Goal: Task Accomplishment & Management: Manage account settings

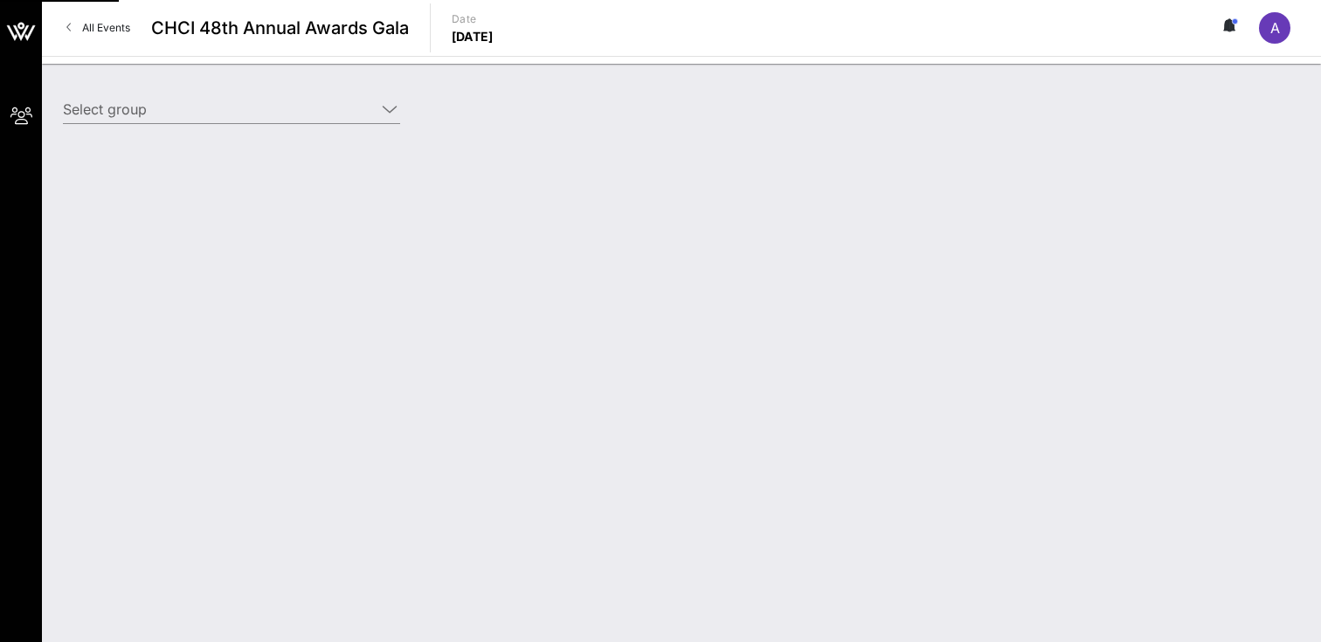
type input "Starz (Starz) [[PERSON_NAME], [EMAIL_ADDRESS][DOMAIN_NAME]]"
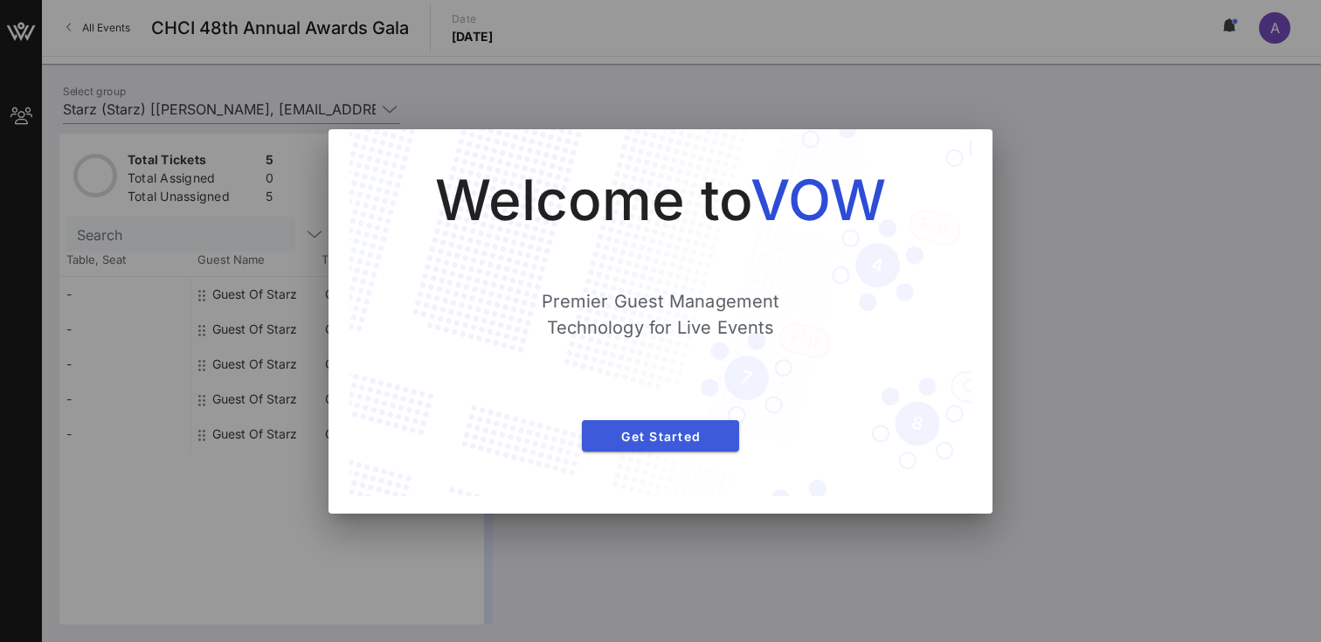
click at [686, 430] on span "Get Started" at bounding box center [660, 436] width 129 height 15
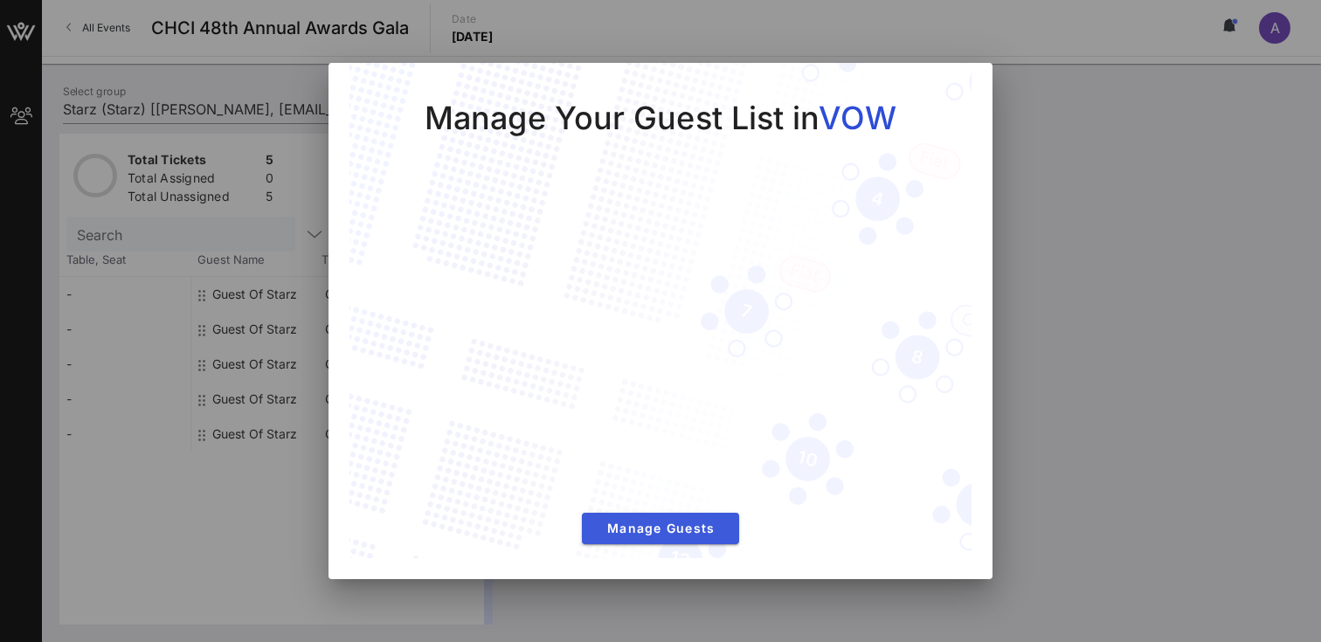
click at [656, 527] on span "Manage Guests" at bounding box center [660, 528] width 129 height 15
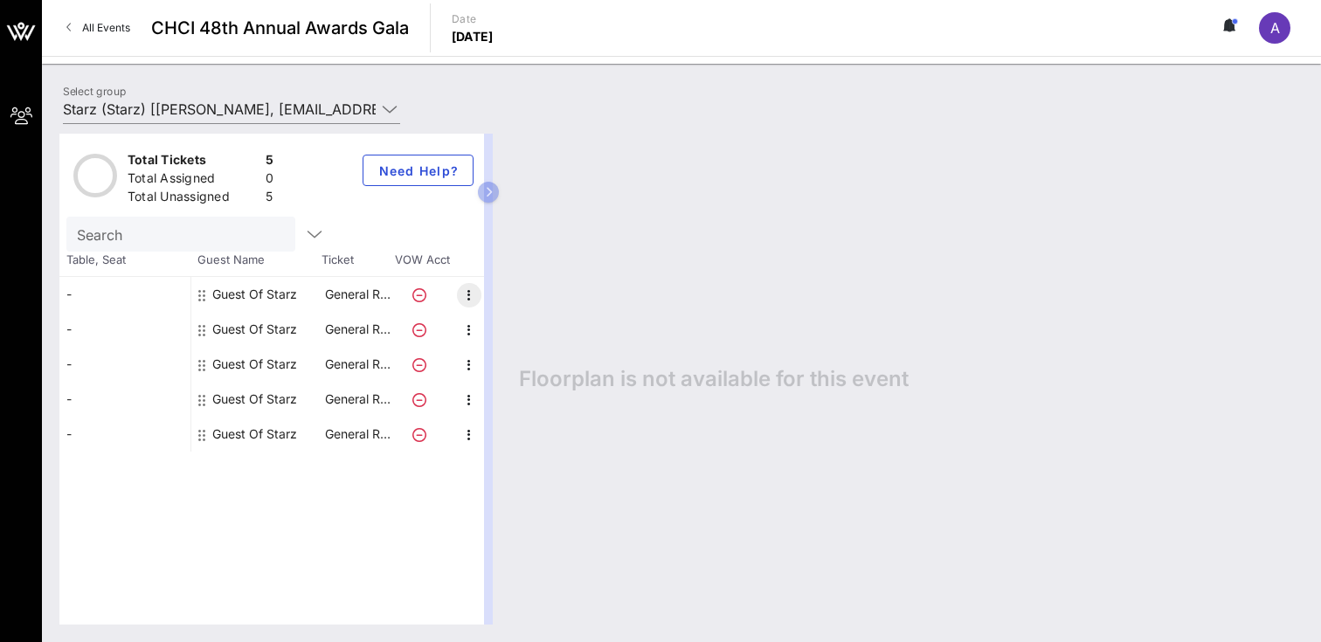
click at [469, 294] on icon "button" at bounding box center [469, 295] width 21 height 21
click at [498, 299] on div "Edit" at bounding box center [512, 300] width 35 height 14
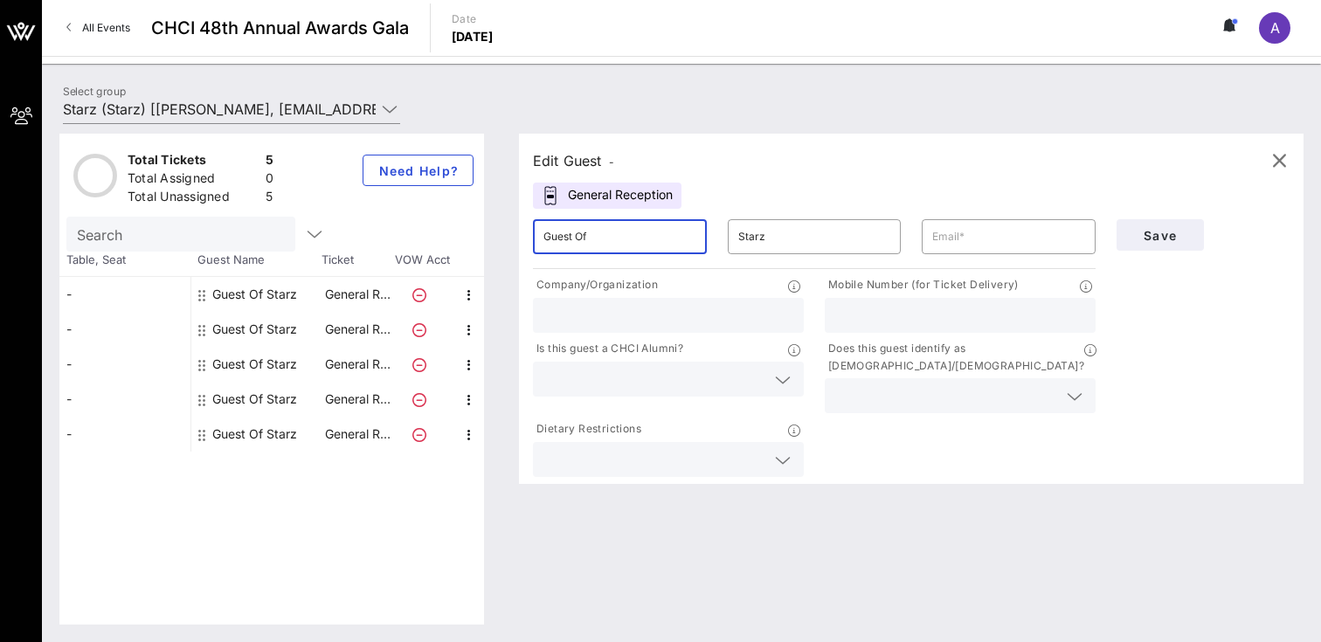
click at [635, 233] on input "Guest Of" at bounding box center [620, 237] width 153 height 28
click at [786, 233] on input "Starz" at bounding box center [814, 237] width 153 height 28
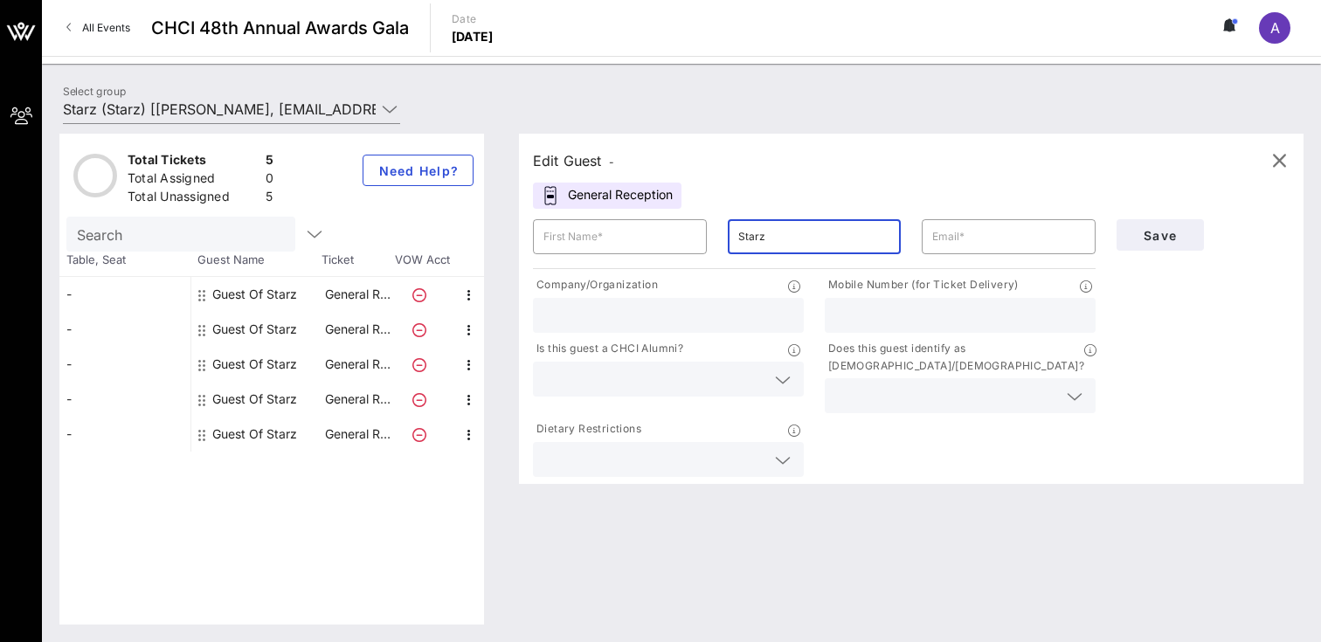
click at [786, 233] on input "Starz" at bounding box center [814, 237] width 153 height 28
click at [672, 245] on input "text" at bounding box center [620, 237] width 153 height 28
type input "Liana"
type input "[PERSON_NAME]"
click at [953, 228] on input "text" at bounding box center [1008, 237] width 153 height 28
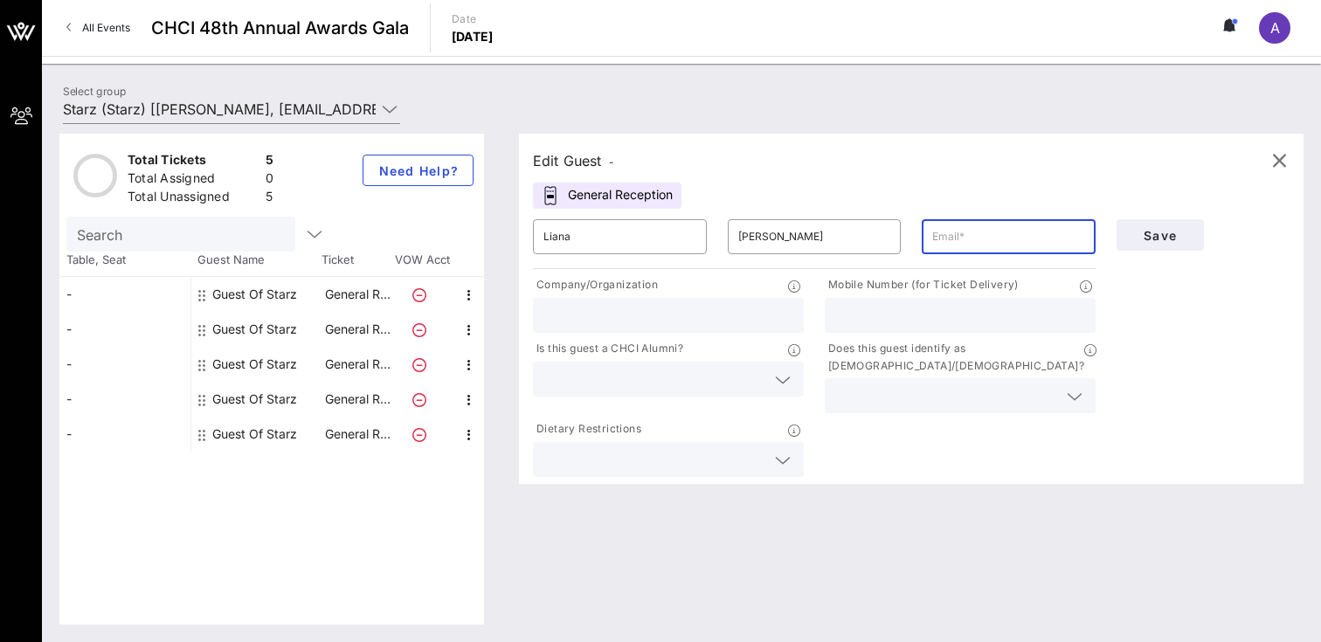
paste input "[EMAIL_ADDRESS][PERSON_NAME][DOMAIN_NAME]"
type input "[EMAIL_ADDRESS][PERSON_NAME][DOMAIN_NAME]"
click at [1030, 385] on input "text" at bounding box center [946, 396] width 222 height 23
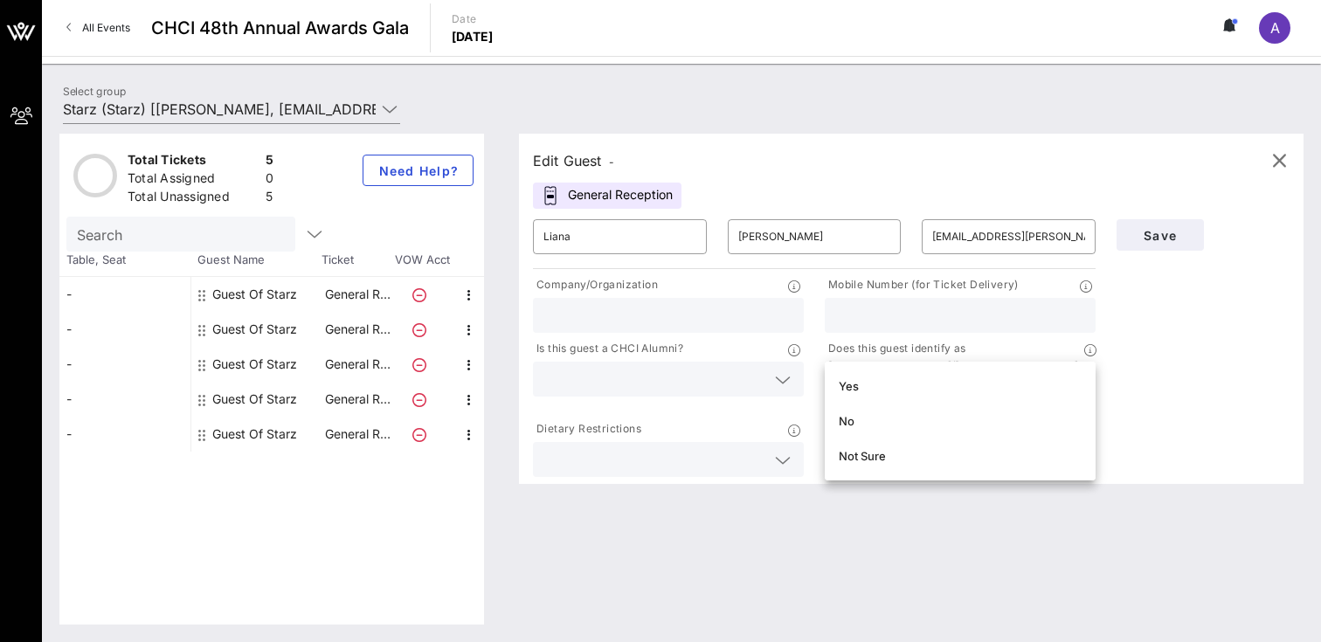
click at [1159, 385] on div "Save" at bounding box center [1203, 345] width 195 height 272
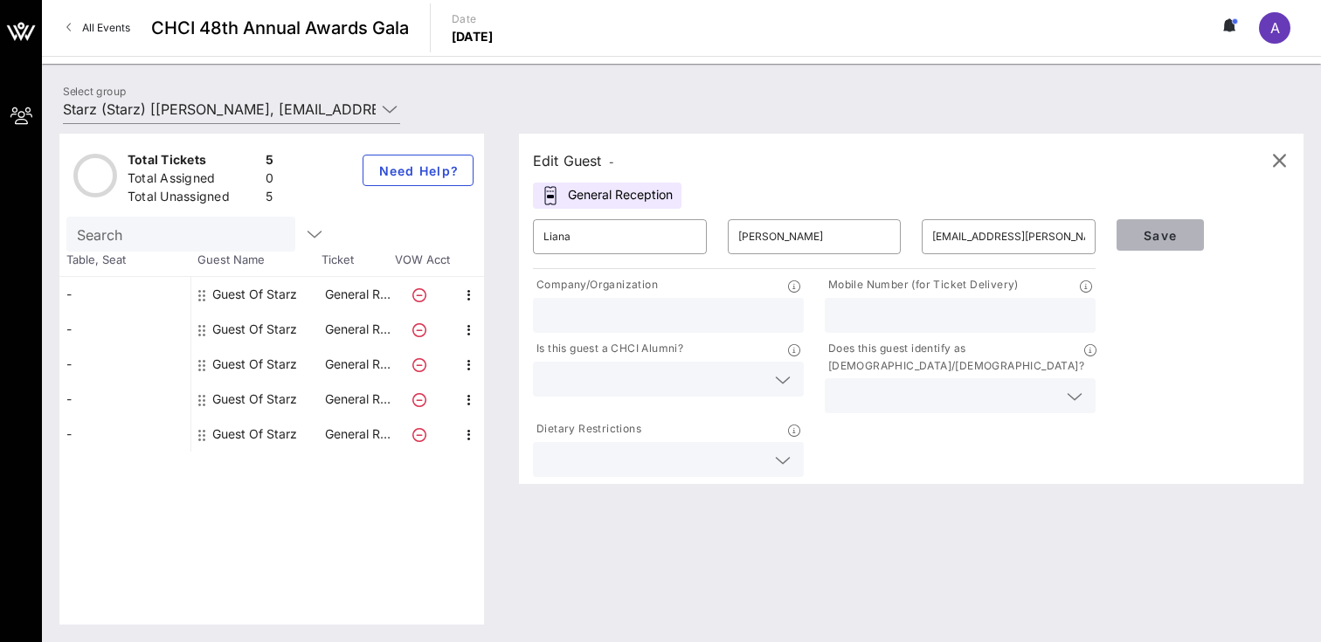
click at [1151, 238] on span "Save" at bounding box center [1160, 235] width 59 height 15
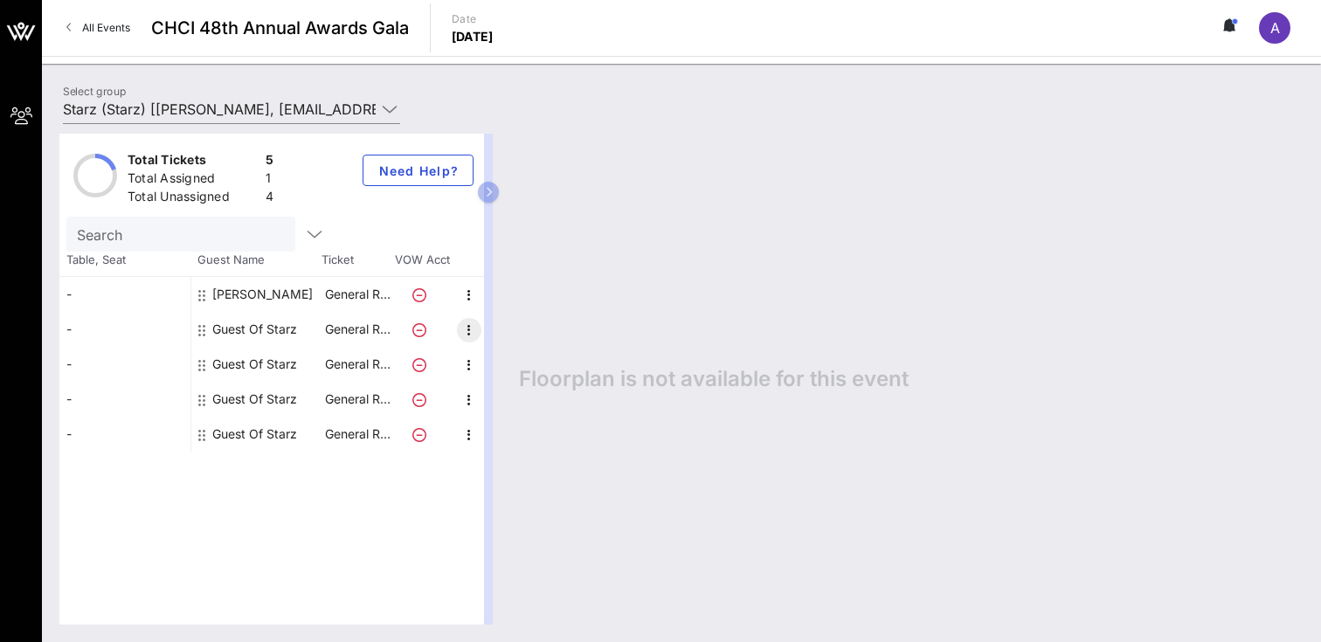
click at [465, 324] on icon "button" at bounding box center [469, 330] width 21 height 21
click at [495, 341] on div "Edit" at bounding box center [513, 334] width 63 height 35
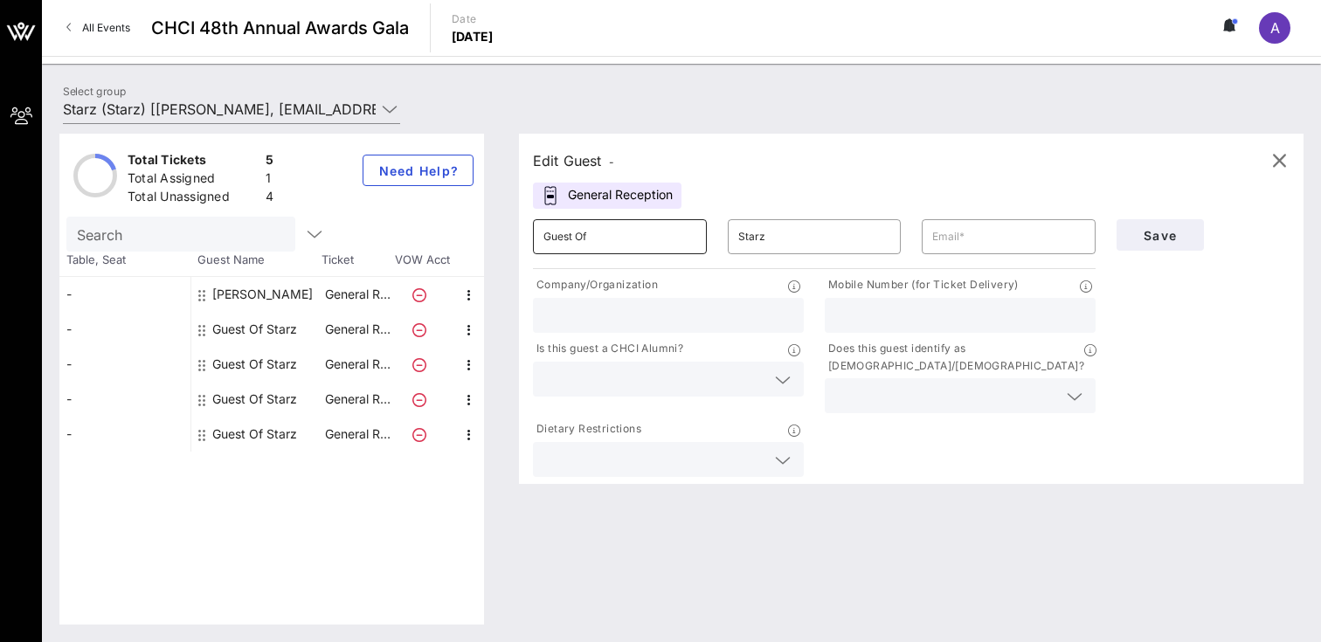
click at [597, 237] on input "Guest Of" at bounding box center [620, 237] width 153 height 28
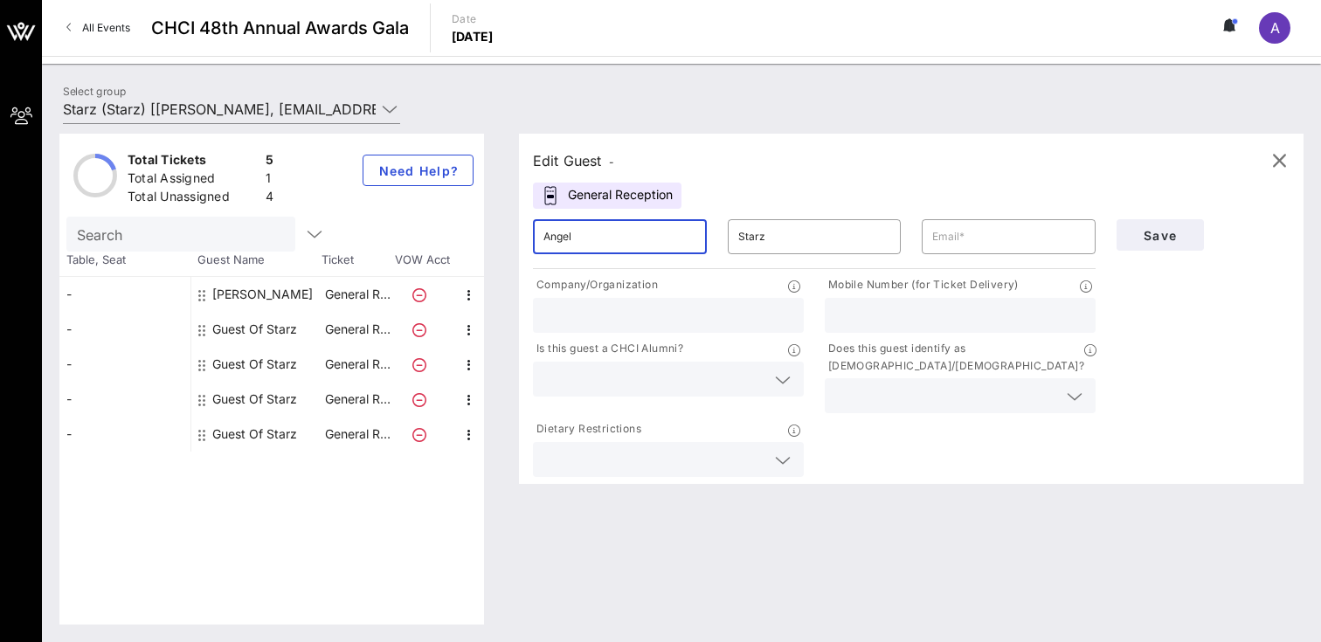
type input "Angel"
type input "[PERSON_NAME]"
click at [973, 239] on input "text" at bounding box center [1008, 237] width 153 height 28
paste input "[EMAIL_ADDRESS][PERSON_NAME][DOMAIN_NAME]"
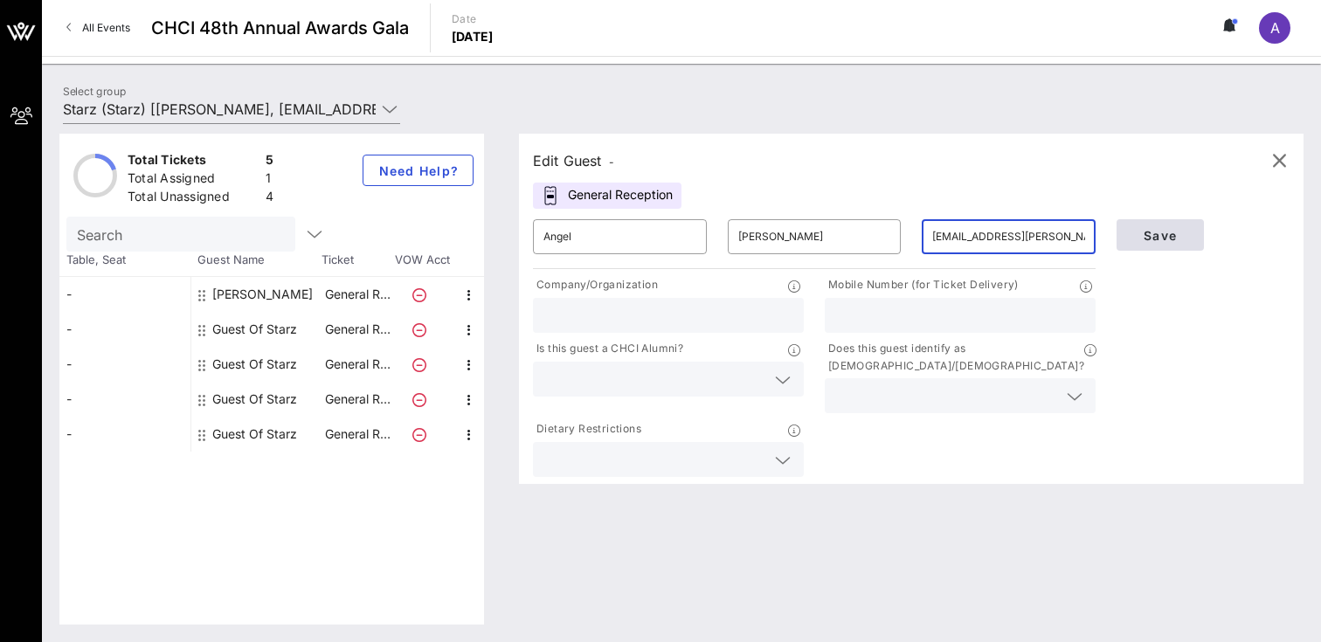
type input "[EMAIL_ADDRESS][PERSON_NAME][DOMAIN_NAME]"
click at [1158, 232] on span "Save" at bounding box center [1160, 235] width 59 height 15
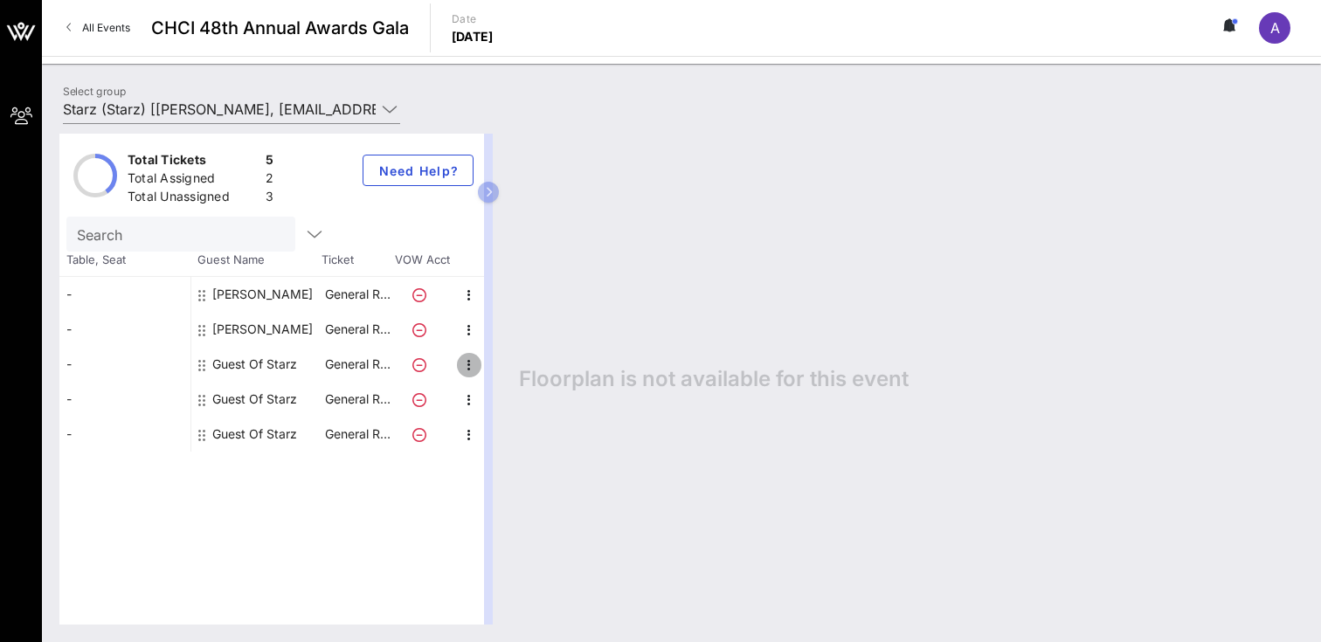
click at [468, 359] on icon "button" at bounding box center [469, 365] width 21 height 21
click at [503, 372] on div "Edit" at bounding box center [512, 370] width 35 height 14
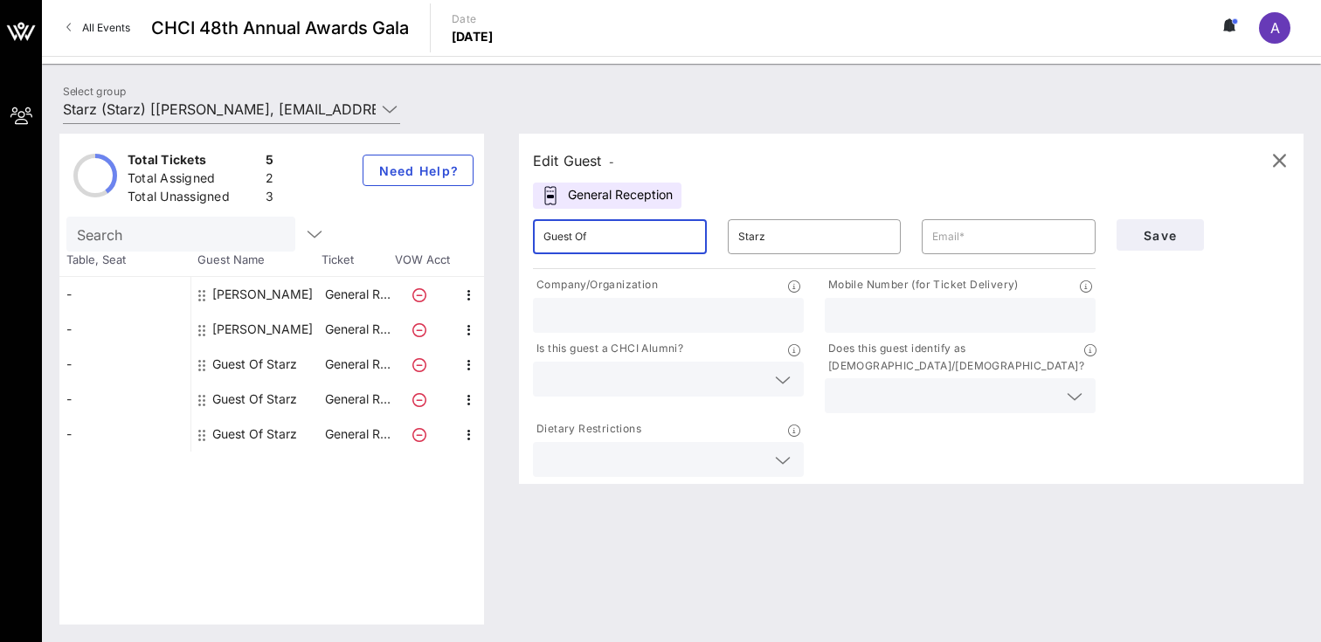
click at [603, 233] on input "Guest Of" at bounding box center [620, 237] width 153 height 28
type input "Yujin"
click at [756, 242] on input "Starz" at bounding box center [814, 237] width 153 height 28
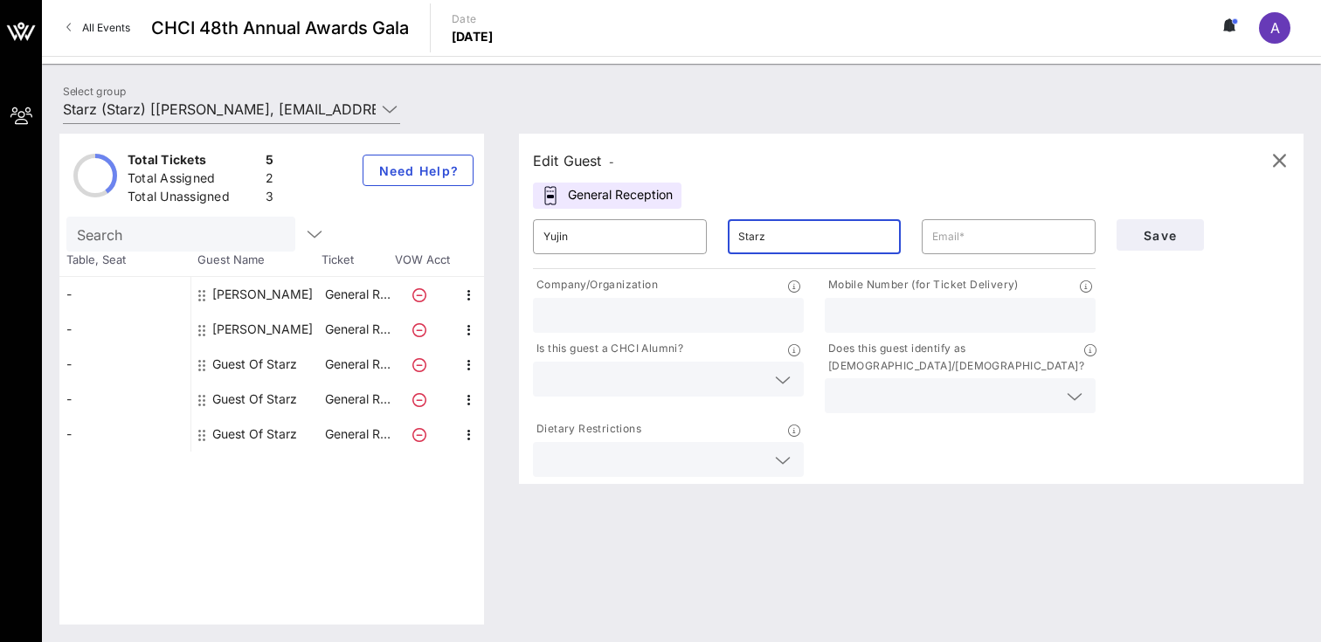
click at [756, 242] on input "Starz" at bounding box center [814, 237] width 153 height 28
type input "[PERSON_NAME]"
paste input "[EMAIL_ADDRESS][PERSON_NAME][DOMAIN_NAME]"
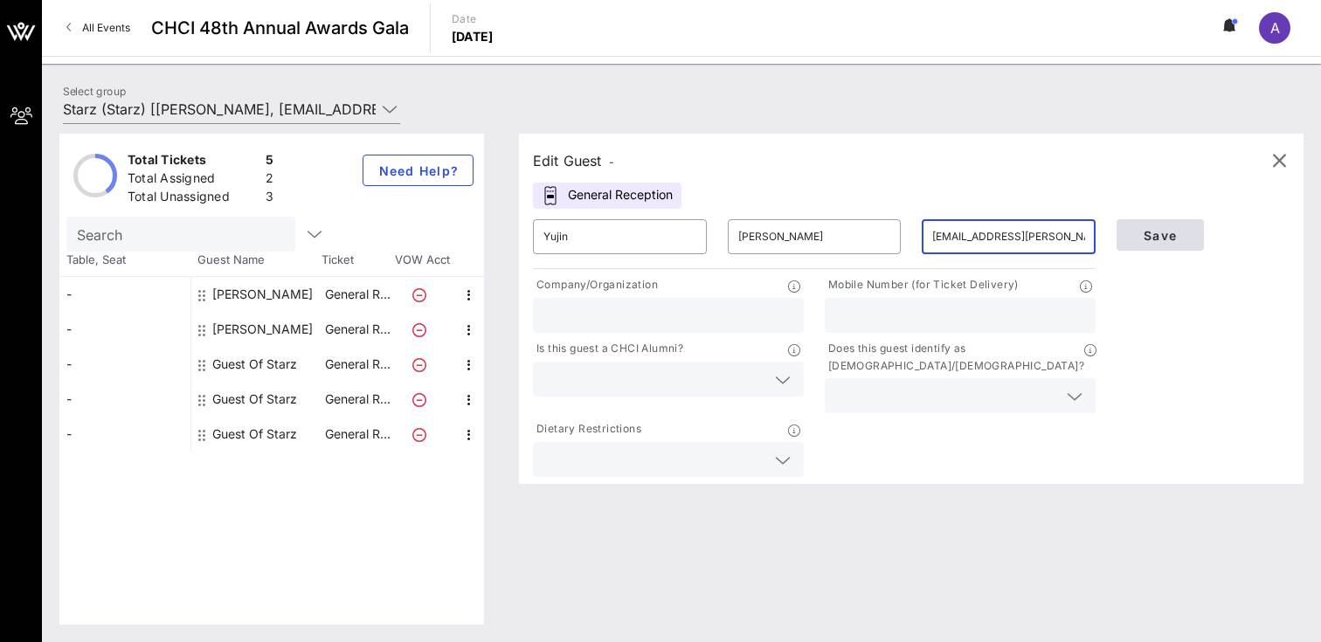
type input "[EMAIL_ADDRESS][PERSON_NAME][DOMAIN_NAME]"
click at [1165, 233] on span "Save" at bounding box center [1160, 235] width 59 height 15
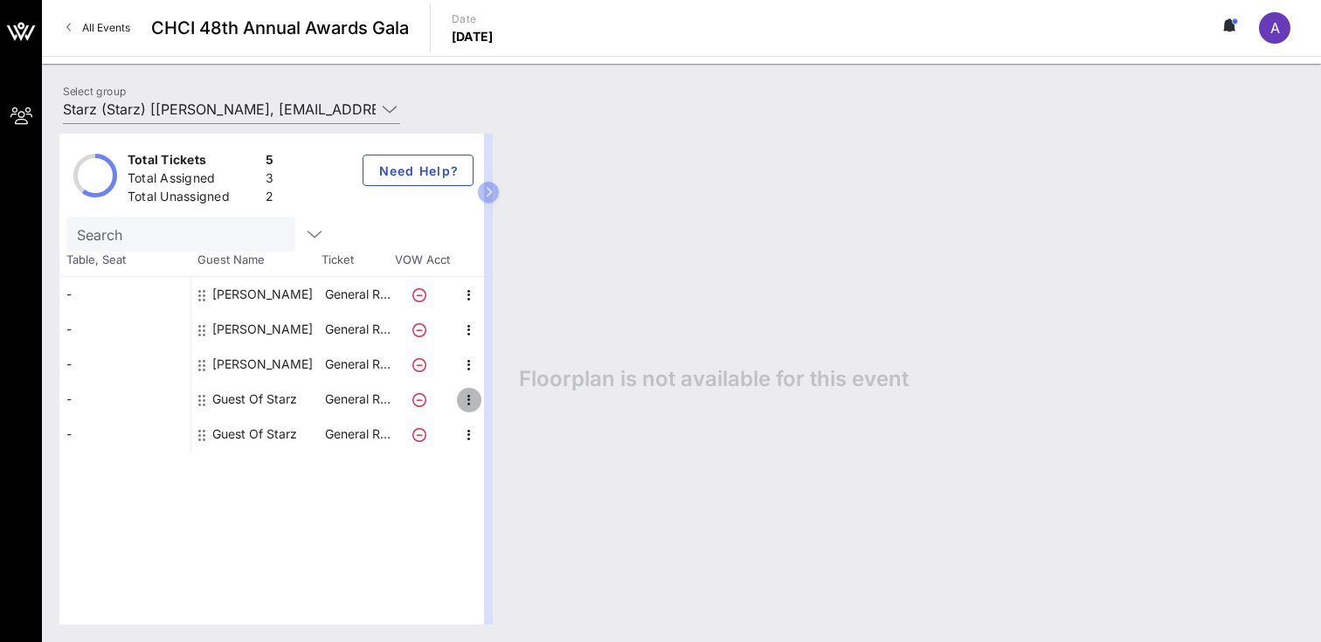
click at [464, 393] on icon "button" at bounding box center [469, 400] width 21 height 21
click at [490, 409] on div "Edit" at bounding box center [513, 404] width 63 height 35
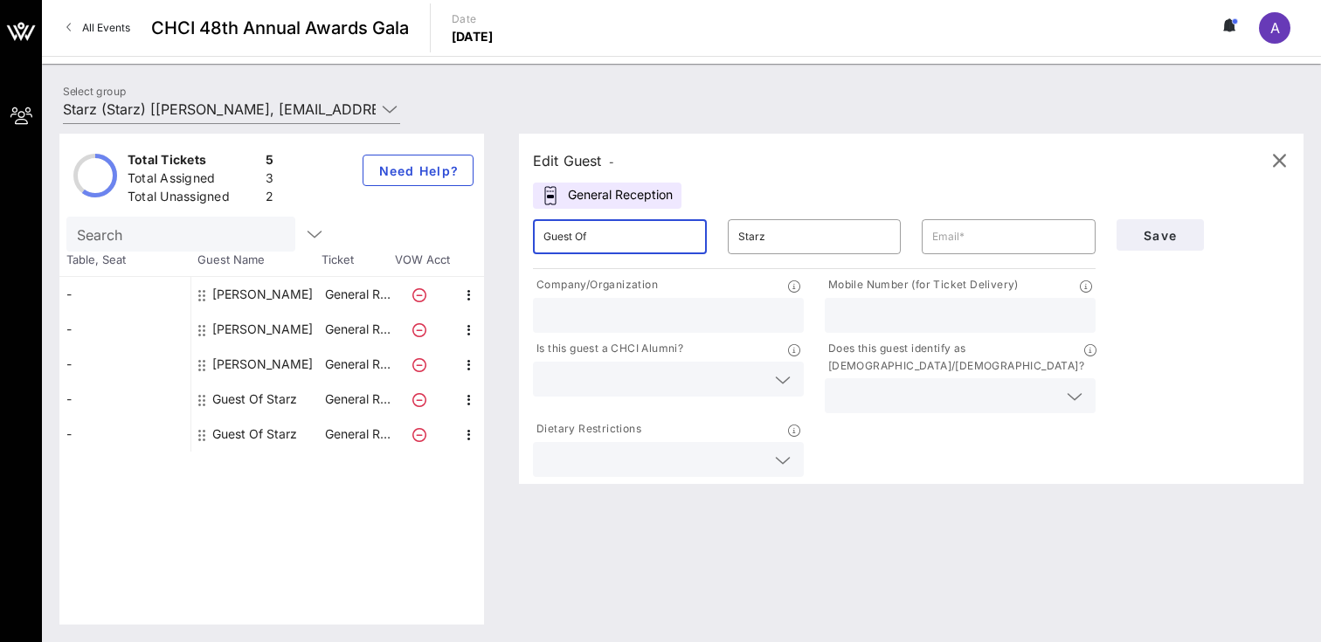
click at [604, 229] on input "Guest Of" at bounding box center [620, 237] width 153 height 28
type input "[PERSON_NAME]"
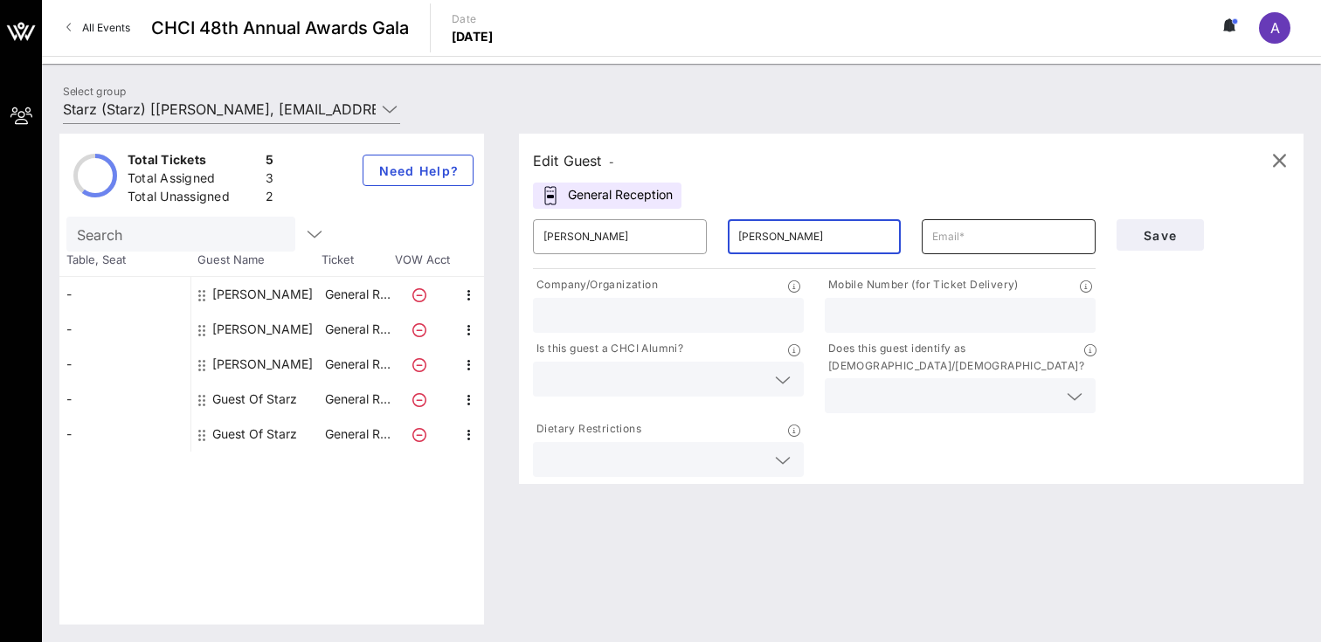
click at [932, 239] on input "text" at bounding box center [1008, 237] width 153 height 28
paste input "[PERSON_NAME][EMAIL_ADDRESS][PERSON_NAME][DOMAIN_NAME]"
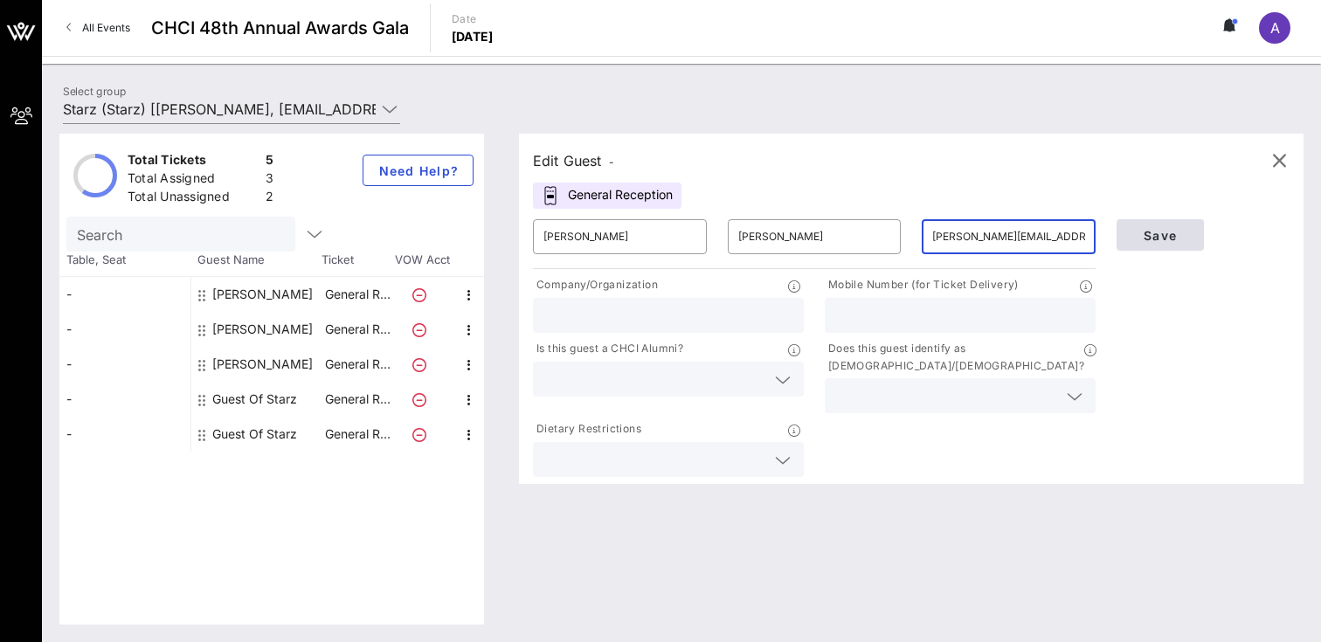
type input "[PERSON_NAME][EMAIL_ADDRESS][PERSON_NAME][DOMAIN_NAME]"
click at [1146, 228] on span "Save" at bounding box center [1160, 235] width 59 height 15
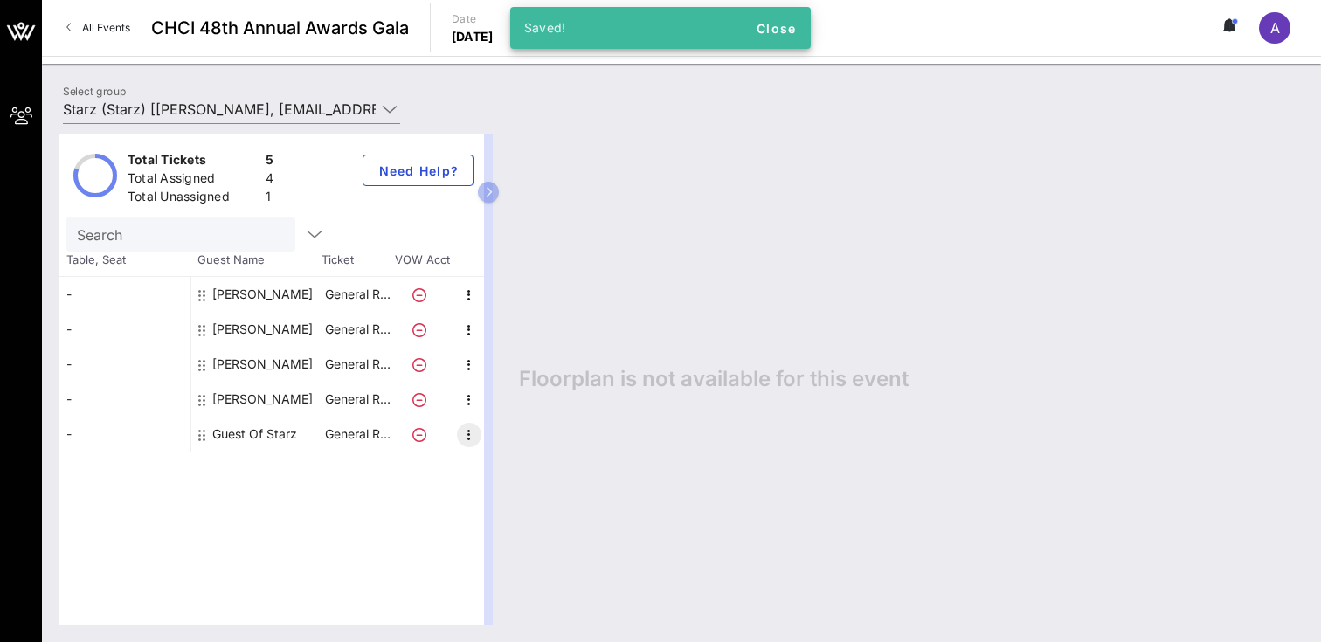
click at [472, 439] on icon "button" at bounding box center [469, 435] width 21 height 21
click at [494, 440] on div "Edit" at bounding box center [513, 439] width 63 height 35
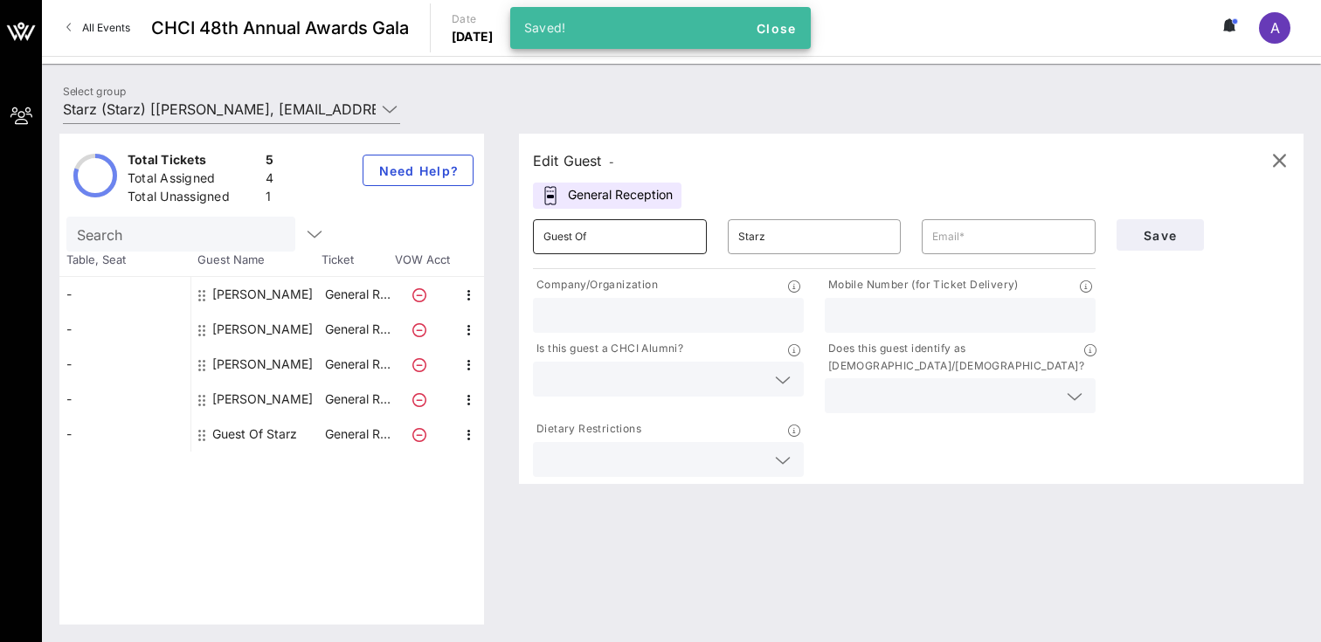
click at [580, 246] on input "Guest Of" at bounding box center [620, 237] width 153 height 28
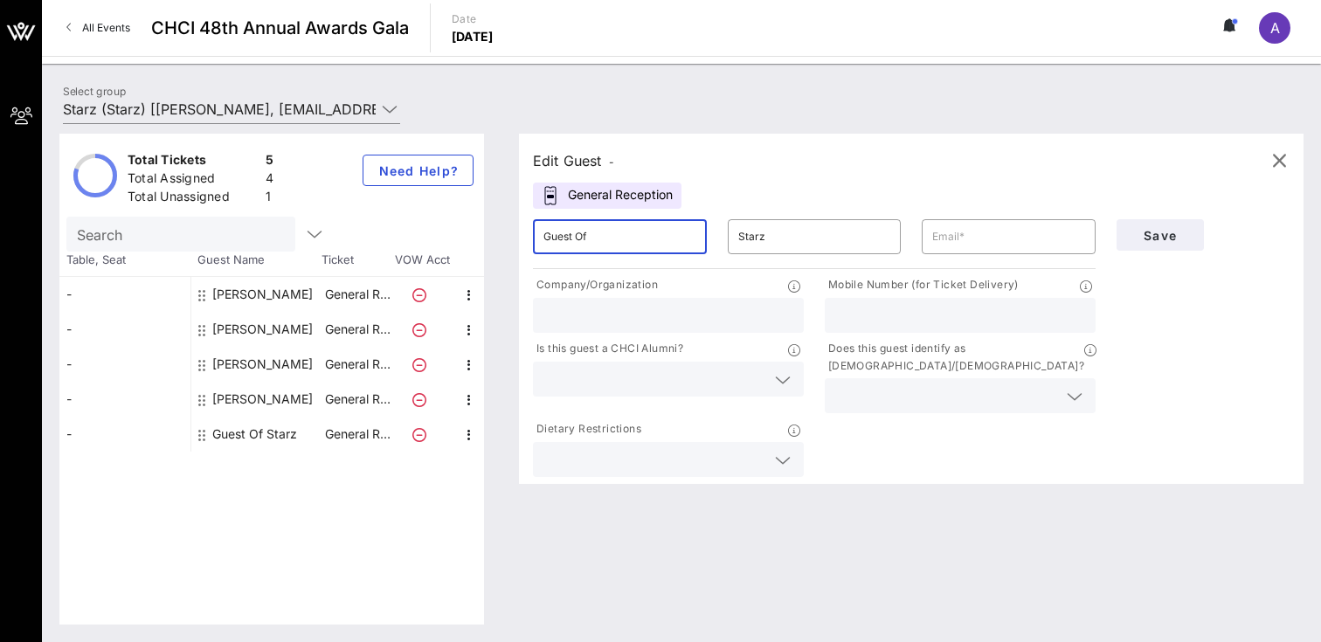
click at [580, 246] on input "Guest Of" at bounding box center [620, 237] width 153 height 28
type input "AJ"
type input "Malicdem"
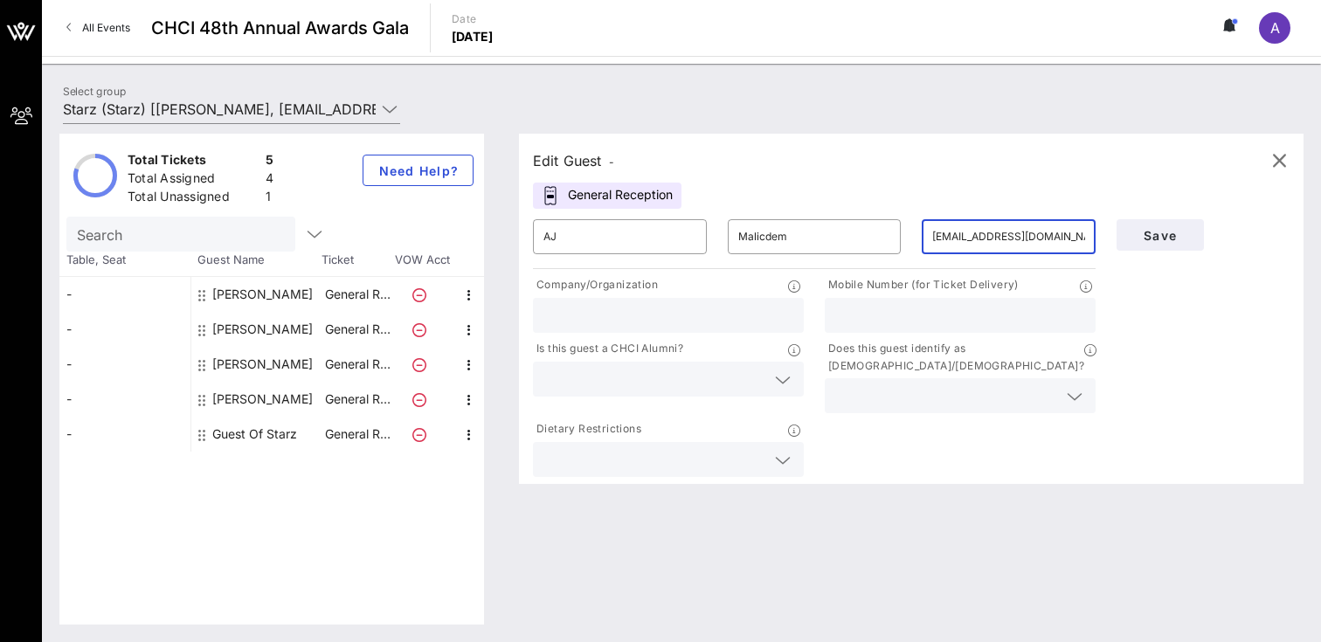
type input "[EMAIL_ADDRESS][DOMAIN_NAME]"
click at [913, 314] on input "text" at bounding box center [960, 315] width 250 height 23
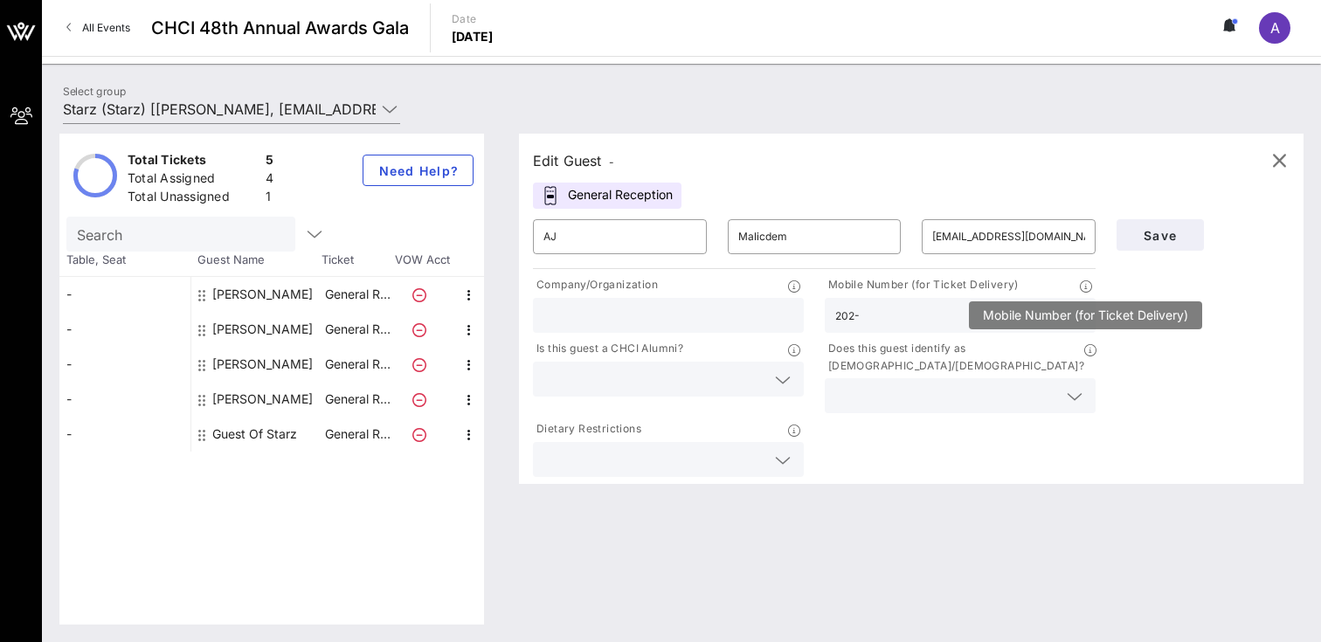
click at [1084, 283] on icon at bounding box center [1086, 287] width 12 height 12
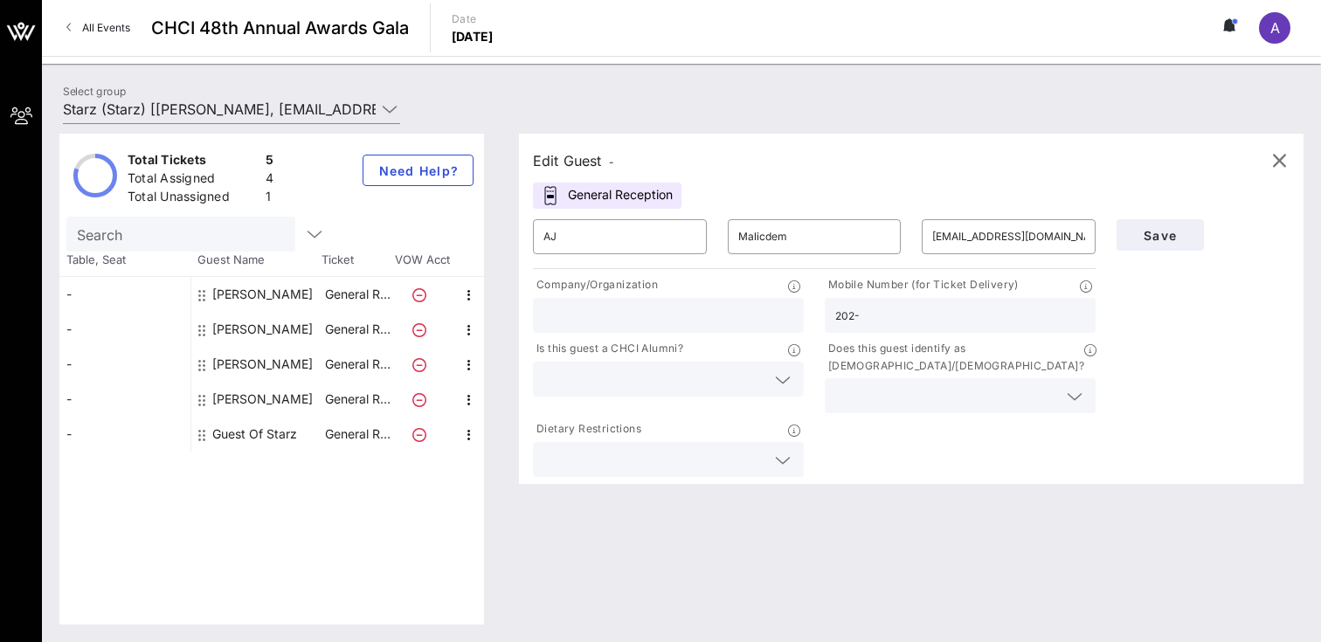
click at [972, 305] on input "202-" at bounding box center [960, 315] width 250 height 23
click at [971, 308] on input "202-" at bounding box center [960, 315] width 250 height 23
type input "2024310171"
click at [783, 314] on input "text" at bounding box center [669, 315] width 250 height 23
type input "FGS Global"
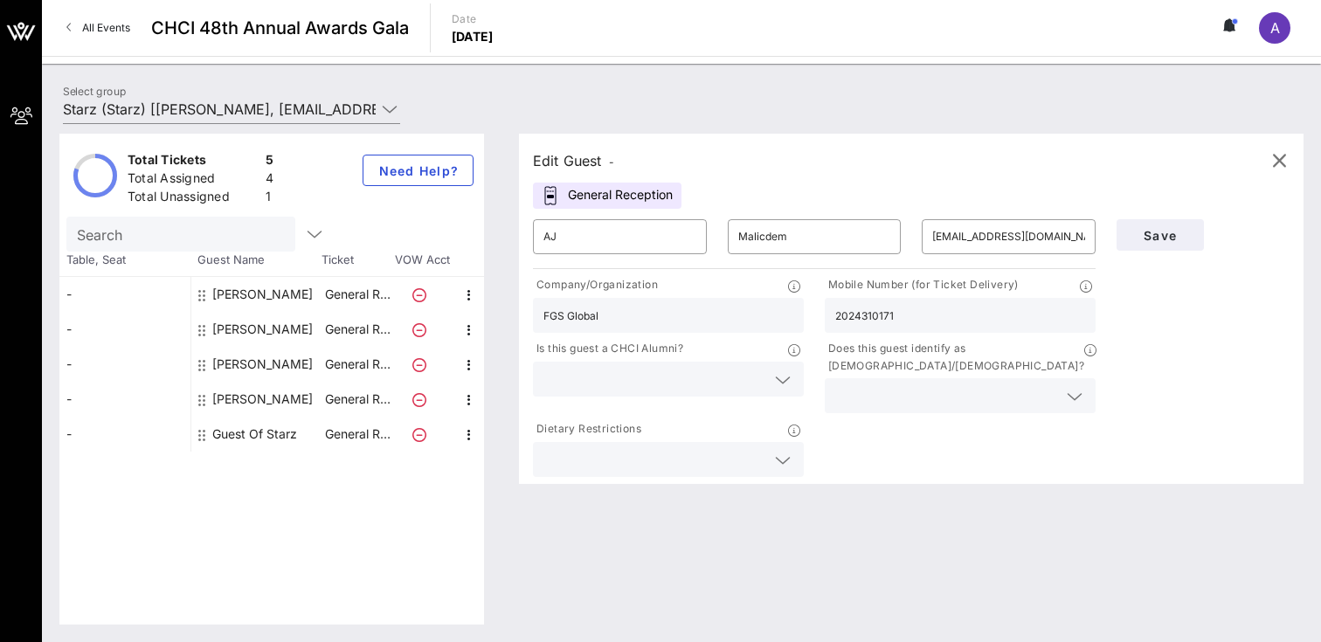
click at [775, 380] on icon at bounding box center [783, 380] width 16 height 21
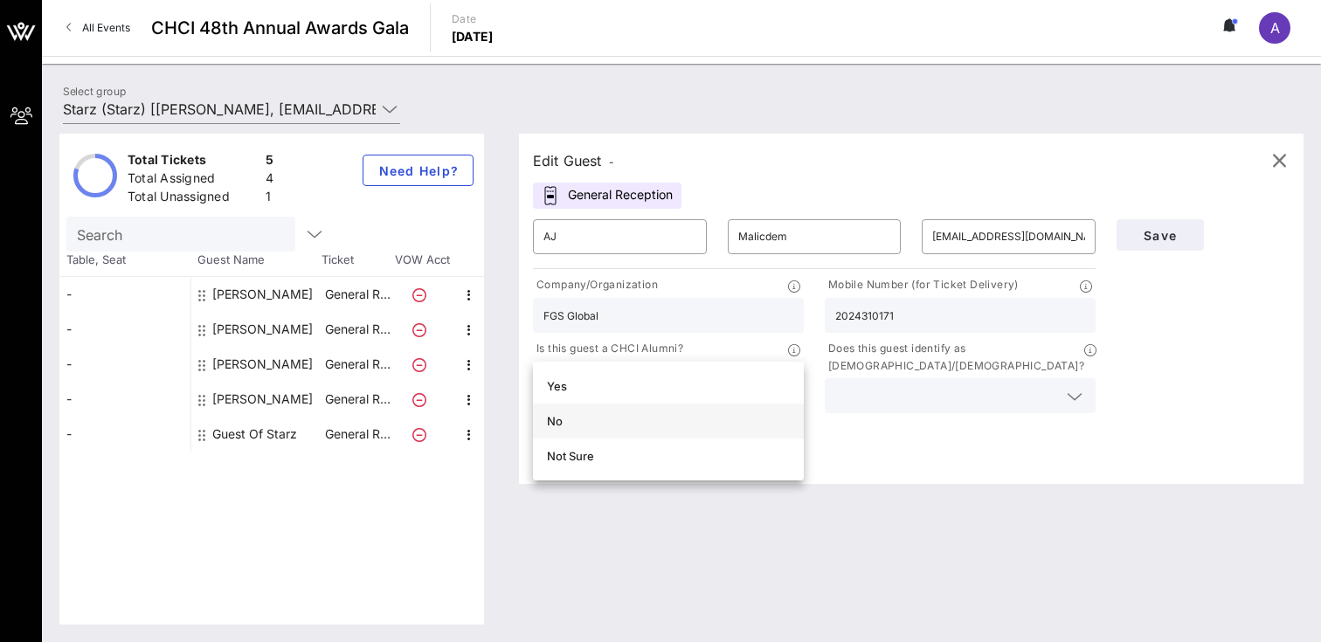
click at [714, 419] on div "No" at bounding box center [668, 421] width 243 height 14
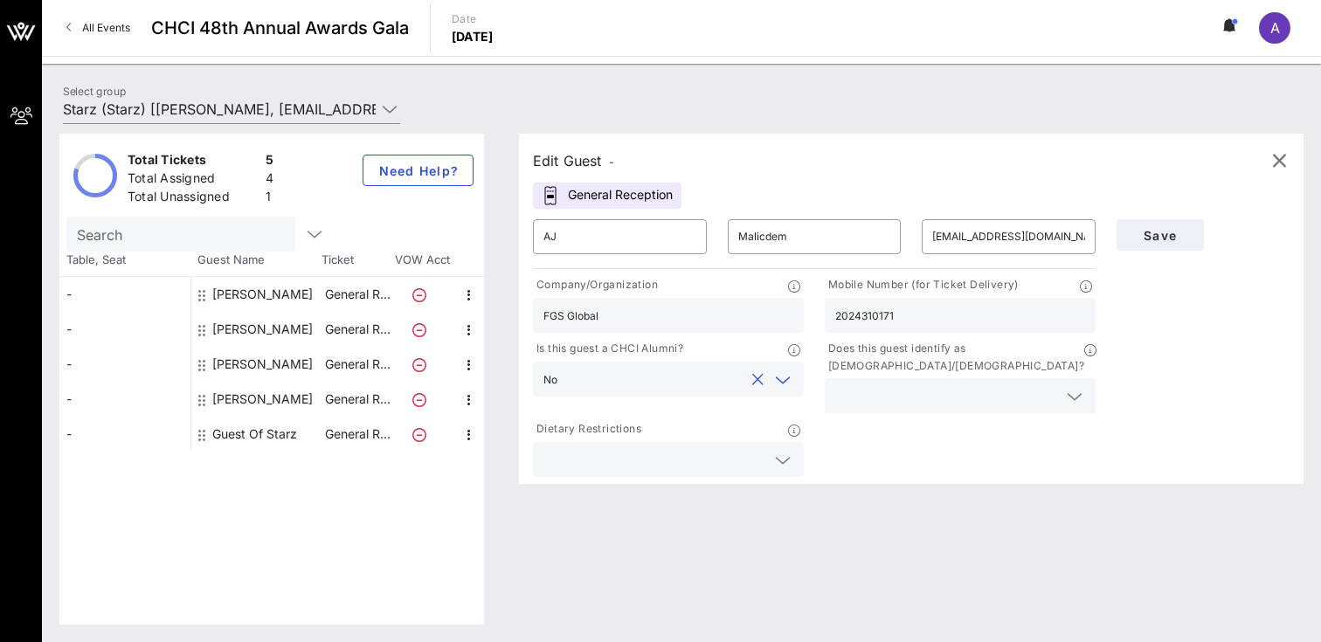
click at [785, 454] on div at bounding box center [669, 459] width 250 height 35
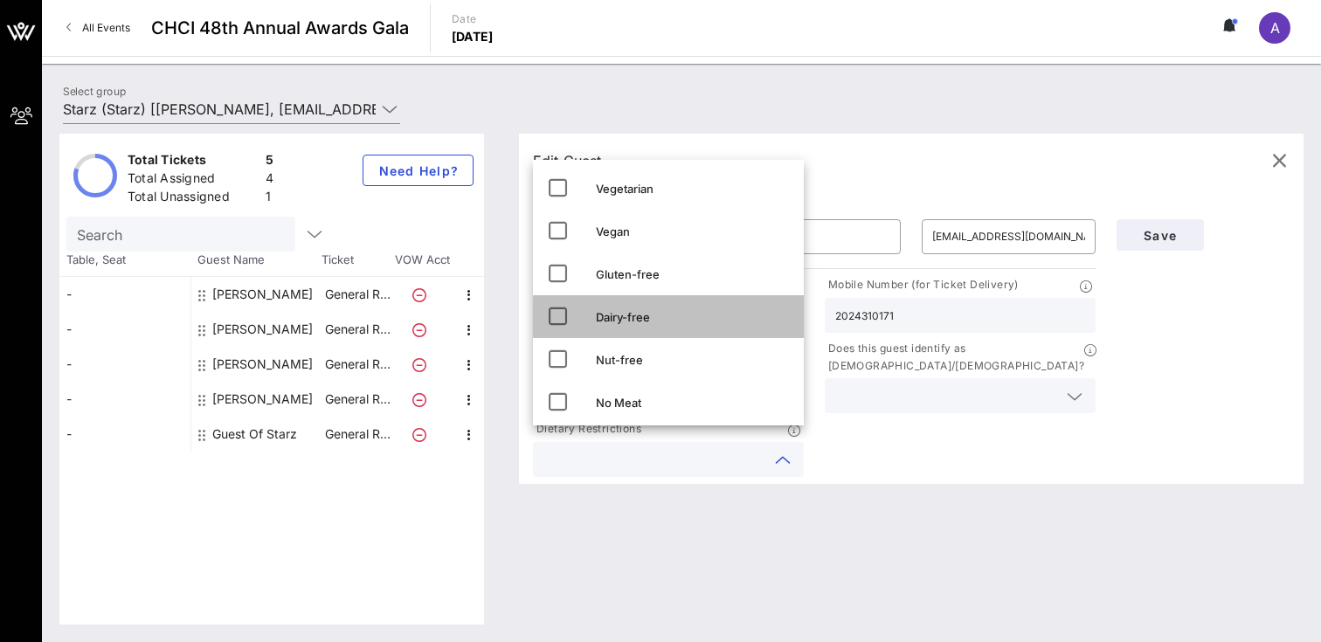
click at [558, 315] on icon at bounding box center [557, 316] width 21 height 21
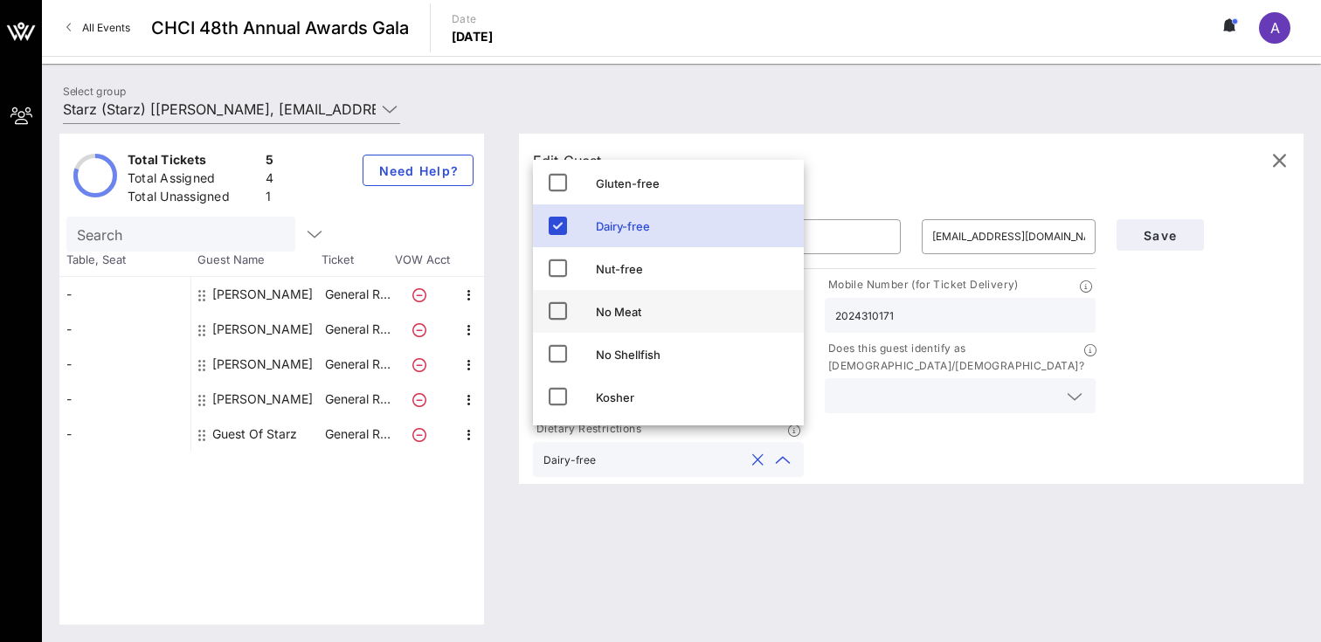
scroll to position [91, 0]
click at [835, 438] on div "Company/Organization FGS Global Mobile Number (for Ticket Delivery) 2024310171 …" at bounding box center [815, 377] width 584 height 208
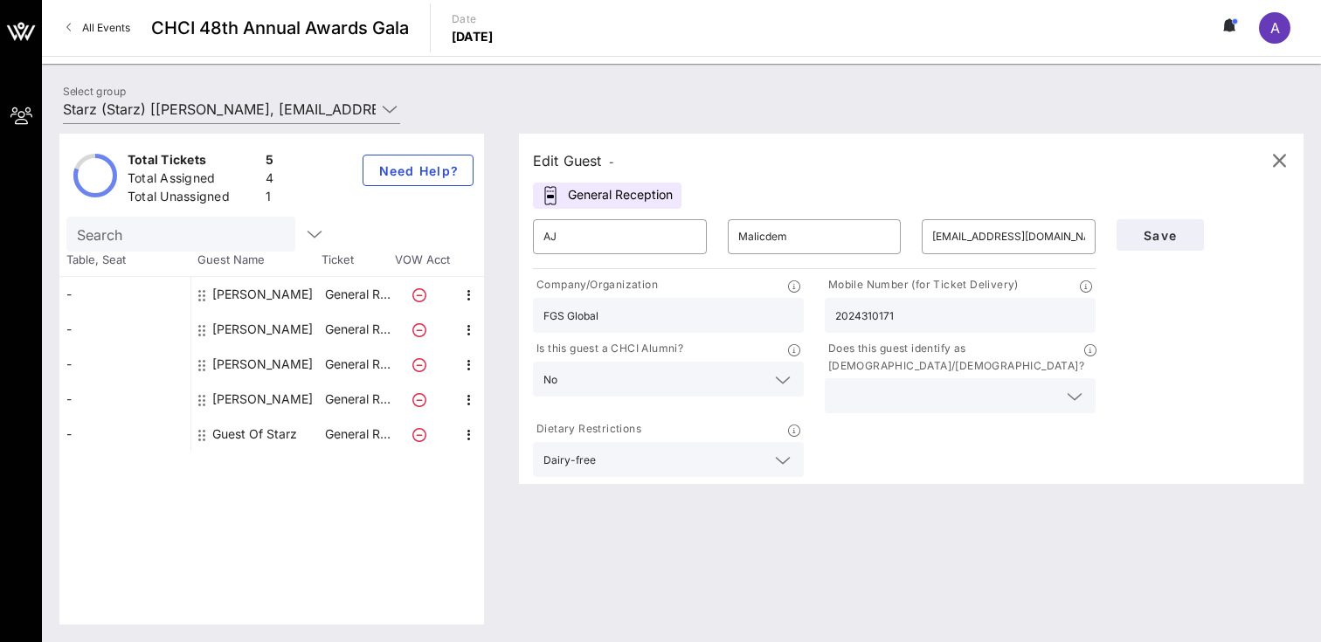
click at [1067, 388] on icon at bounding box center [1075, 396] width 16 height 21
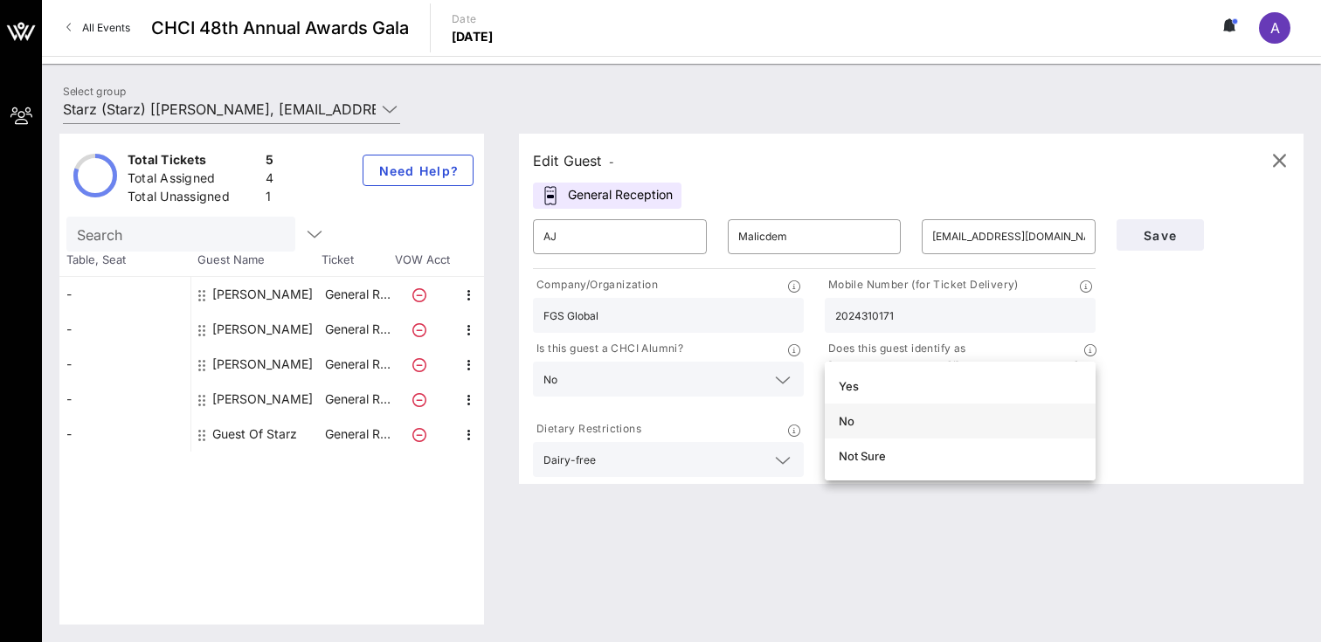
click at [971, 428] on div "No" at bounding box center [960, 421] width 243 height 28
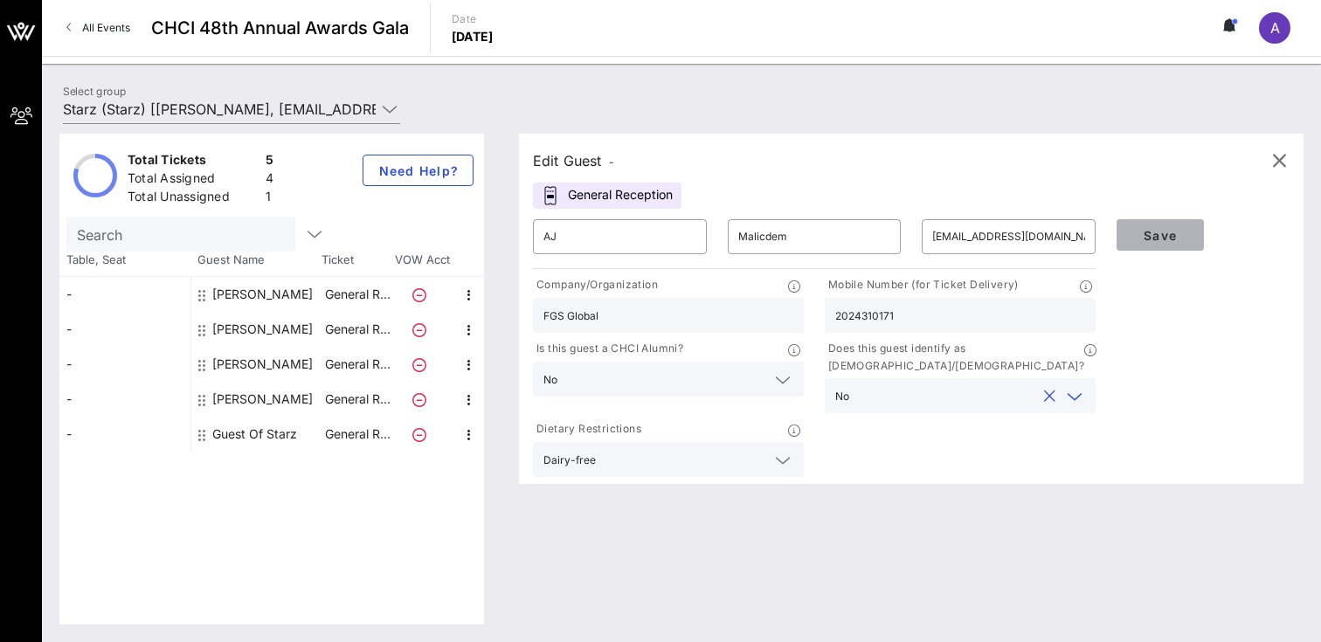
click at [1161, 240] on span "Save" at bounding box center [1160, 235] width 59 height 15
click at [1175, 234] on span "Save" at bounding box center [1160, 235] width 59 height 15
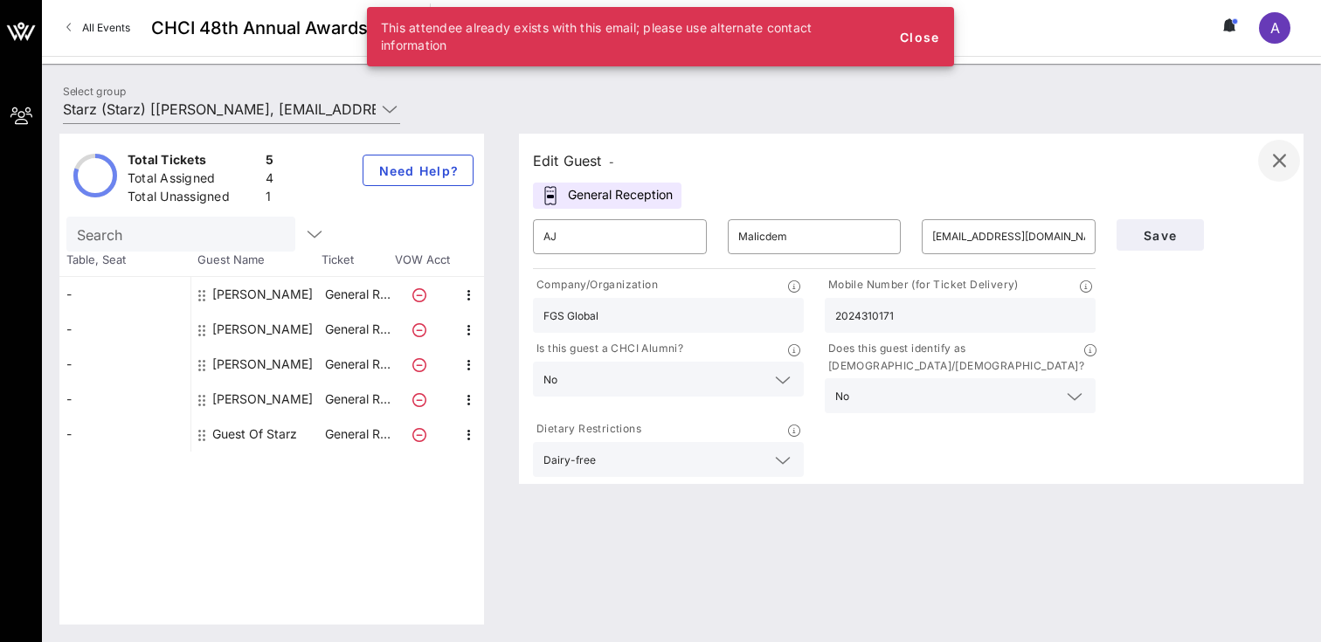
click at [1278, 160] on icon "button" at bounding box center [1279, 160] width 21 height 21
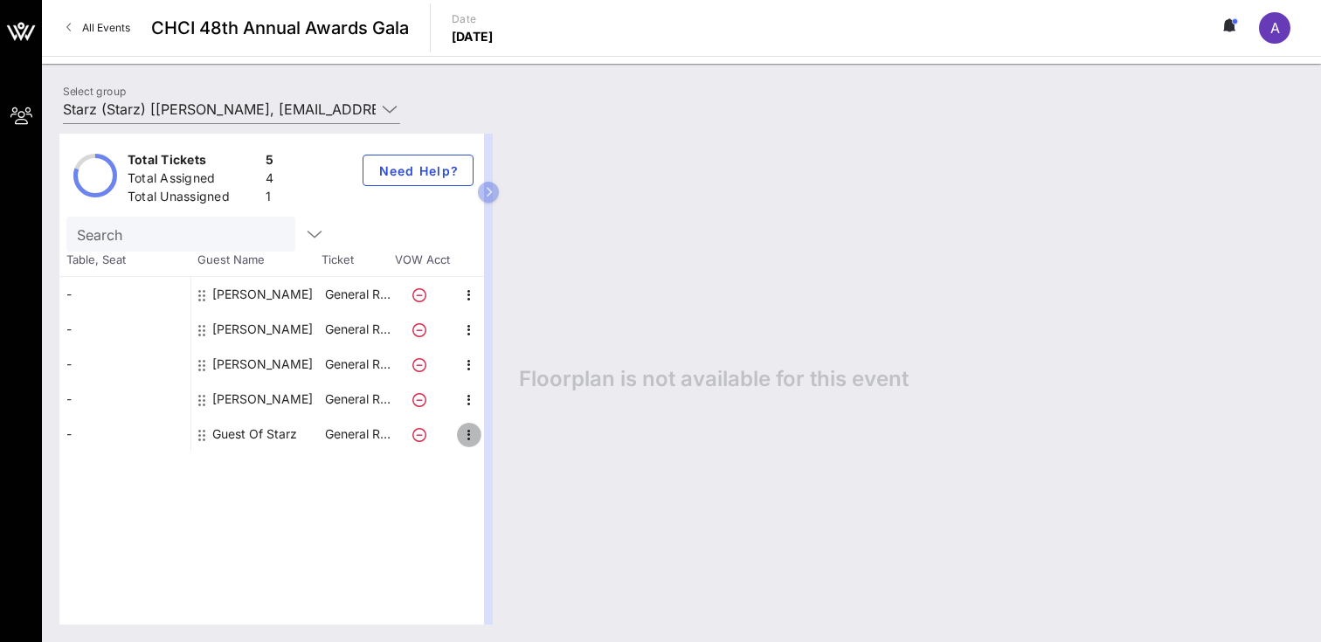
click at [468, 435] on icon "button" at bounding box center [469, 435] width 21 height 21
click at [544, 361] on div "Floorplan is not available for this event" at bounding box center [903, 379] width 802 height 491
click at [391, 112] on icon at bounding box center [390, 109] width 16 height 21
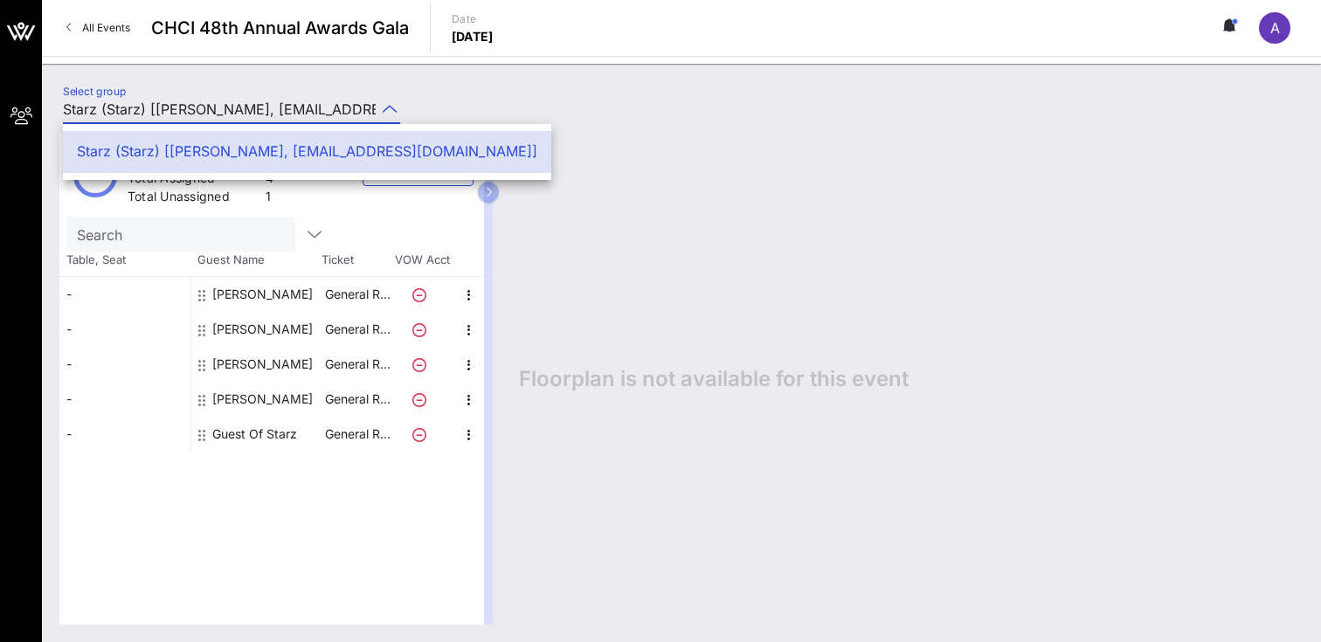
click at [554, 128] on div "Total Tickets 5 Total Assigned 4 Total Unassigned 1 Need Help? Search Table, Se…" at bounding box center [681, 379] width 1279 height 526
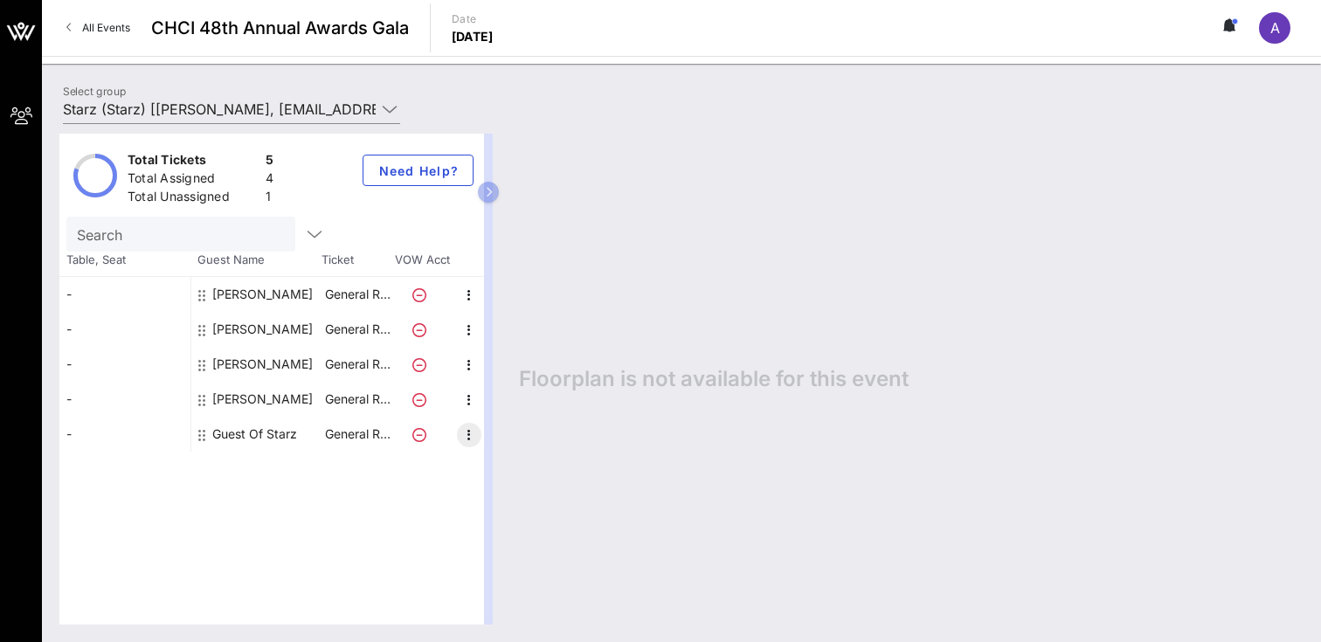
click at [471, 435] on icon "button" at bounding box center [469, 435] width 21 height 21
click at [495, 440] on div "Edit" at bounding box center [513, 439] width 63 height 35
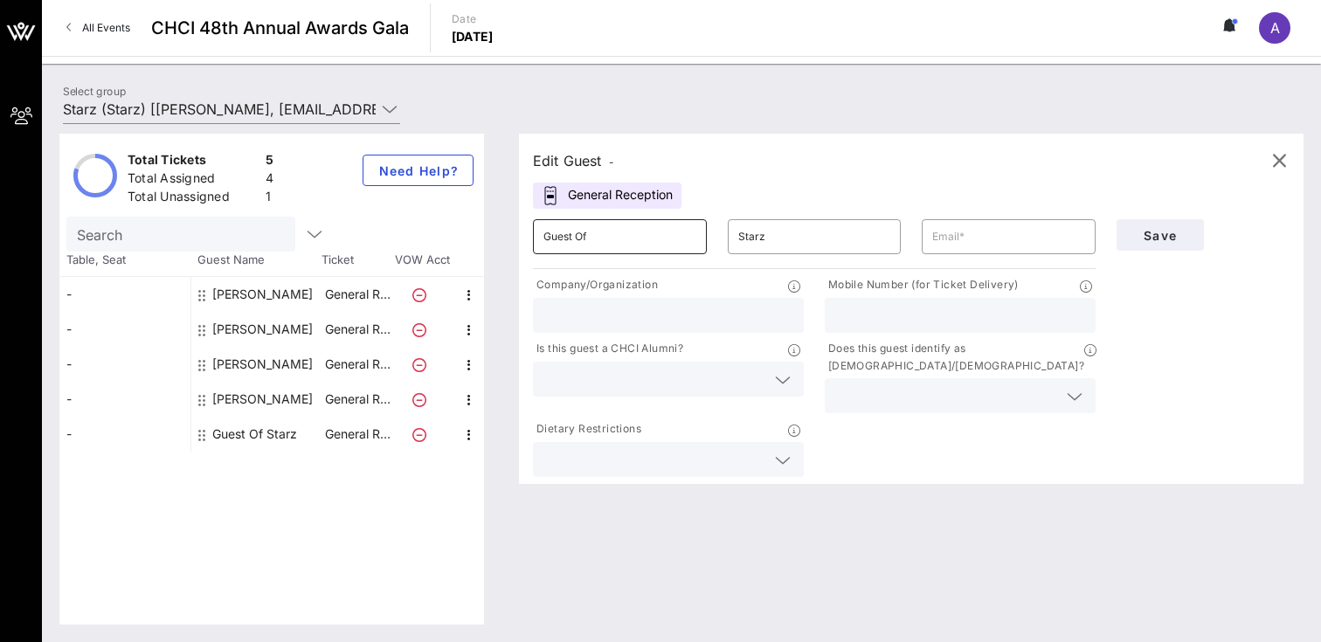
click at [627, 246] on input "Guest Of" at bounding box center [620, 237] width 153 height 28
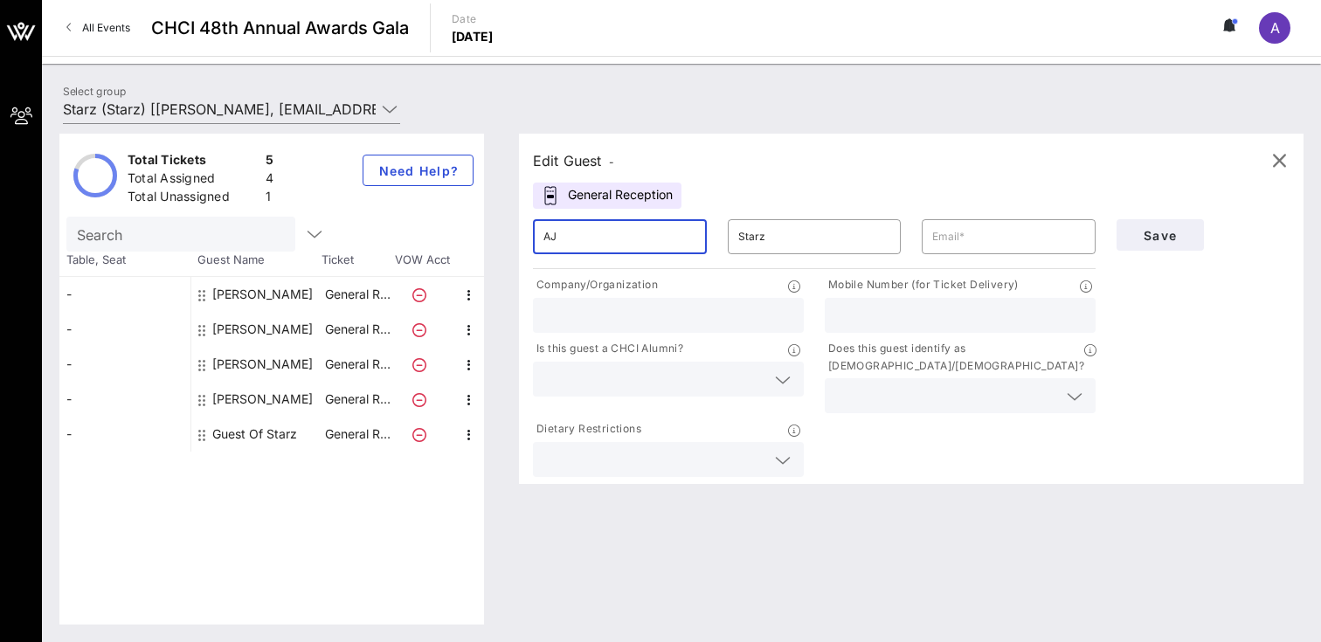
type input "AJ"
type input "Malicdem"
click at [971, 250] on input "text" at bounding box center [1008, 237] width 153 height 28
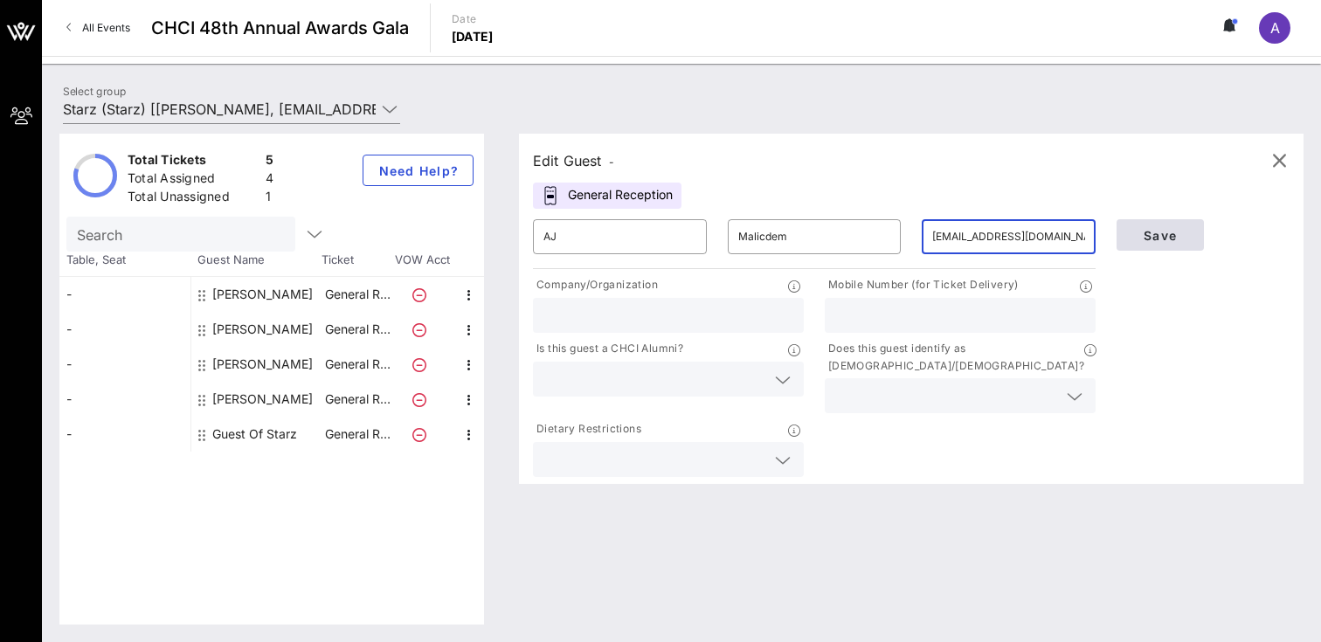
type input "[EMAIL_ADDRESS][DOMAIN_NAME]"
click at [1149, 240] on span "Save" at bounding box center [1160, 235] width 59 height 15
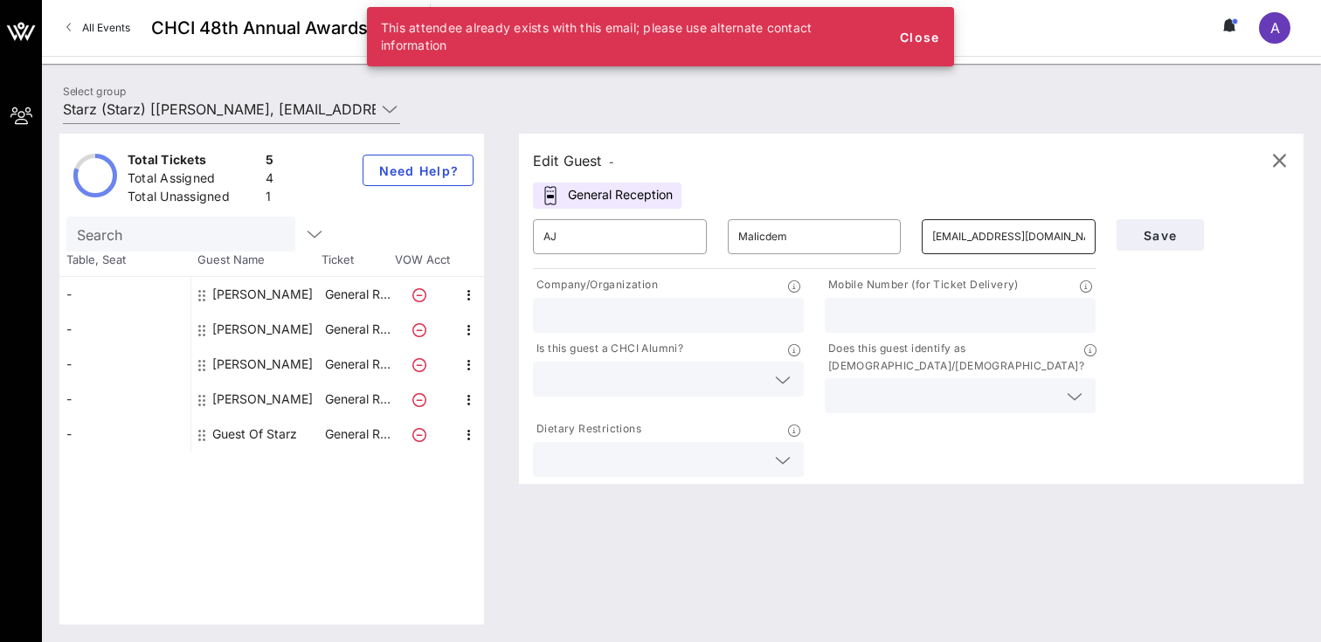
click at [1089, 229] on div "​ [EMAIL_ADDRESS][DOMAIN_NAME]" at bounding box center [1009, 236] width 174 height 35
click at [1066, 235] on input "[EMAIL_ADDRESS][DOMAIN_NAME]" at bounding box center [1008, 237] width 153 height 28
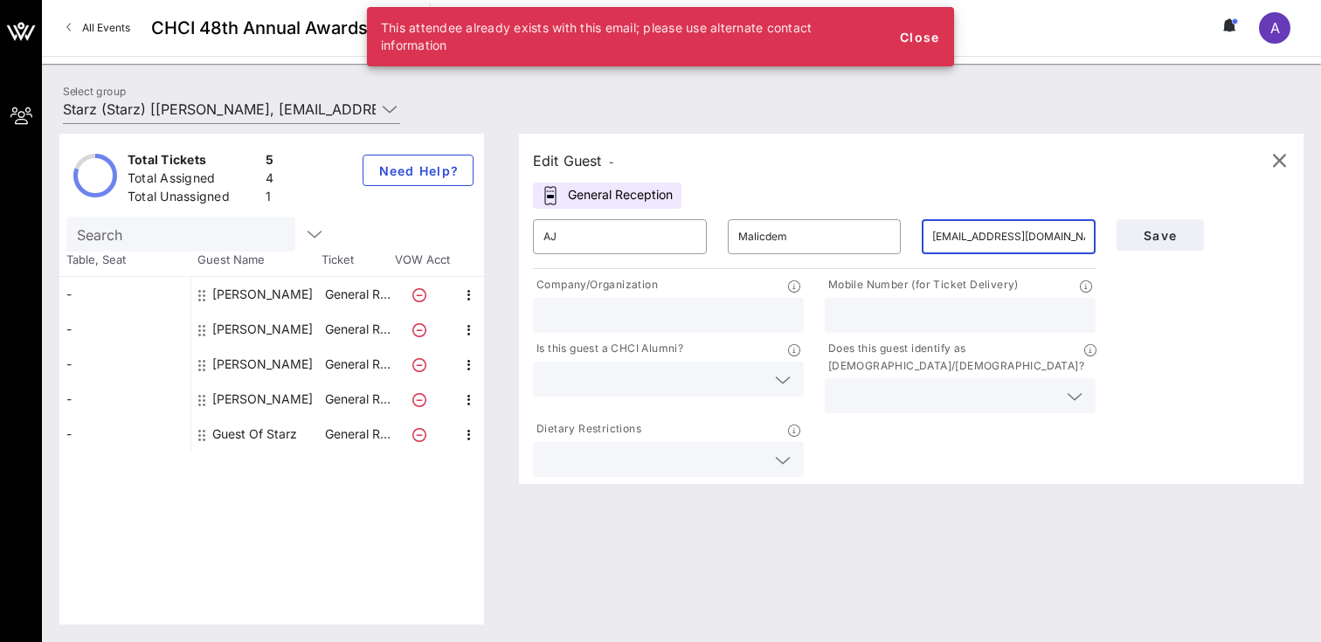
click at [1066, 235] on input "[EMAIL_ADDRESS][DOMAIN_NAME]" at bounding box center [1008, 237] width 153 height 28
click at [1154, 239] on span "Save" at bounding box center [1160, 235] width 59 height 15
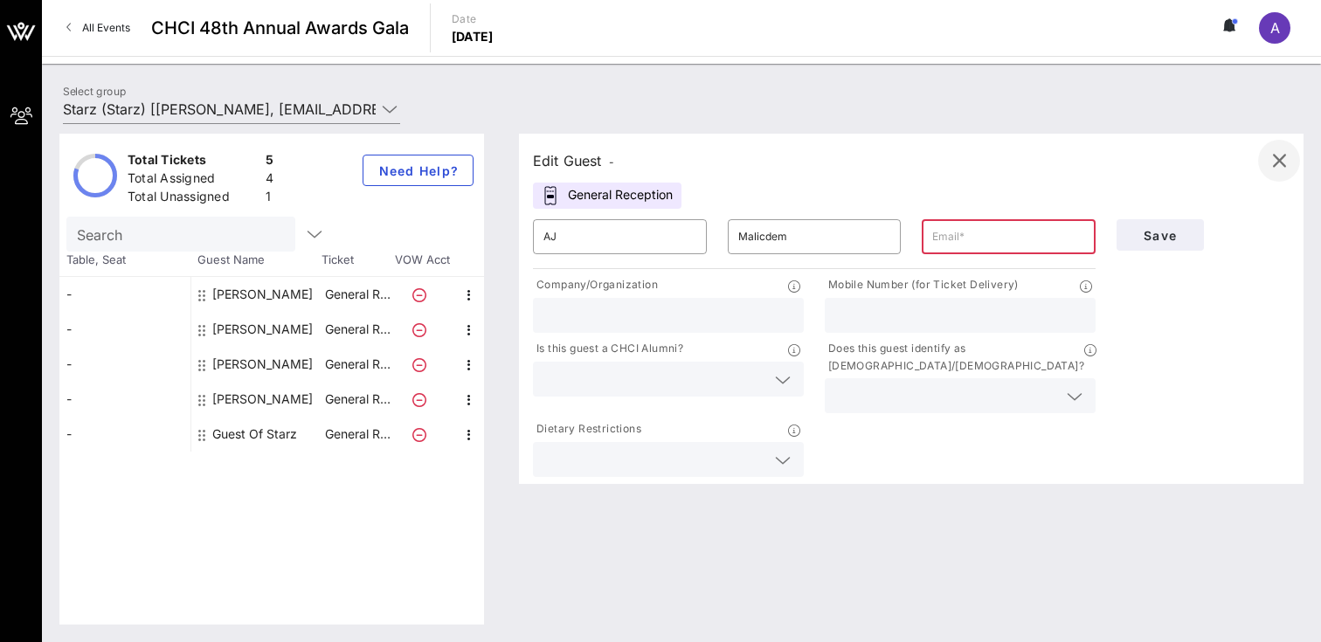
click at [1278, 156] on icon "button" at bounding box center [1279, 160] width 21 height 21
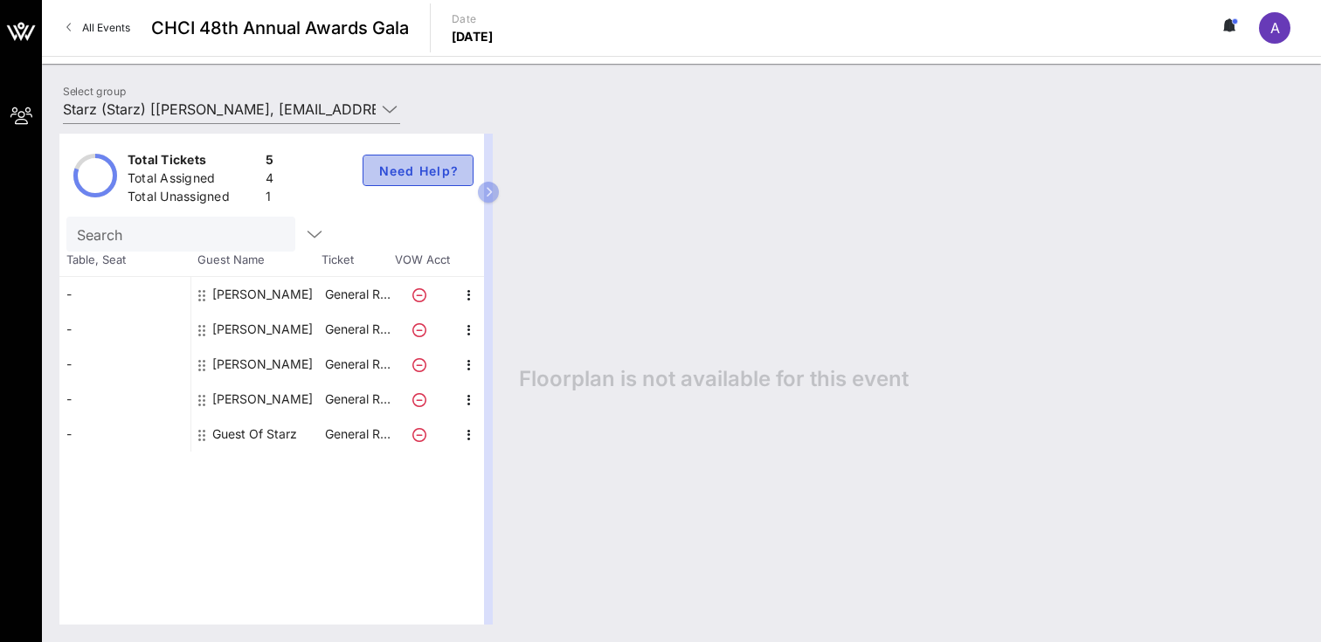
click at [400, 167] on span "Need Help?" at bounding box center [418, 170] width 81 height 15
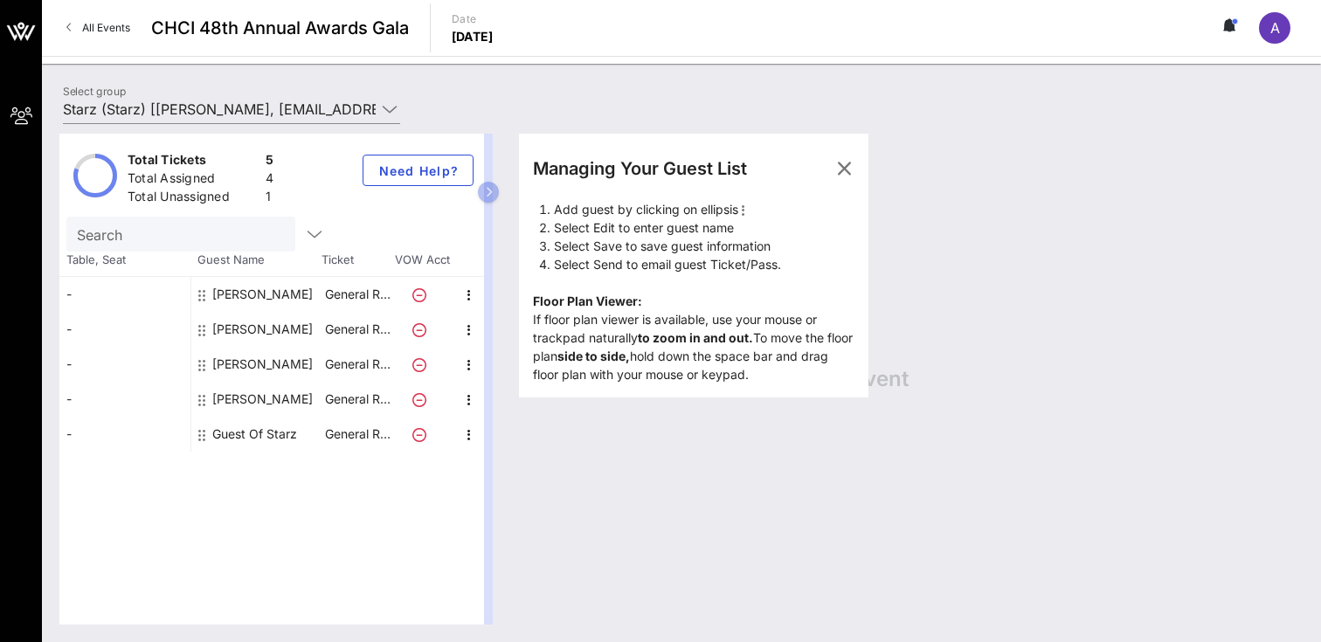
scroll to position [0, 0]
click at [843, 162] on icon "button" at bounding box center [844, 168] width 21 height 21
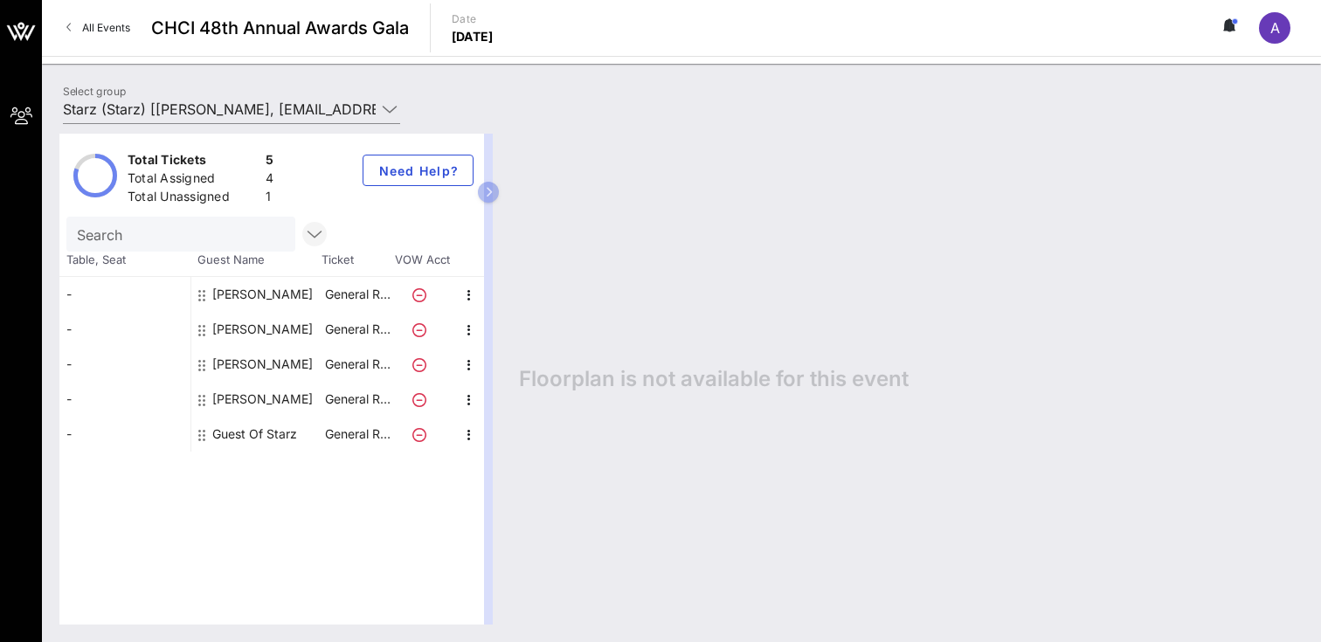
click at [312, 232] on icon "button" at bounding box center [314, 234] width 21 height 21
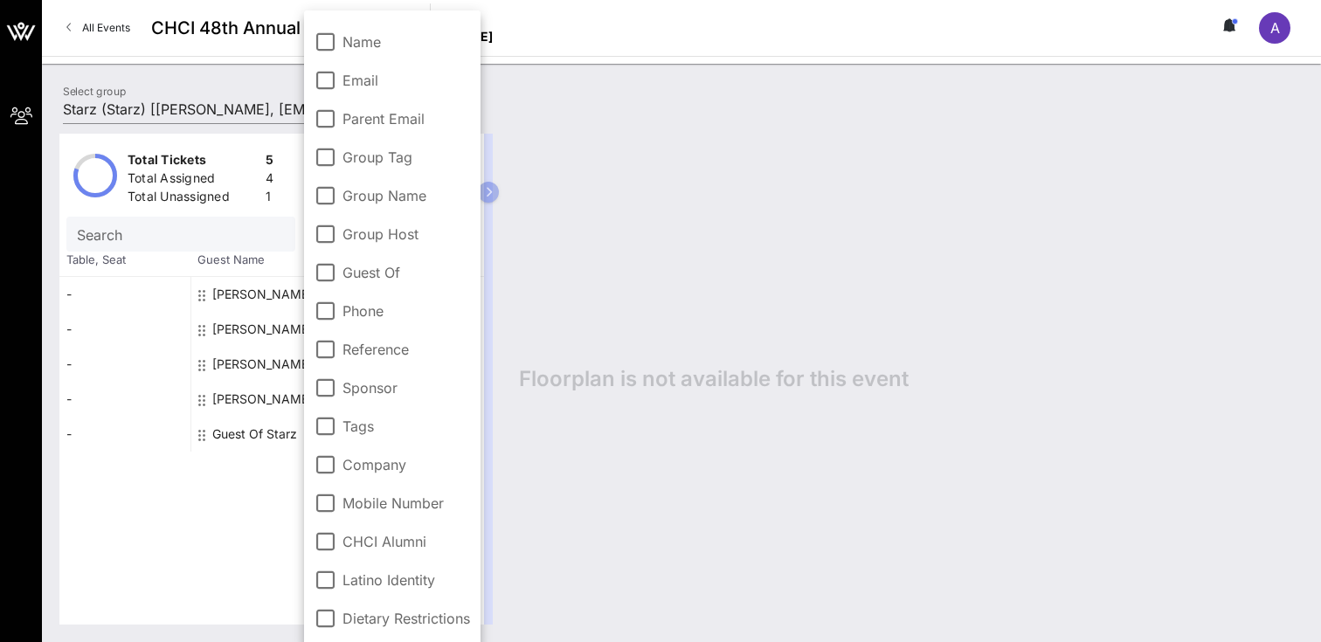
click at [584, 236] on div "Floorplan is not available for this event" at bounding box center [903, 379] width 802 height 491
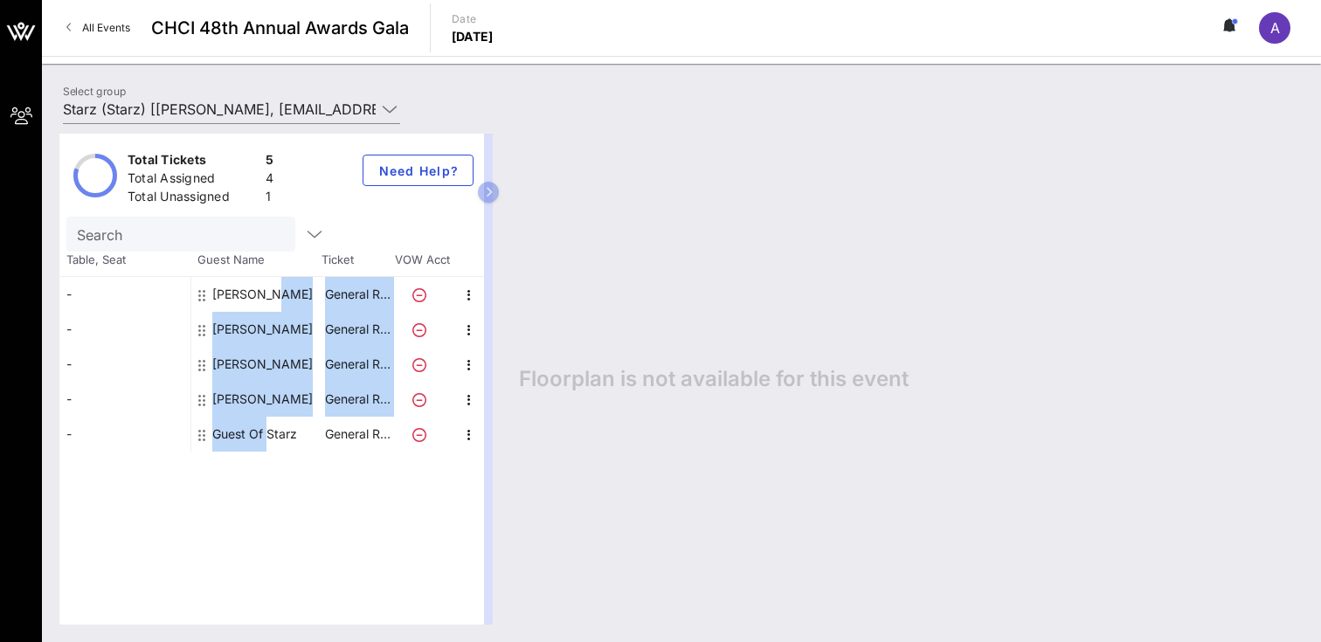
drag, startPoint x: 198, startPoint y: 436, endPoint x: 215, endPoint y: 299, distance: 138.2
click at [215, 299] on div "[PERSON_NAME] General R… [PERSON_NAME] General R… [PERSON_NAME] General R… [PER…" at bounding box center [338, 364] width 294 height 175
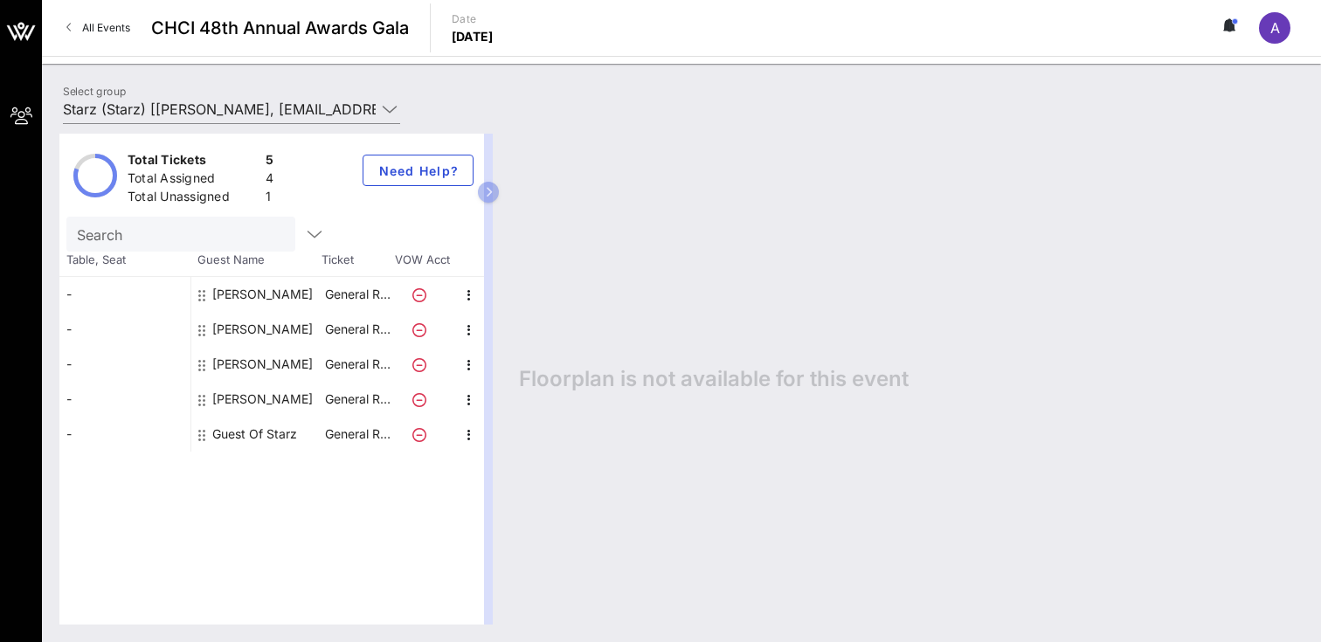
click at [216, 468] on div "Total Tickets 5 Total Assigned 4 Total Unassigned 1 Need Help? Search Table, Se…" at bounding box center [271, 379] width 425 height 491
click at [394, 113] on icon at bounding box center [390, 109] width 16 height 21
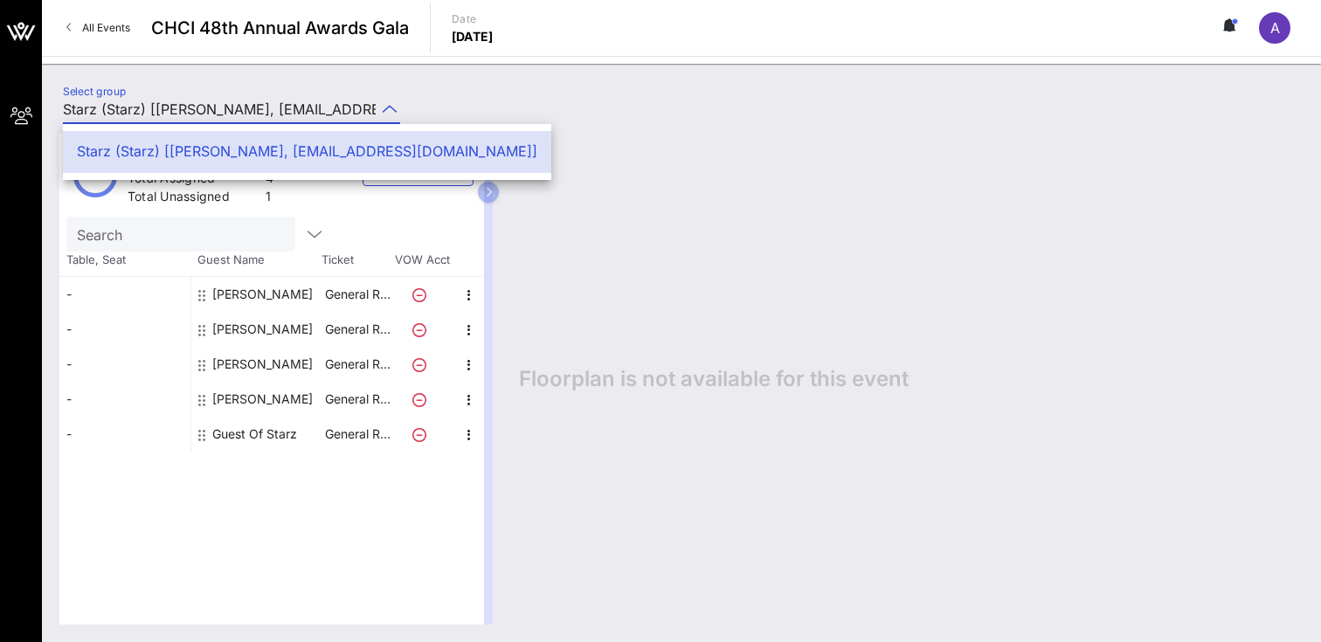
click at [444, 94] on div "Select group Starz (Starz) [[PERSON_NAME], [EMAIL_ADDRESS][DOMAIN_NAME]]" at bounding box center [681, 111] width 1258 height 61
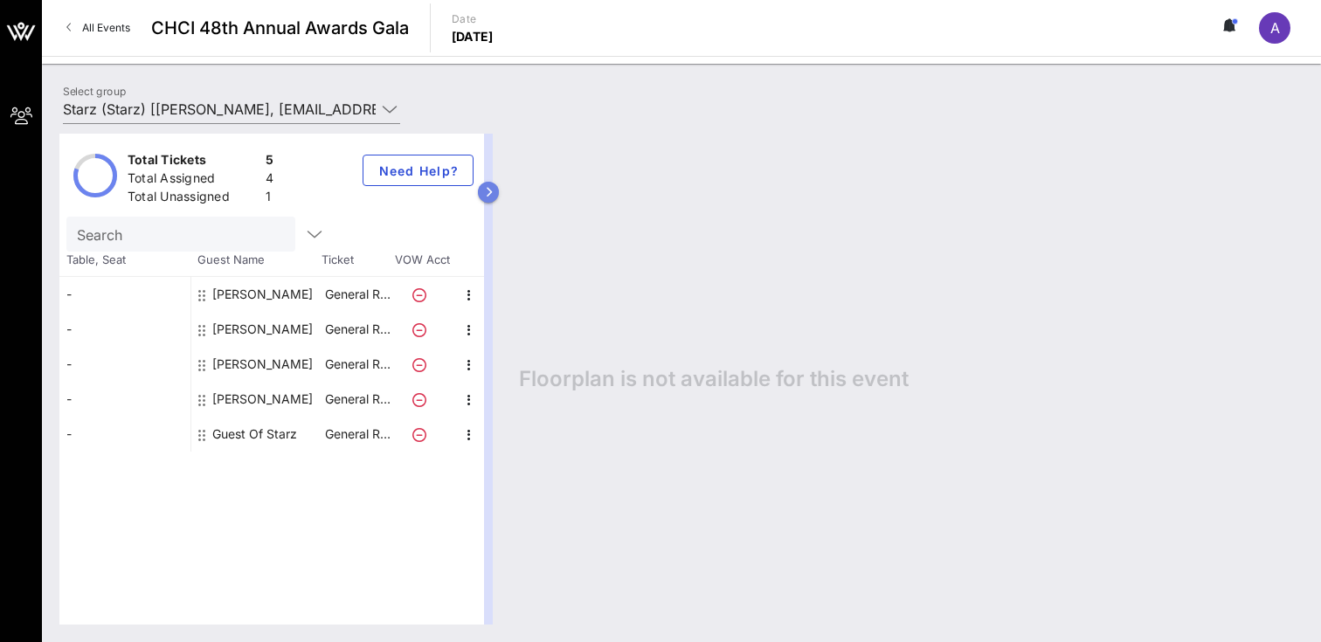
click at [495, 193] on button "button" at bounding box center [488, 192] width 21 height 21
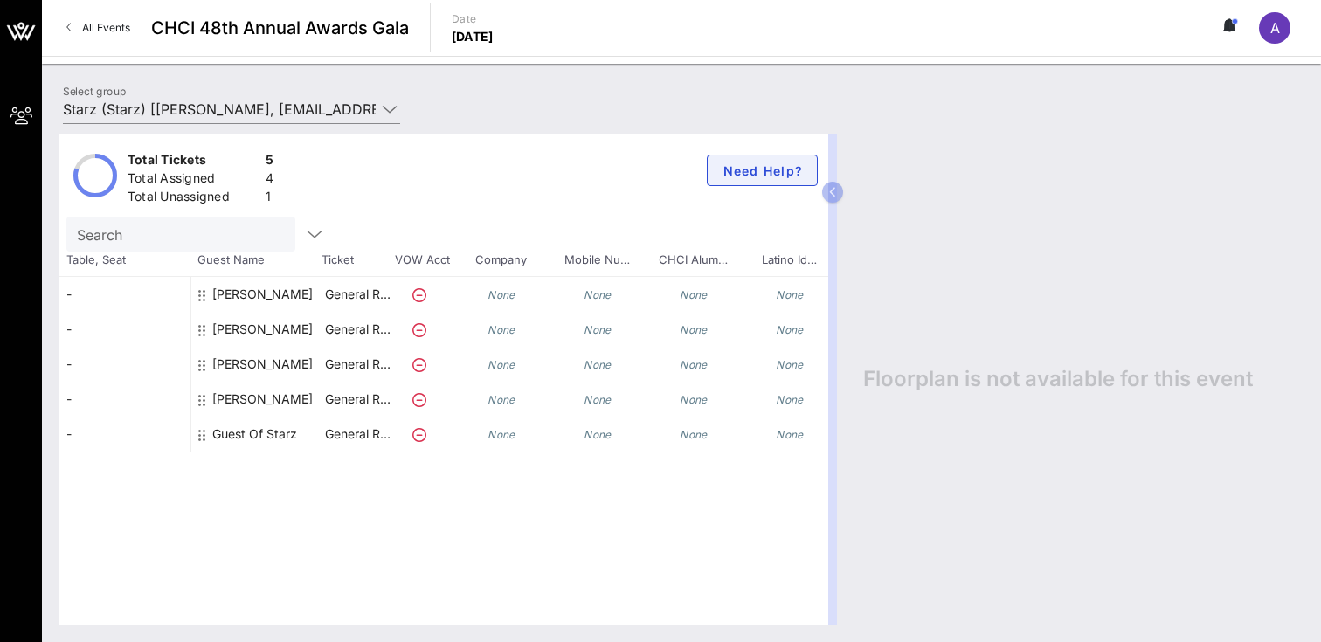
click at [756, 163] on span "Need Help?" at bounding box center [762, 170] width 81 height 15
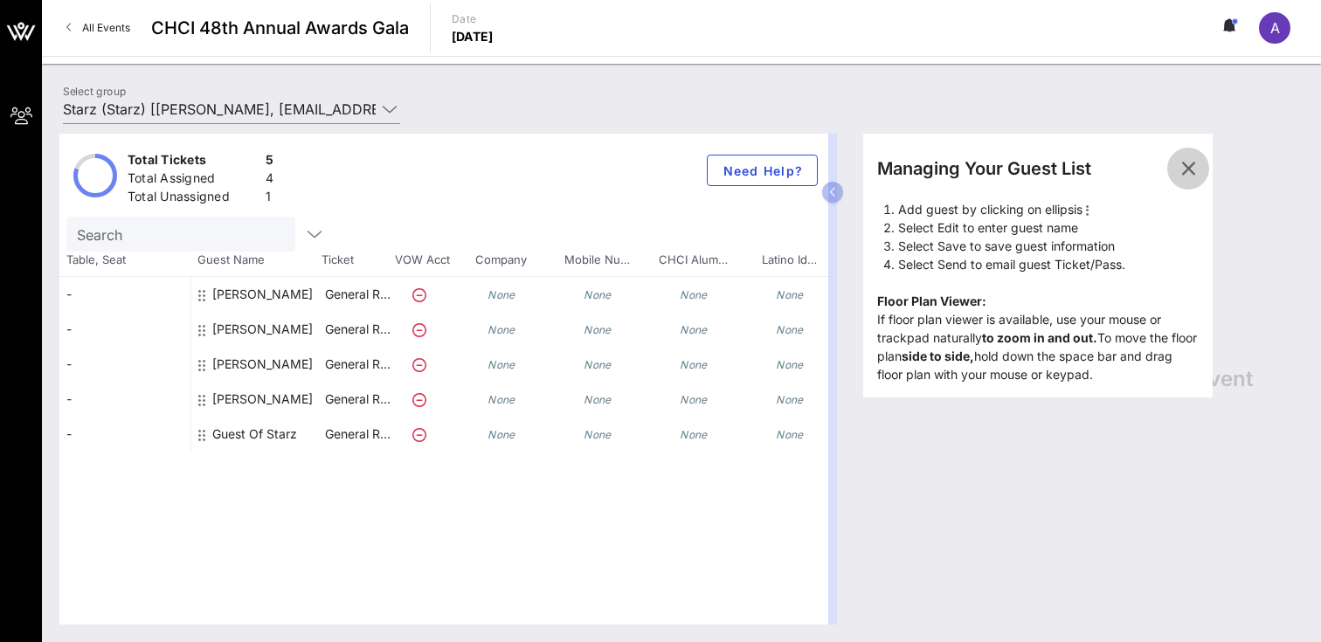
click at [1183, 167] on icon "button" at bounding box center [1188, 168] width 21 height 21
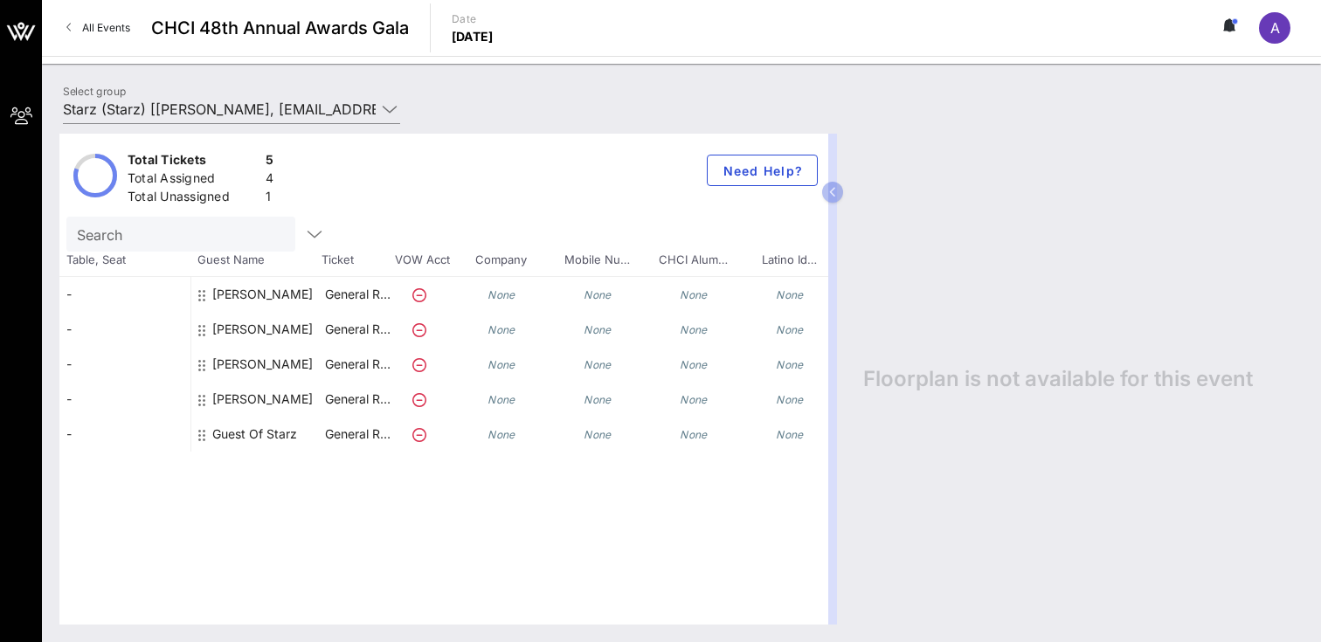
click at [1228, 32] on button at bounding box center [1230, 28] width 37 height 30
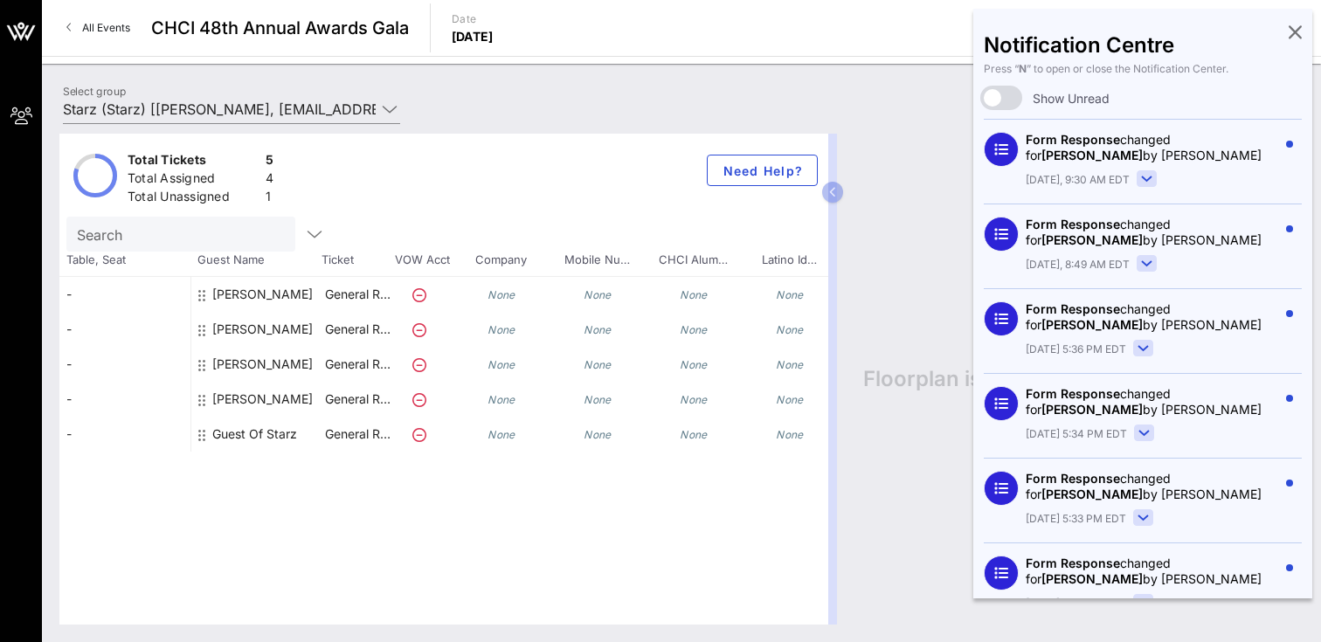
click at [1292, 33] on icon at bounding box center [1295, 31] width 13 height 3
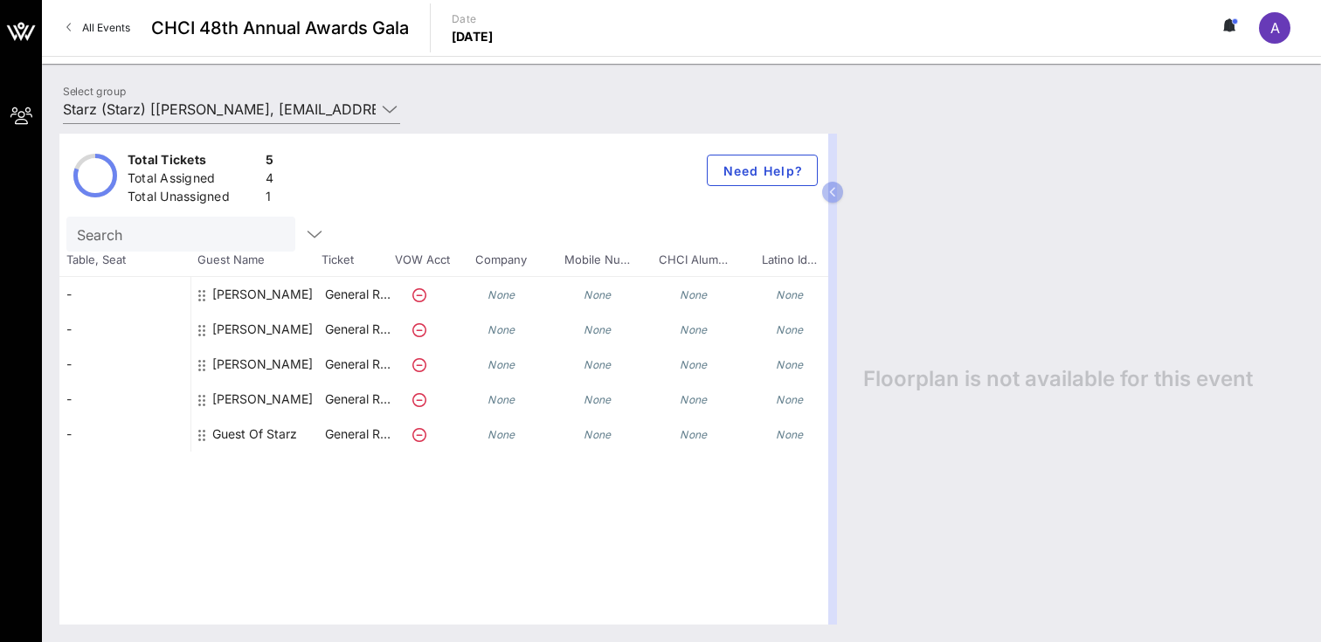
click at [1237, 31] on icon at bounding box center [1231, 25] width 16 height 14
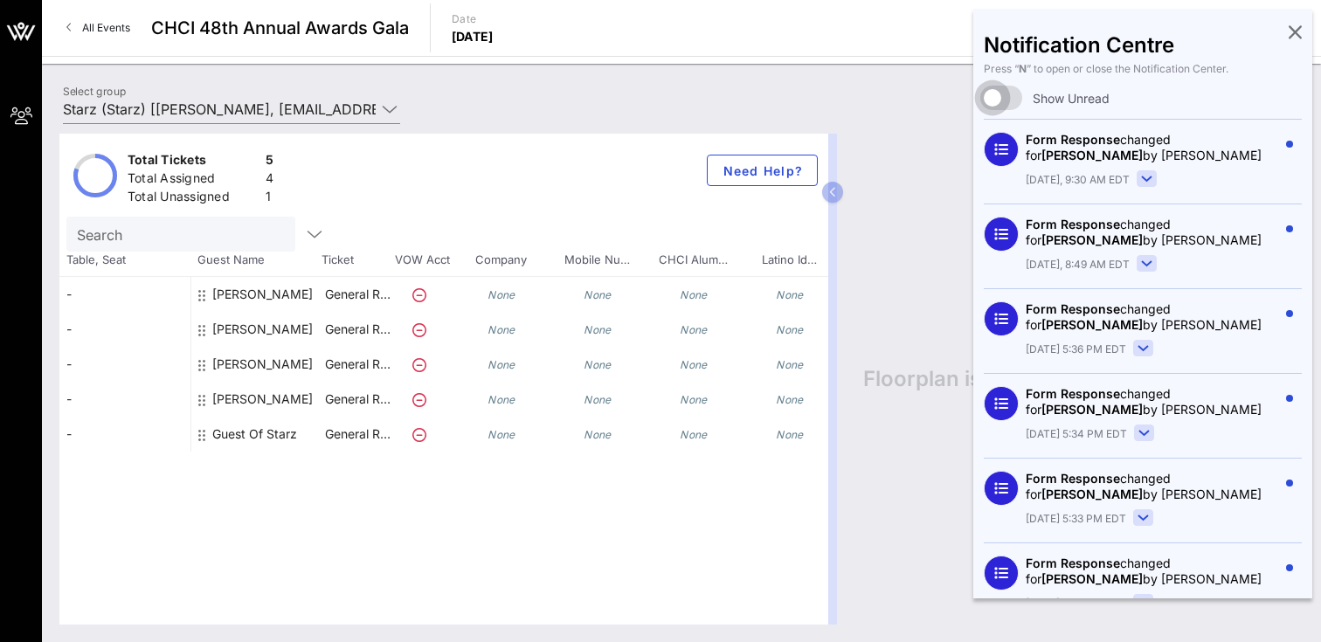
click at [1001, 95] on div at bounding box center [993, 98] width 30 height 30
click at [1001, 95] on div at bounding box center [1010, 98] width 30 height 30
click at [1292, 30] on icon at bounding box center [1295, 31] width 13 height 3
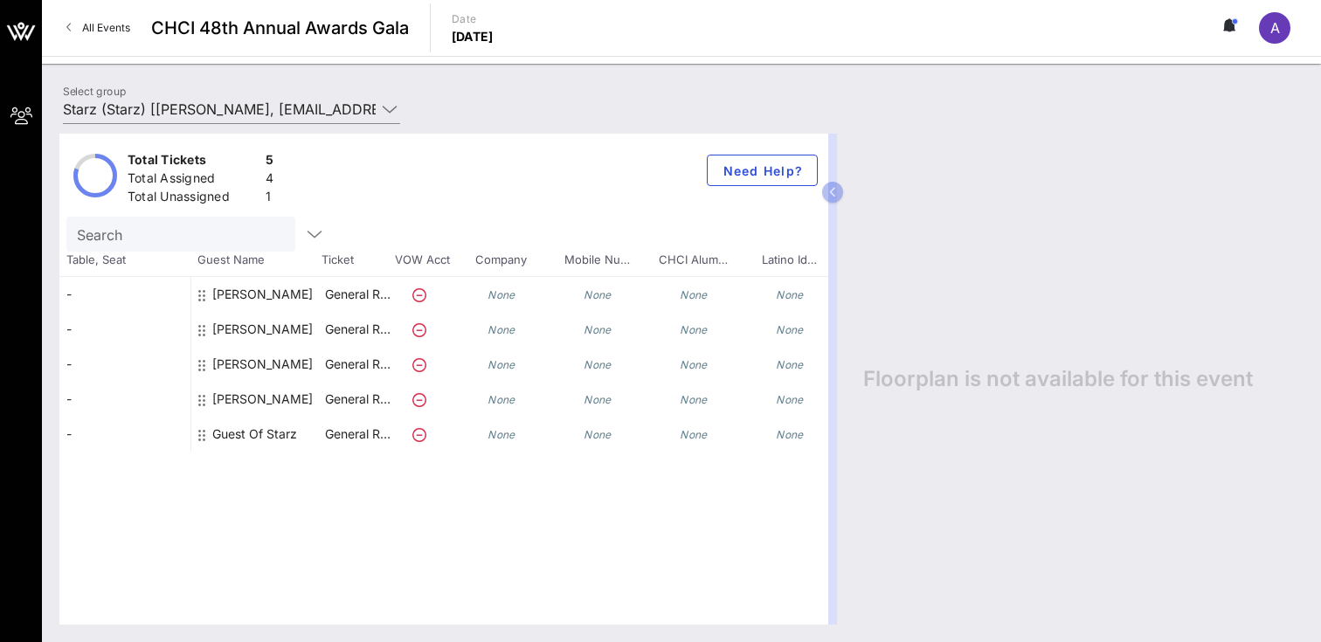
click at [1280, 31] on div "A" at bounding box center [1274, 27] width 31 height 31
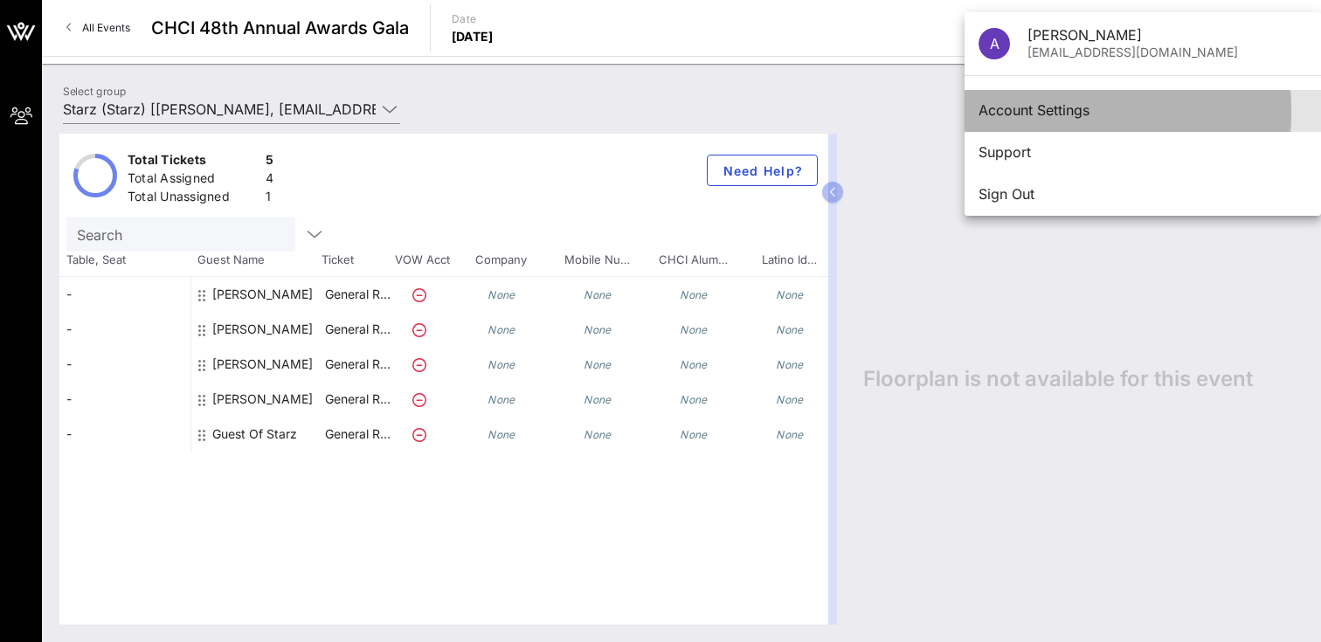
click at [1091, 109] on div "Account Settings" at bounding box center [1143, 110] width 329 height 17
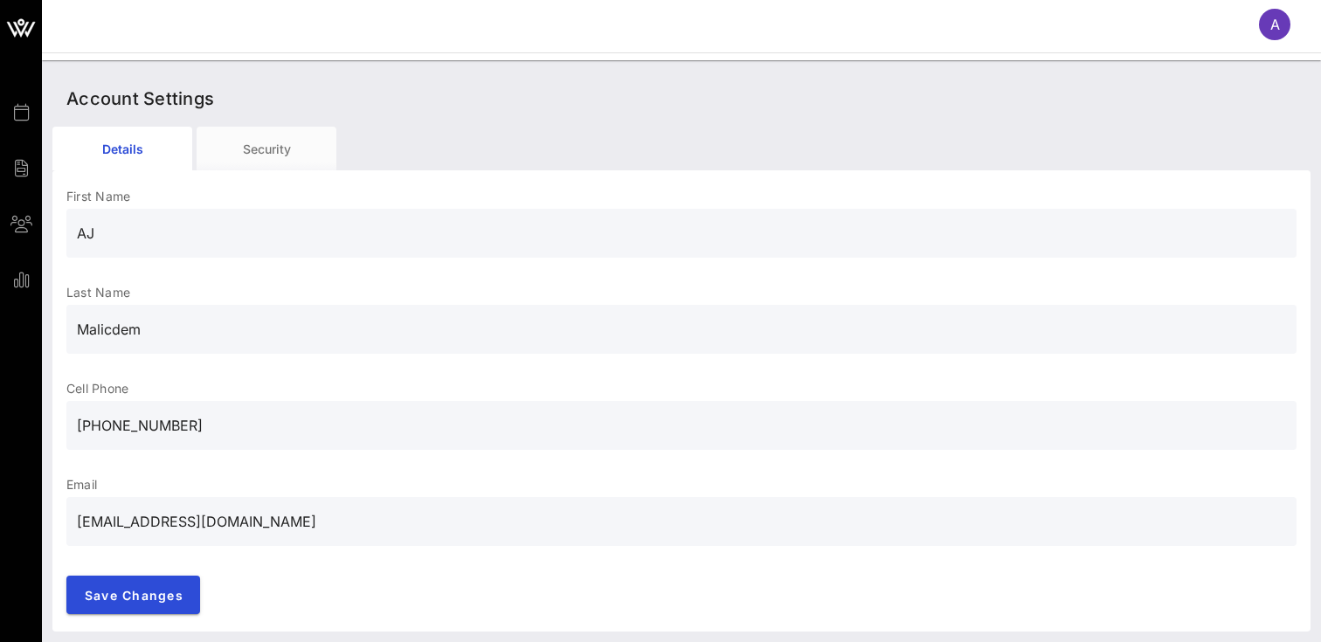
scroll to position [3, 0]
click at [243, 142] on div "Security" at bounding box center [267, 149] width 140 height 44
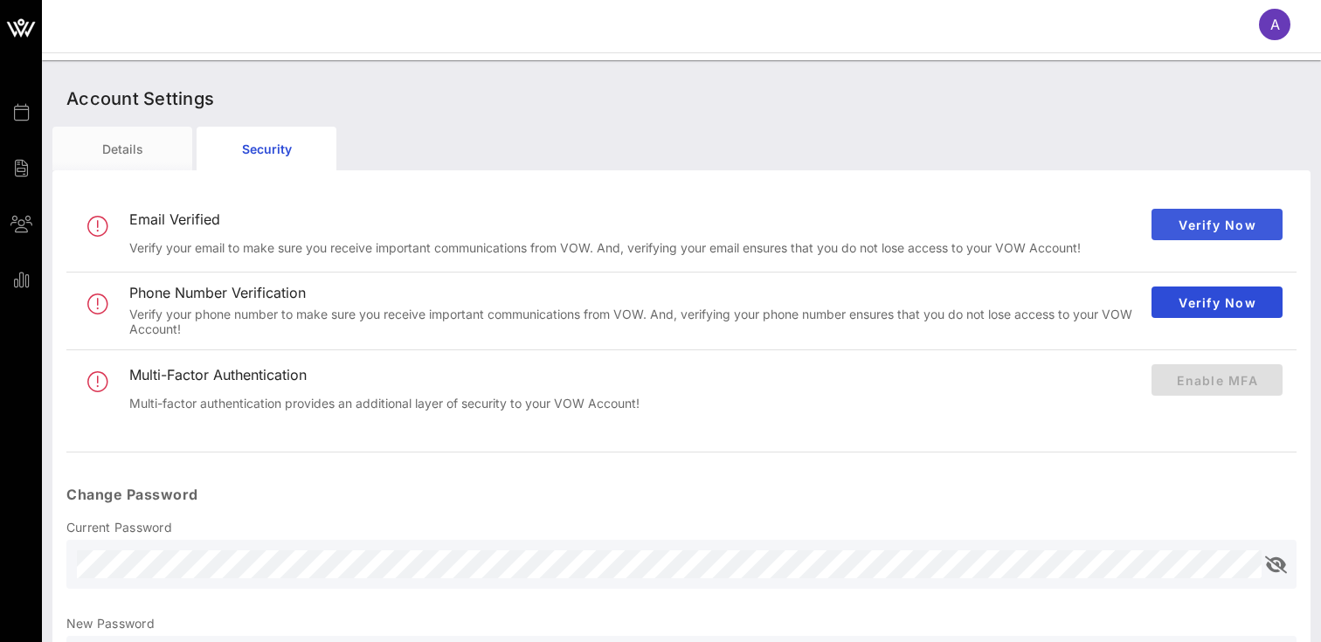
click at [1167, 230] on span "Verify Now" at bounding box center [1217, 225] width 103 height 15
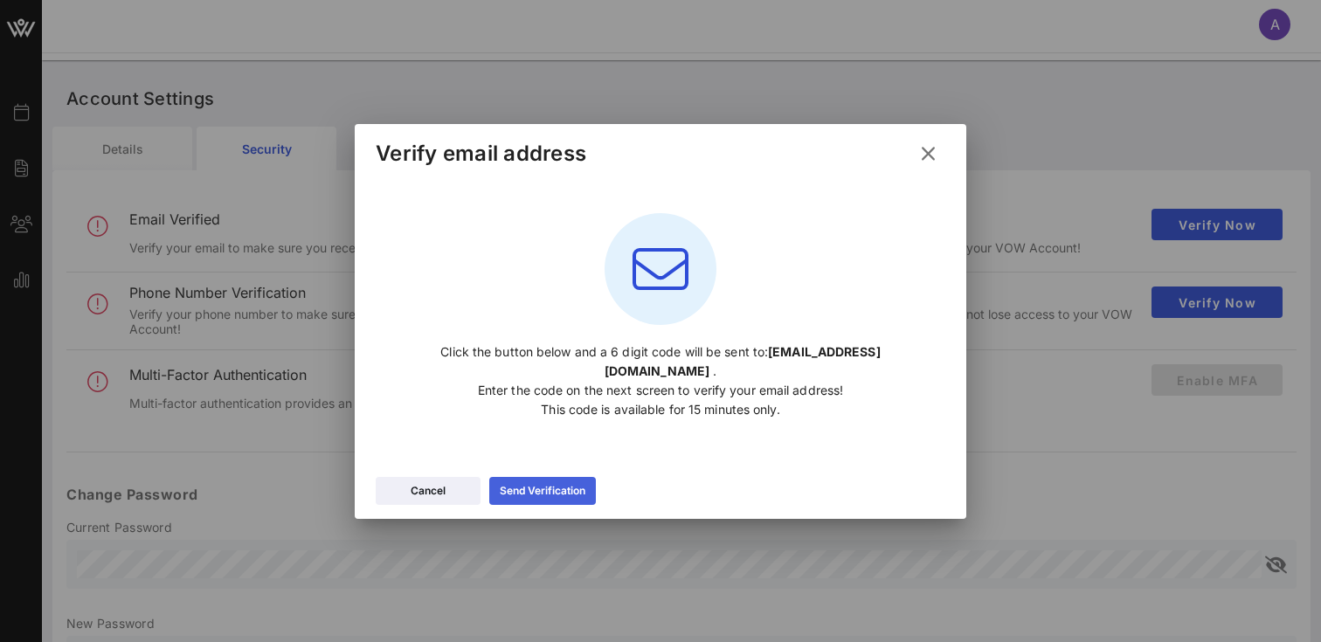
click at [572, 482] on div "Send Verification" at bounding box center [543, 490] width 86 height 17
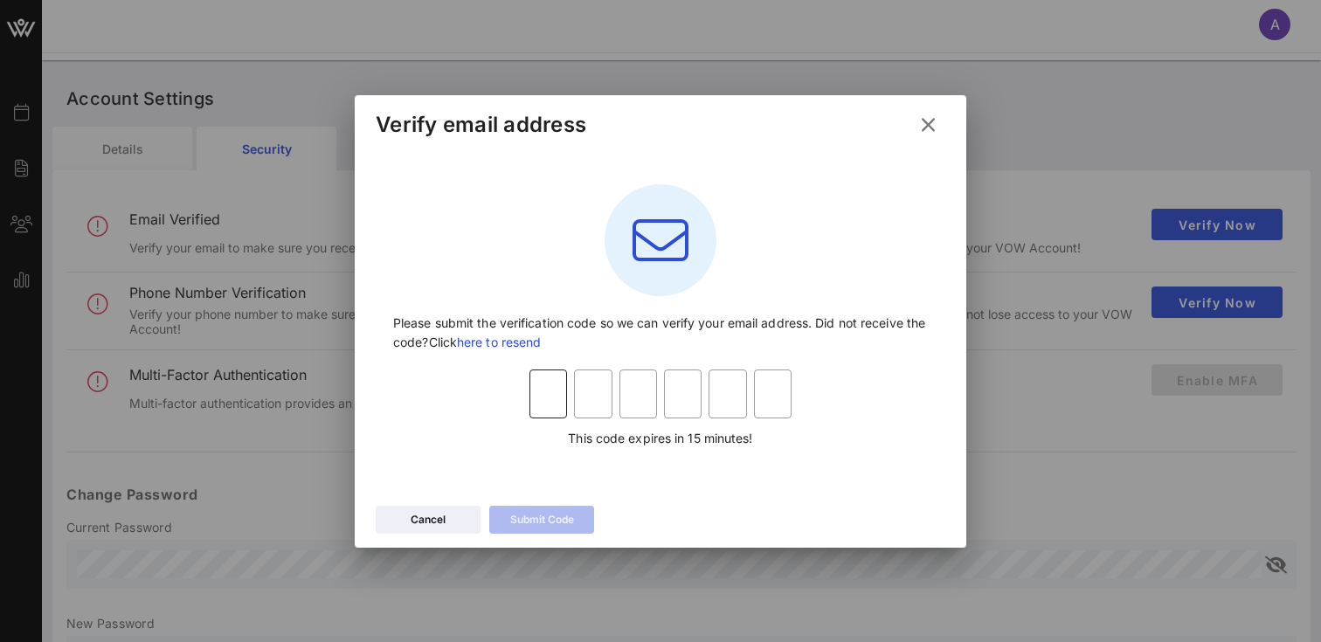
click at [552, 385] on input "text" at bounding box center [549, 394] width 38 height 28
type input "6"
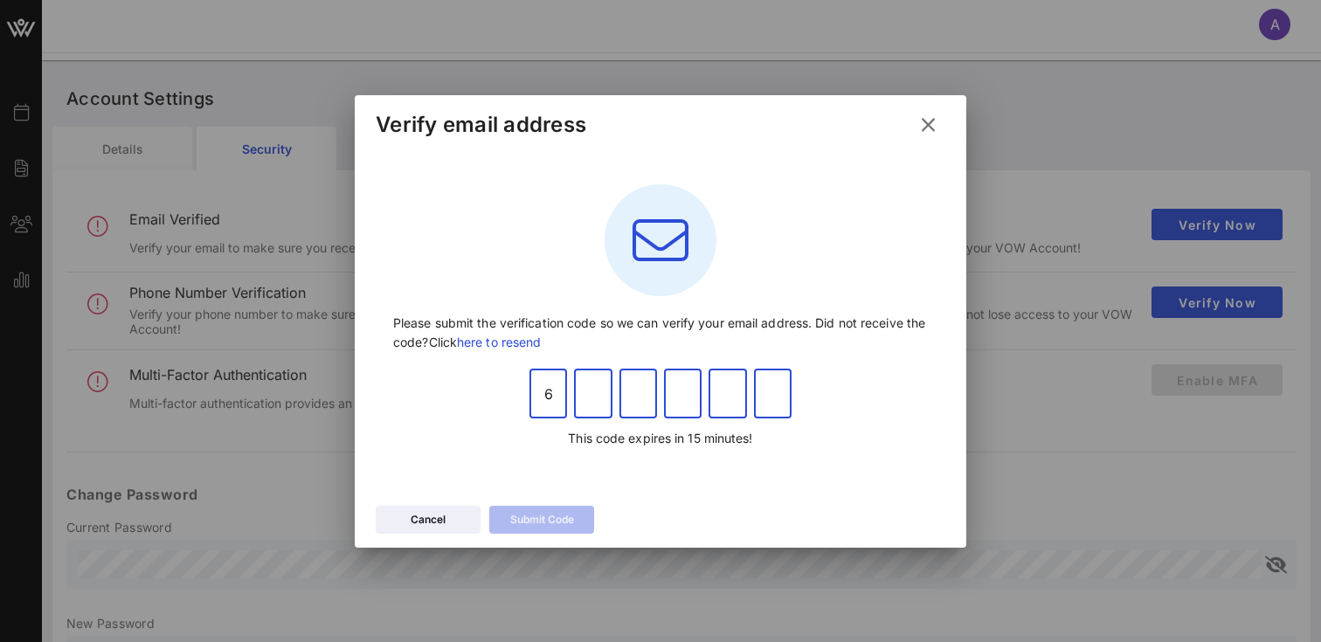
type input "7"
type input "8"
type input "1"
type input "2"
type input "0"
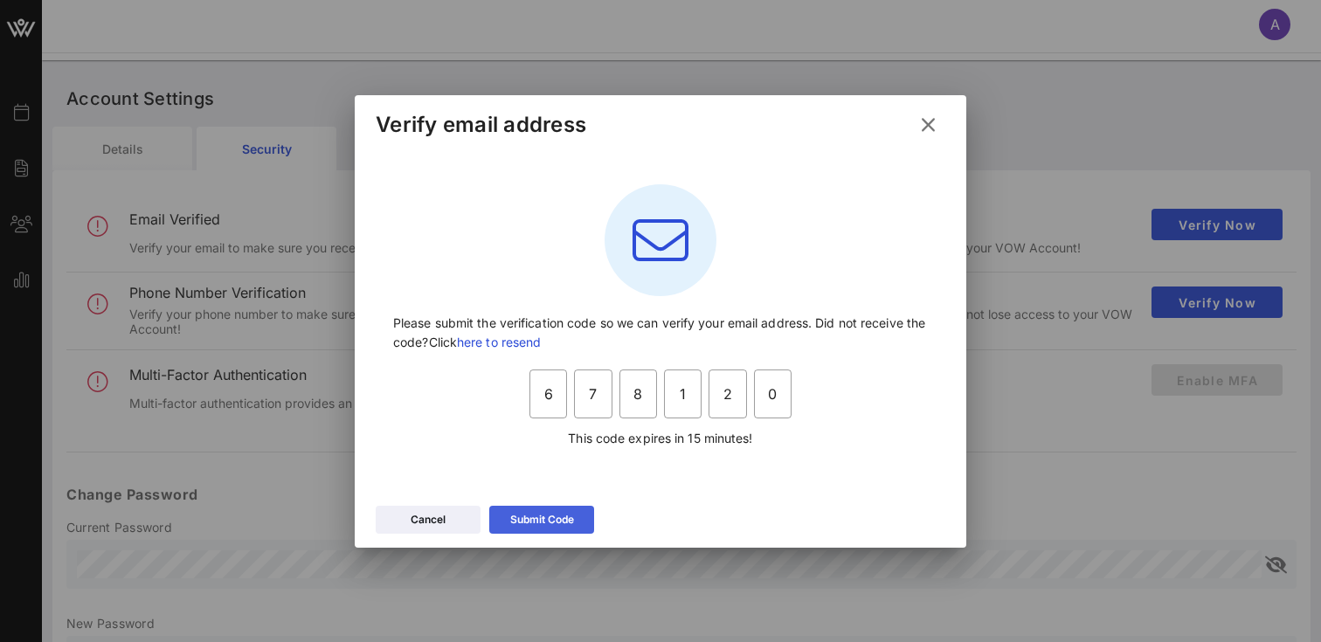
click at [552, 521] on div "Submit Code" at bounding box center [542, 519] width 64 height 17
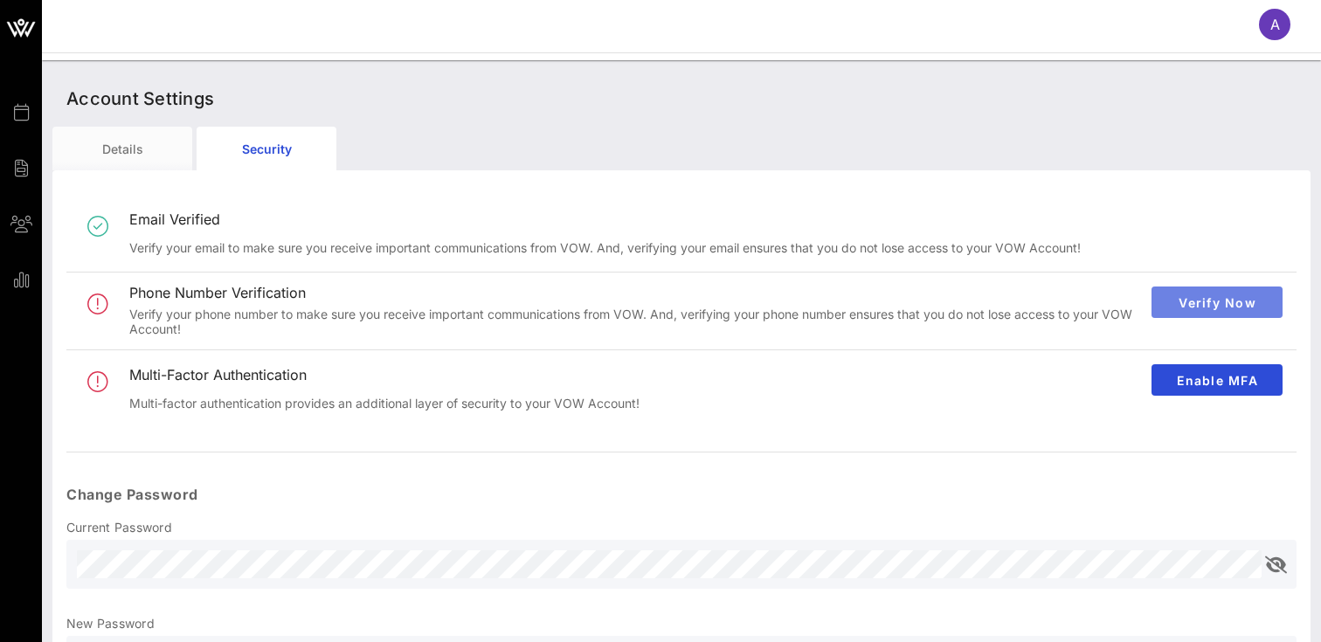
click at [1171, 309] on span "Verify Now" at bounding box center [1217, 302] width 103 height 15
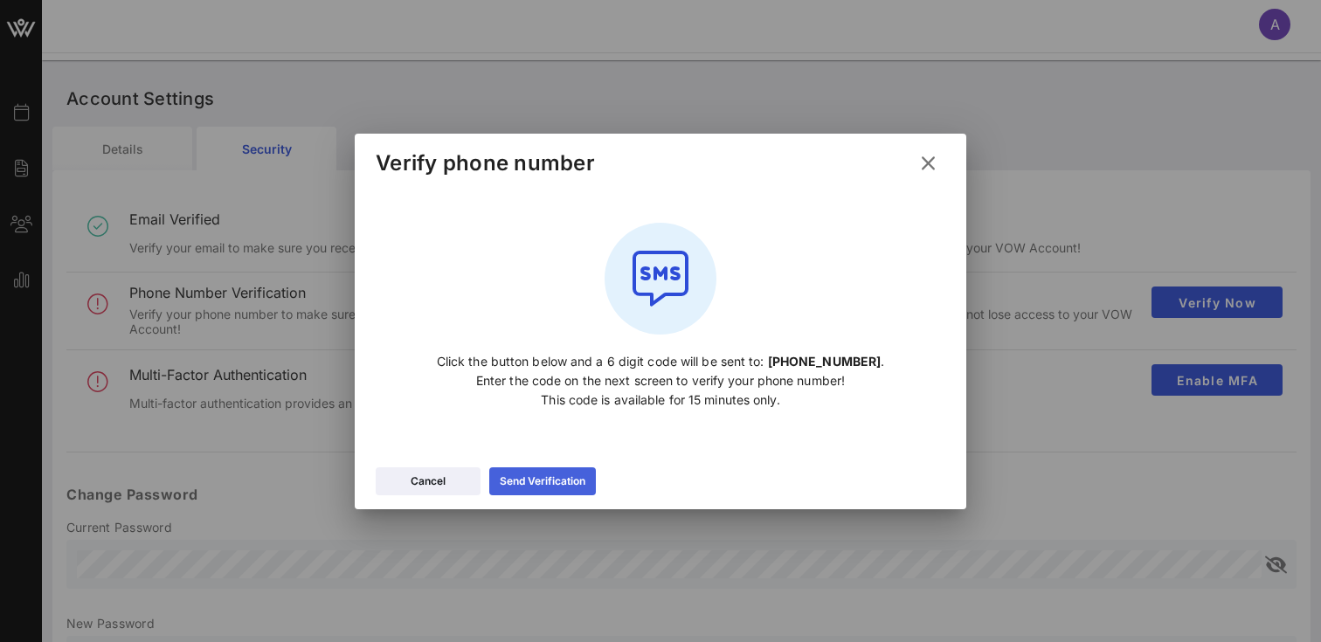
click at [552, 475] on div "Send Verification" at bounding box center [543, 481] width 86 height 17
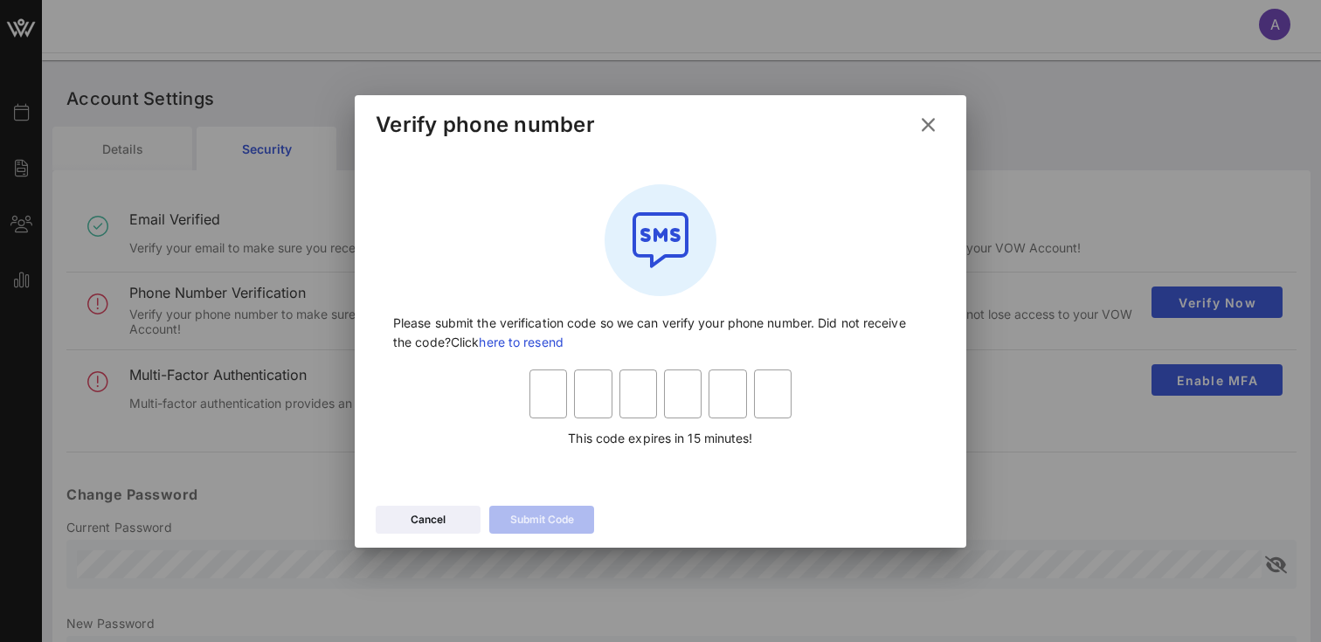
click at [520, 337] on link "here to resend" at bounding box center [521, 342] width 84 height 15
click at [925, 125] on icon at bounding box center [929, 124] width 24 height 21
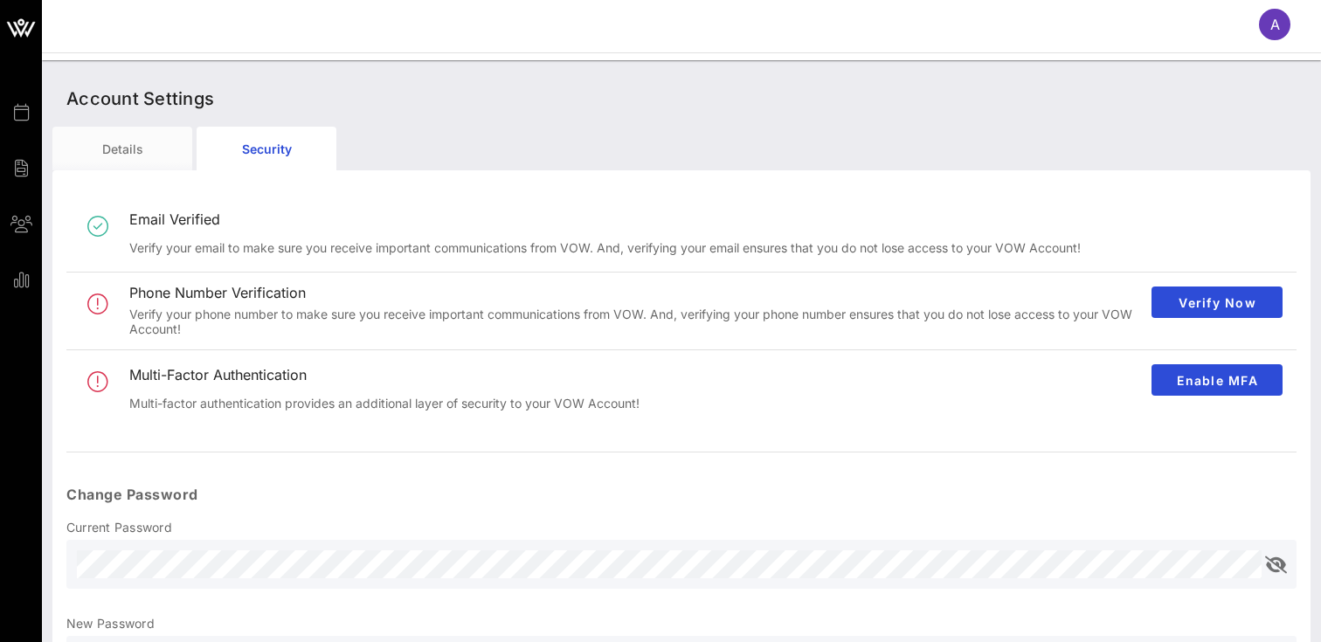
click at [142, 124] on div "Account Settings" at bounding box center [681, 99] width 1258 height 56
click at [142, 154] on div "Details" at bounding box center [122, 149] width 140 height 44
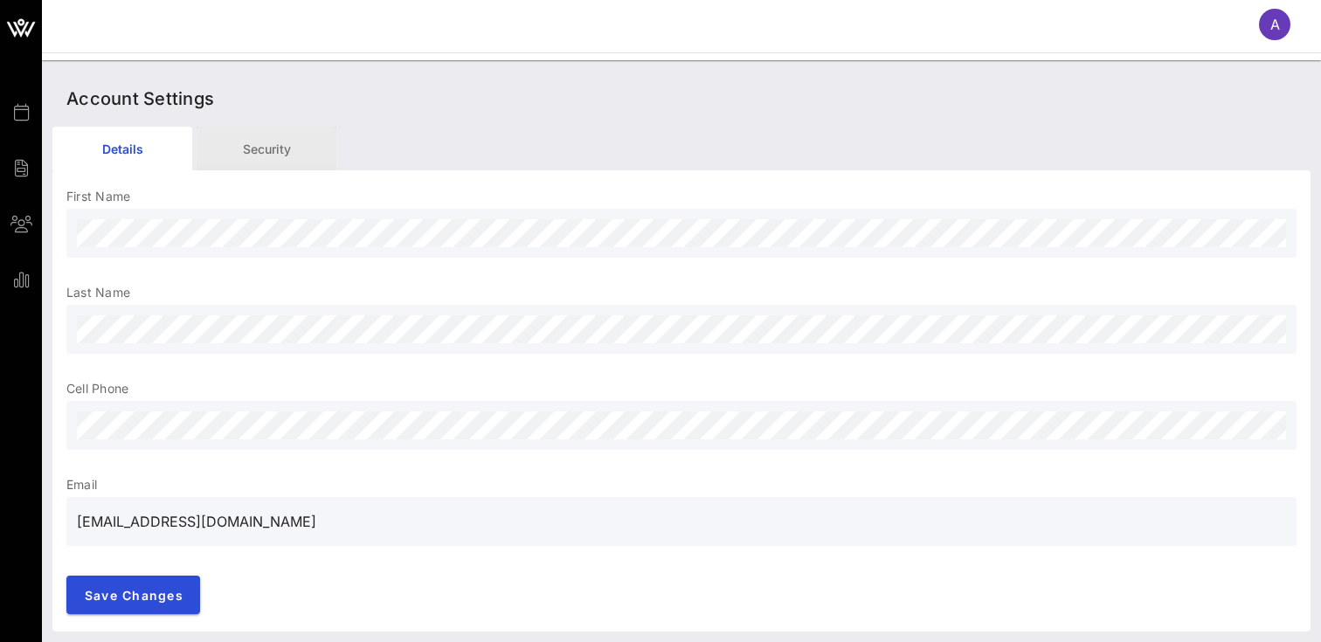
click at [253, 142] on div "Security" at bounding box center [267, 149] width 140 height 44
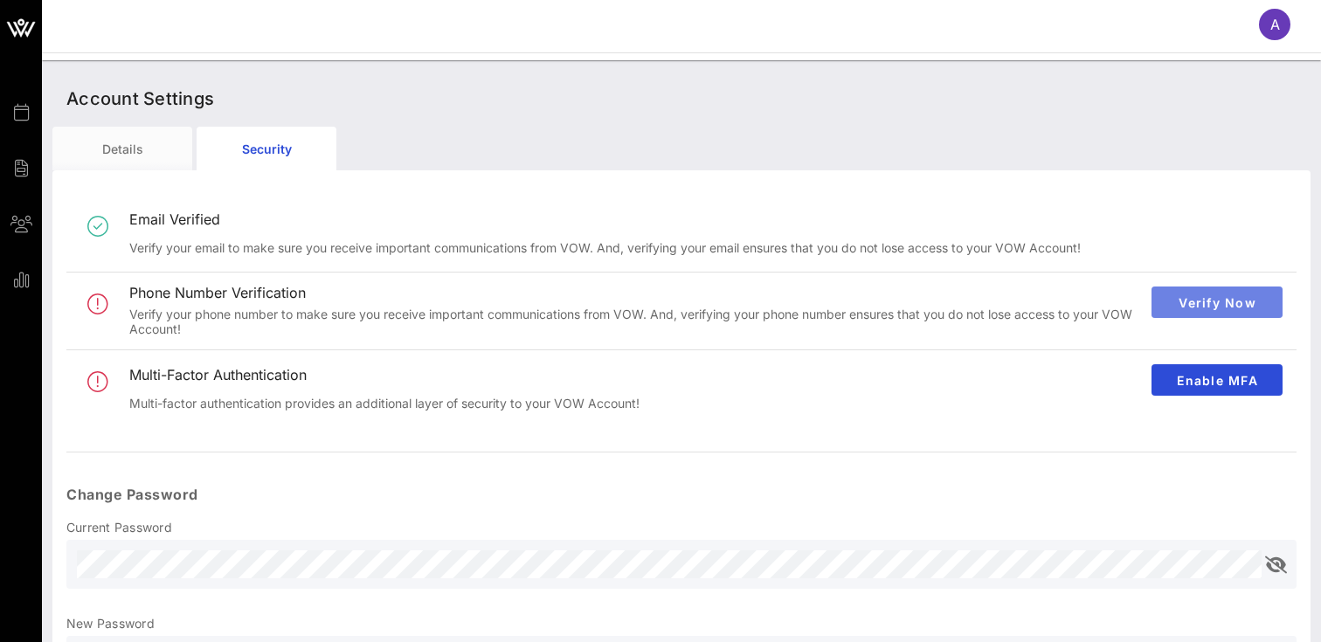
click at [1175, 302] on span "Verify Now" at bounding box center [1217, 302] width 103 height 15
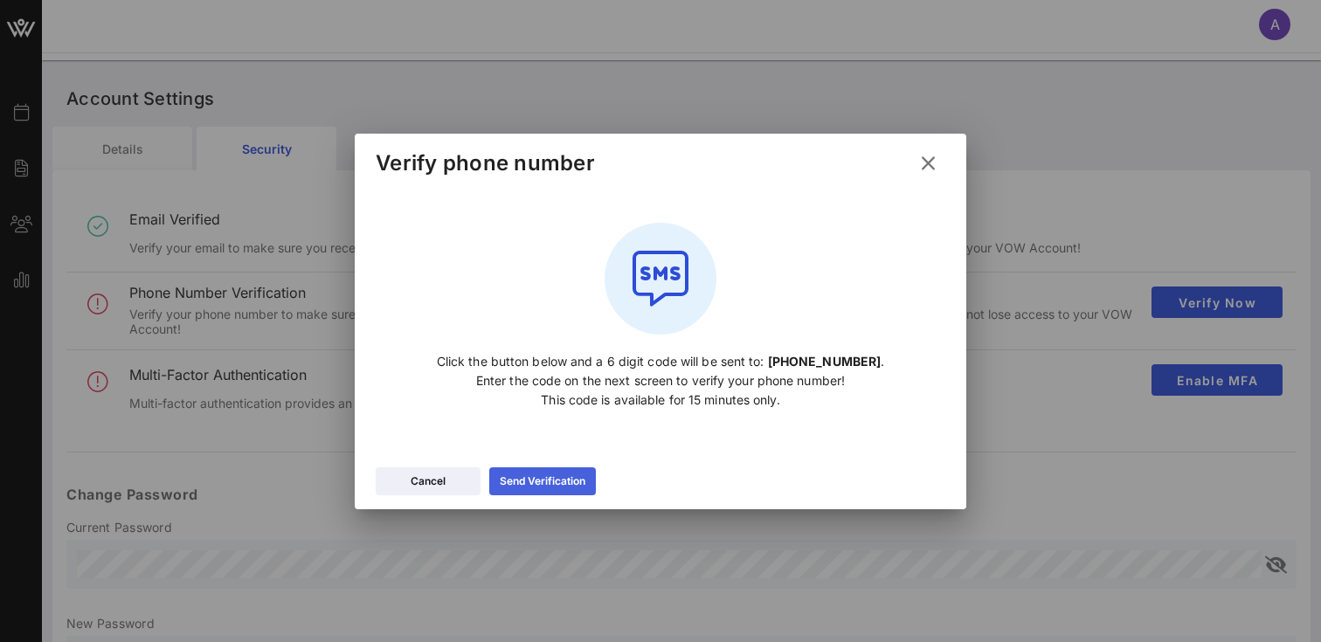
click at [587, 480] on button "Send Verification" at bounding box center [542, 482] width 107 height 28
click at [563, 484] on div "Send Verification" at bounding box center [543, 481] width 86 height 17
click at [546, 482] on icon at bounding box center [543, 481] width 12 height 10
click at [934, 162] on icon at bounding box center [929, 163] width 24 height 21
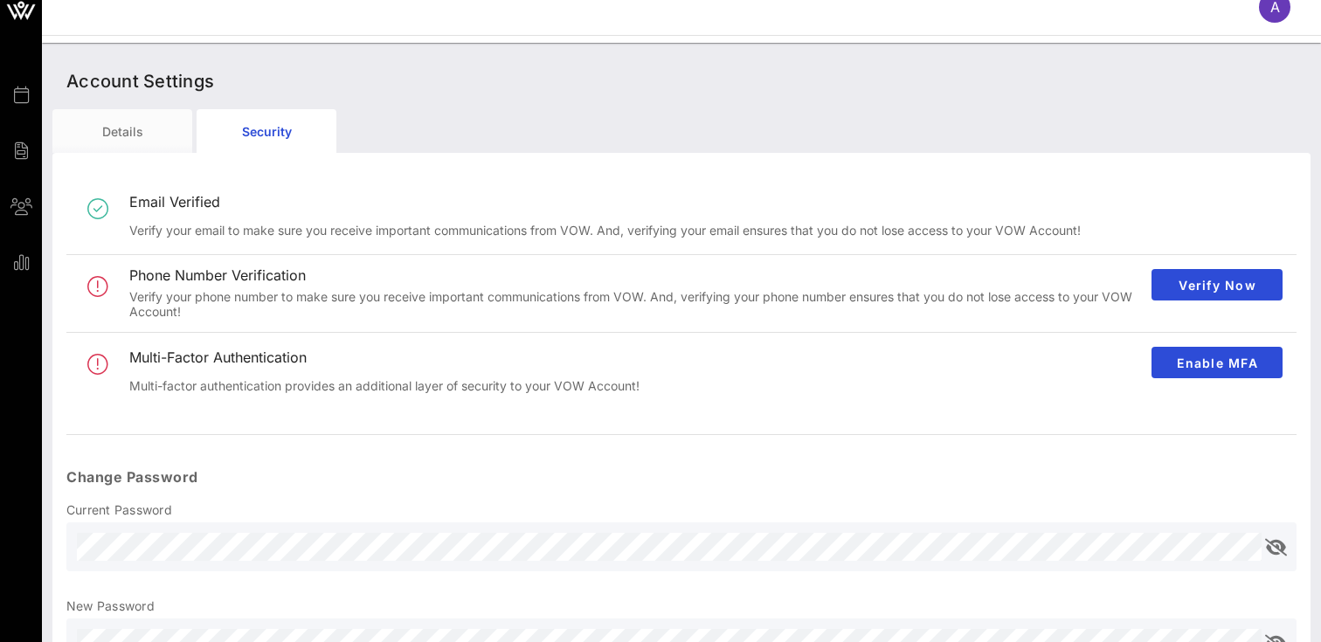
scroll to position [38, 0]
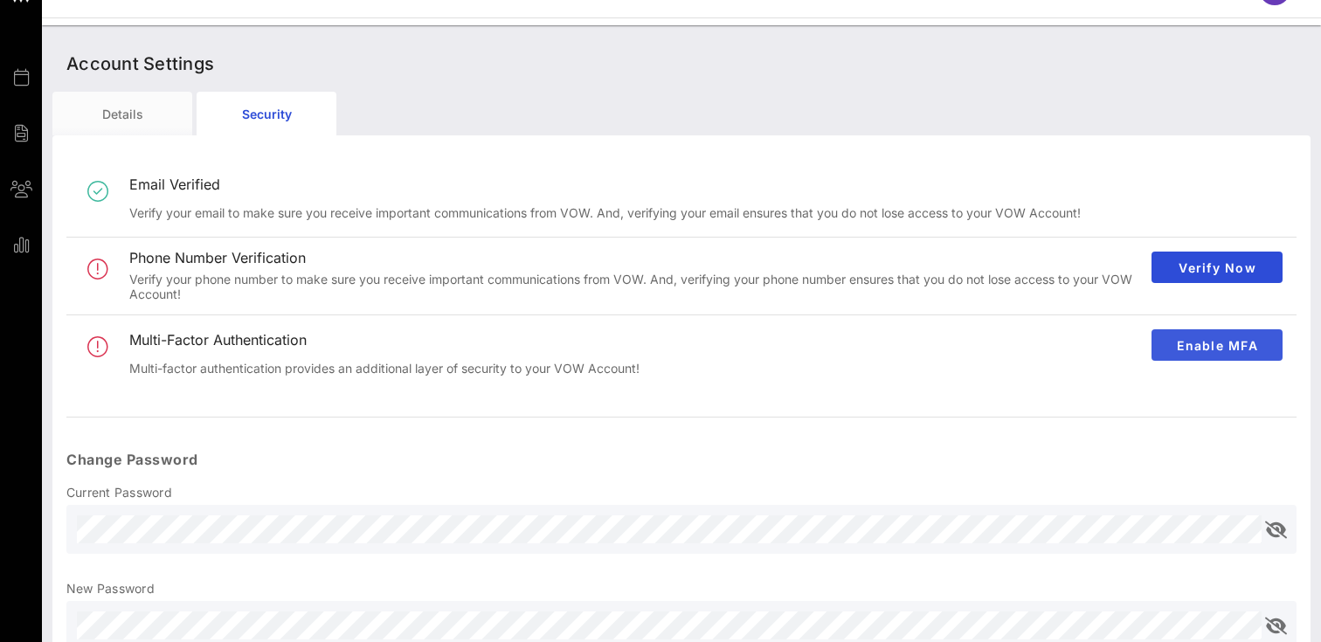
click at [1183, 334] on button "Enable MFA" at bounding box center [1217, 344] width 131 height 31
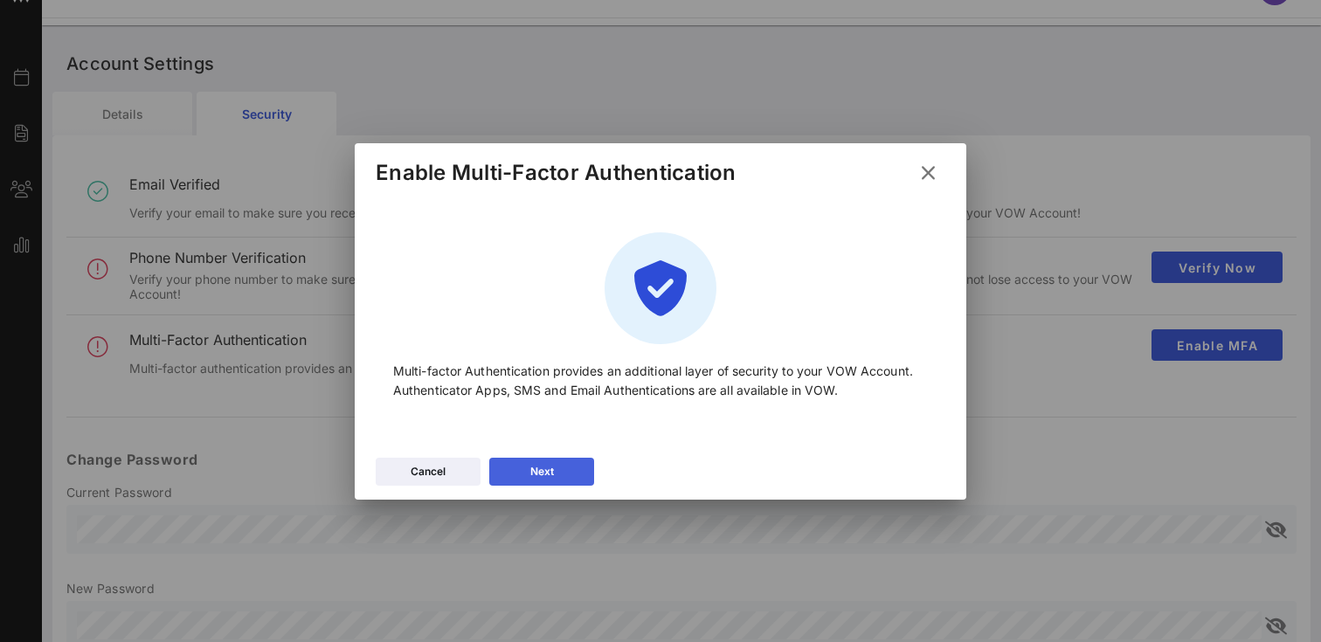
click at [567, 463] on button "Next" at bounding box center [541, 472] width 105 height 28
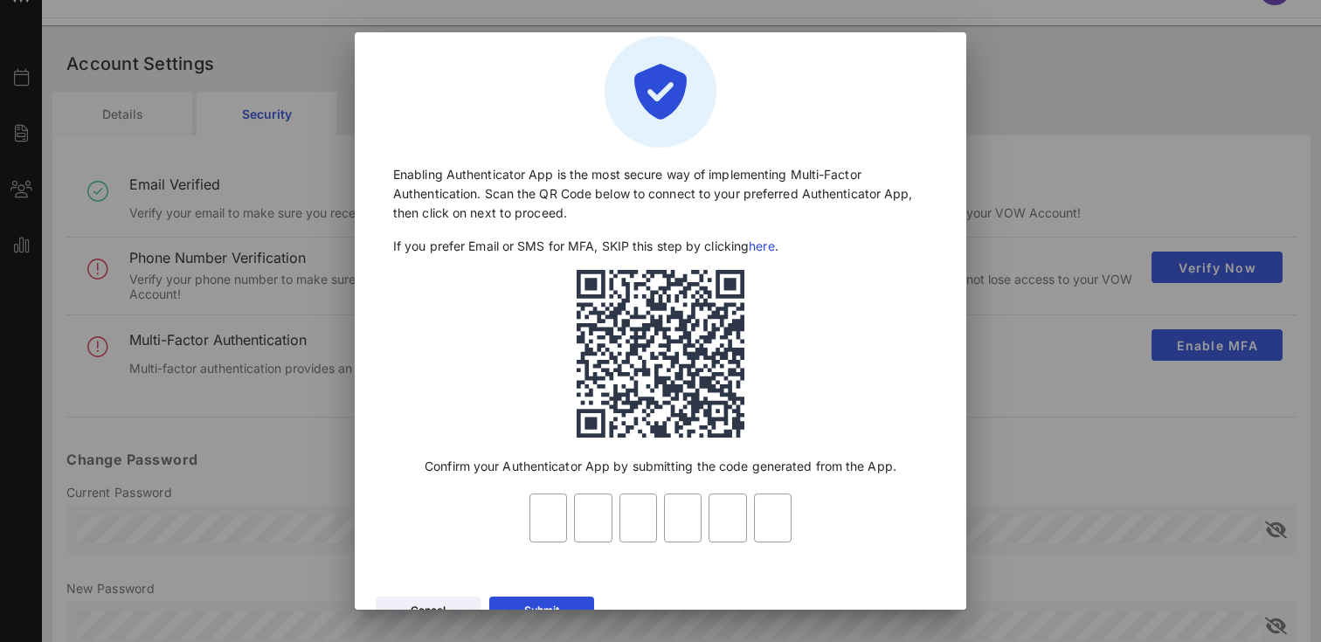
scroll to position [80, 0]
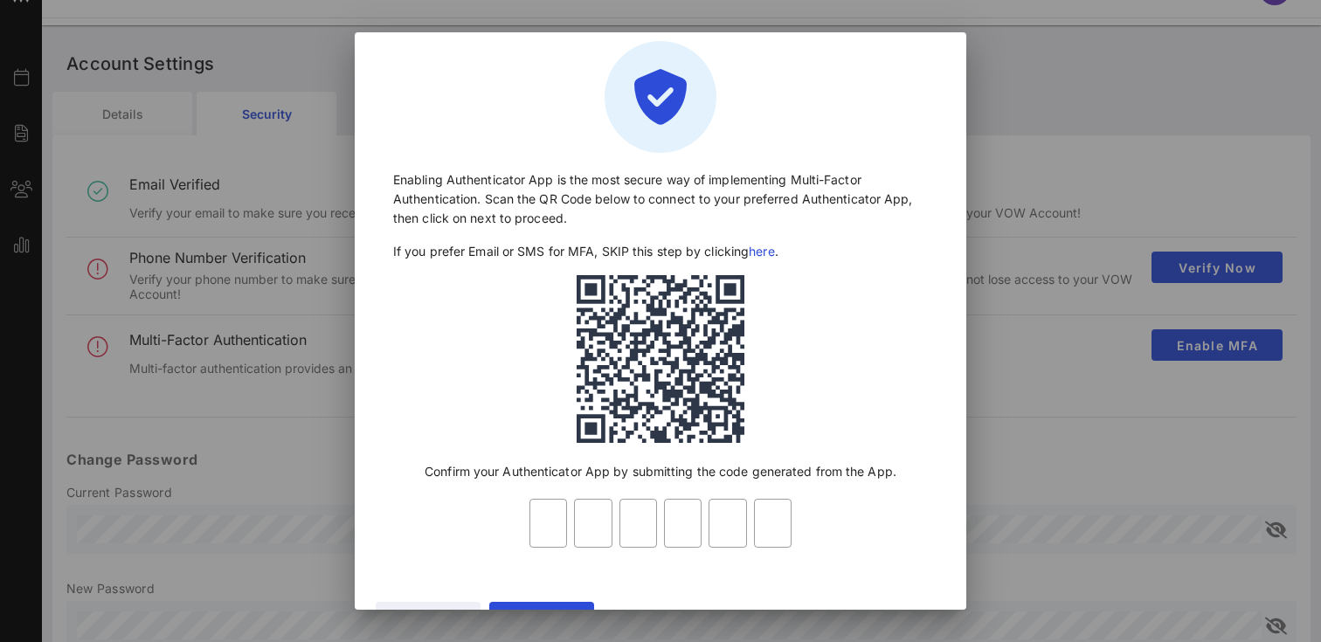
click at [773, 251] on link "here" at bounding box center [761, 251] width 25 height 15
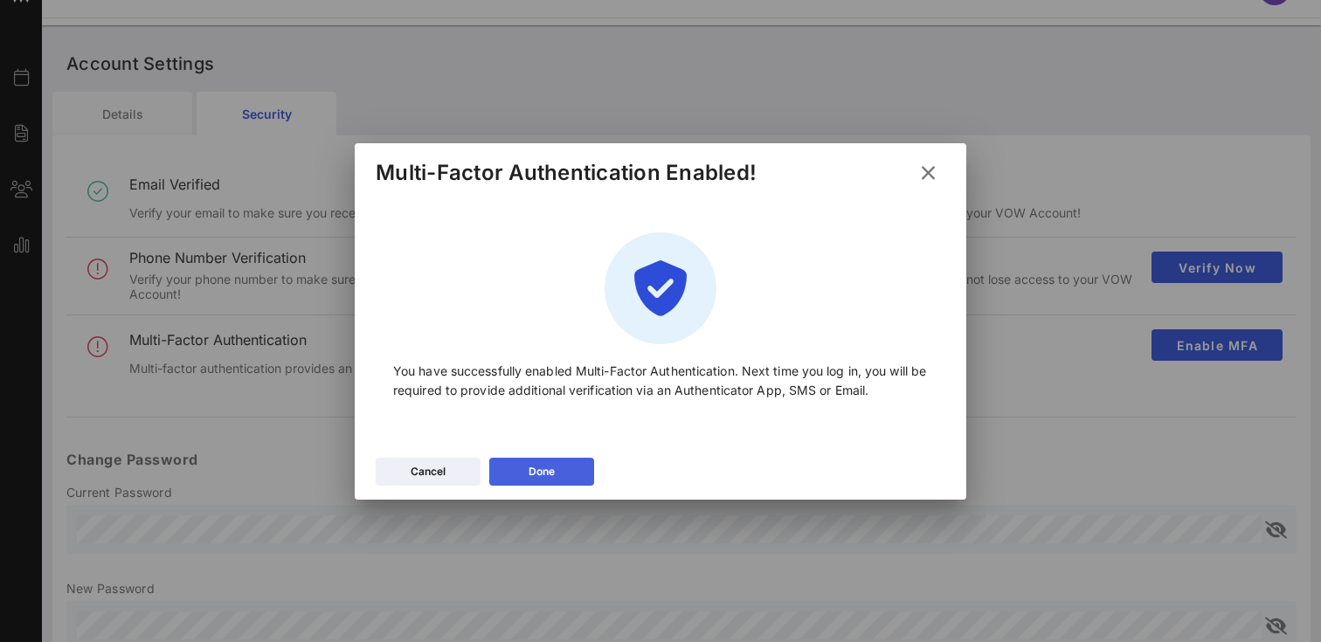
click at [581, 469] on button "Done" at bounding box center [541, 472] width 105 height 28
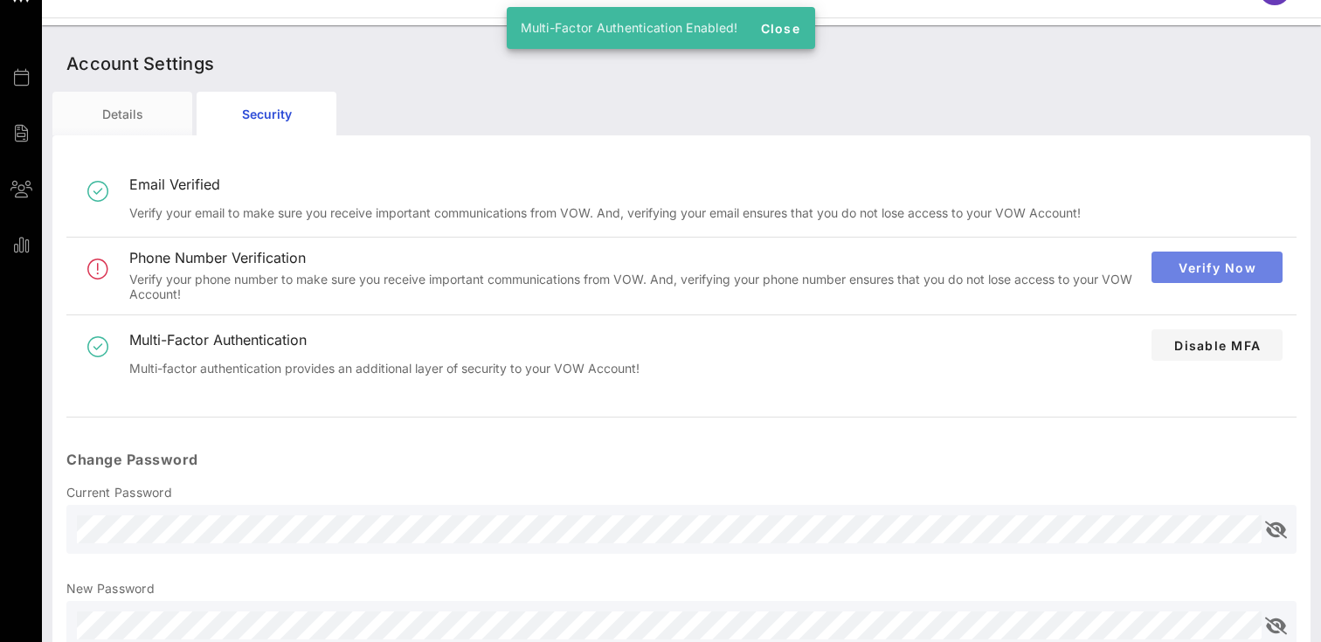
click at [1177, 256] on button "Verify Now" at bounding box center [1217, 267] width 131 height 31
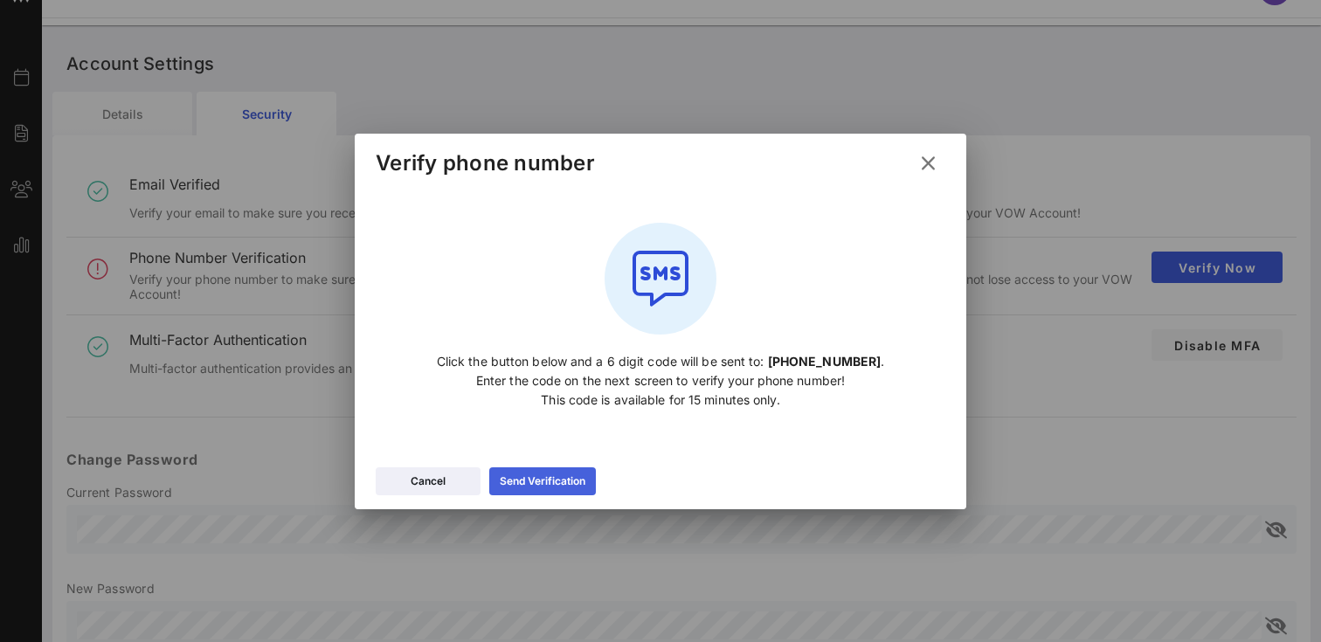
click at [579, 470] on button "Send Verification" at bounding box center [542, 482] width 107 height 28
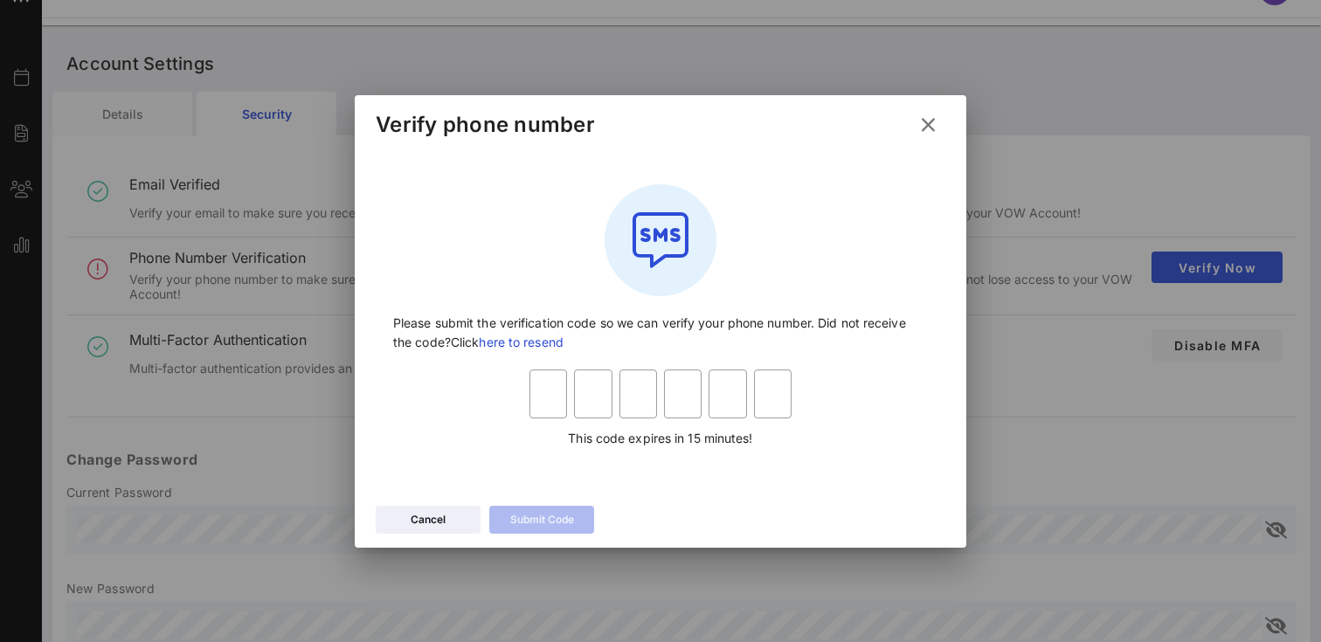
click at [930, 126] on icon at bounding box center [928, 125] width 24 height 22
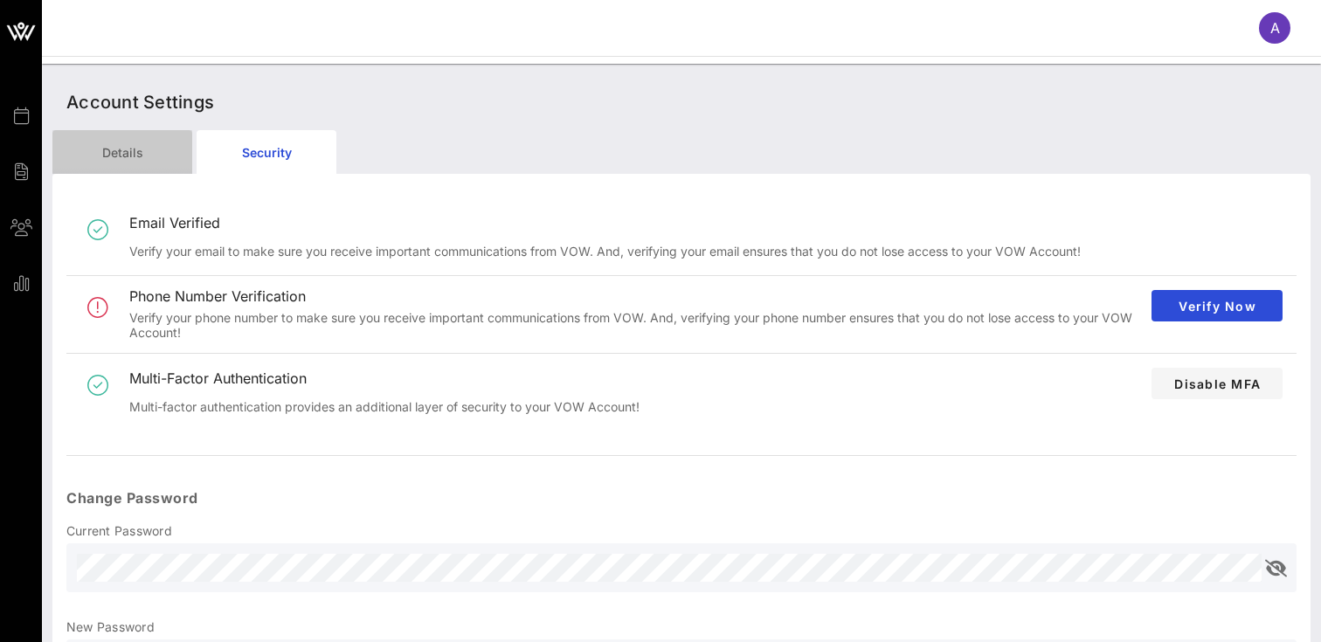
click at [109, 149] on div "Details" at bounding box center [122, 152] width 140 height 44
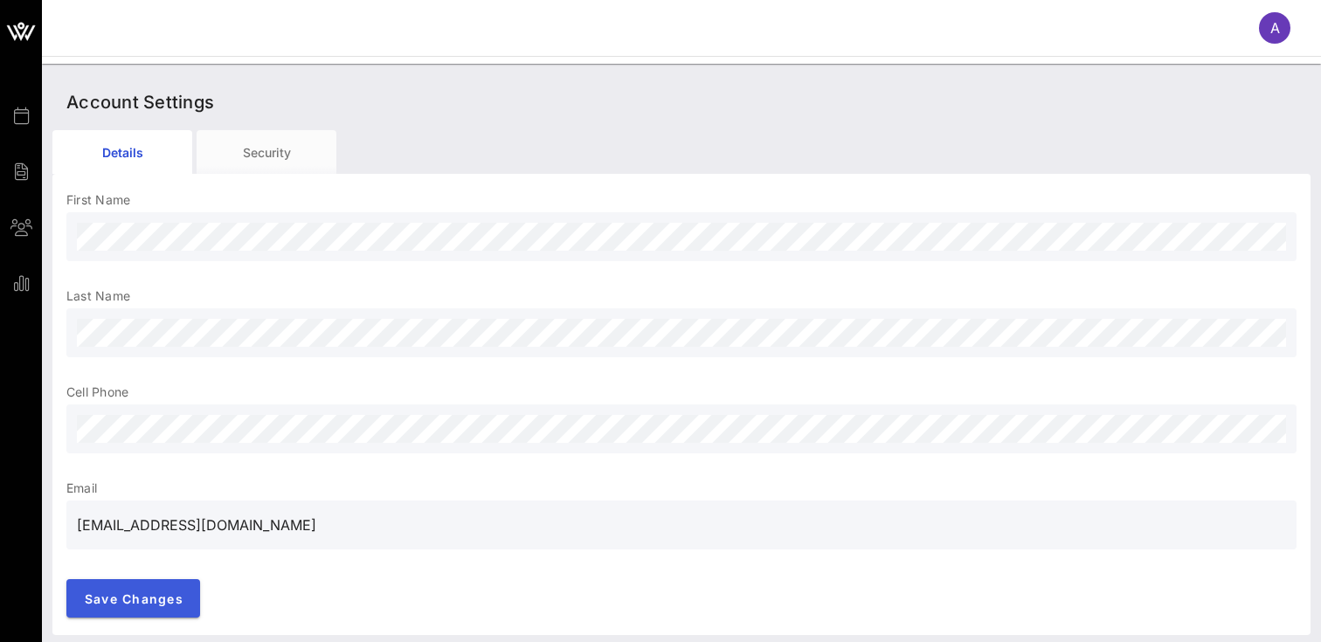
click at [116, 590] on button "Save Changes" at bounding box center [133, 598] width 134 height 38
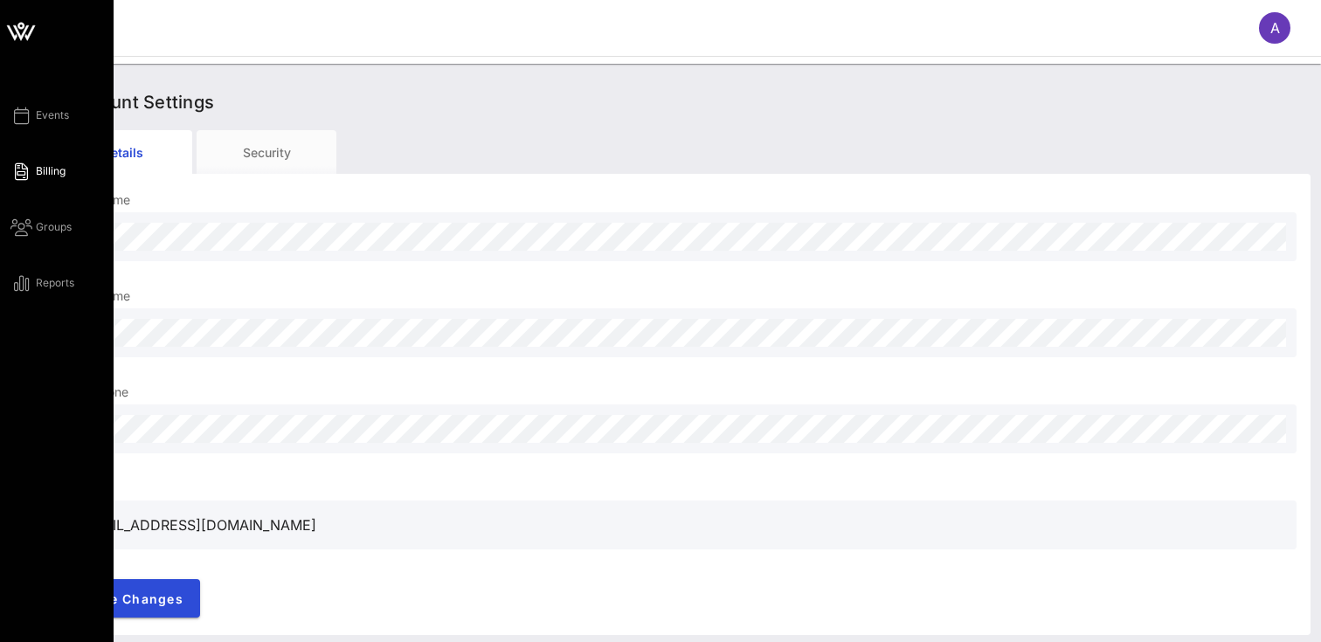
click at [21, 173] on icon at bounding box center [21, 171] width 22 height 3
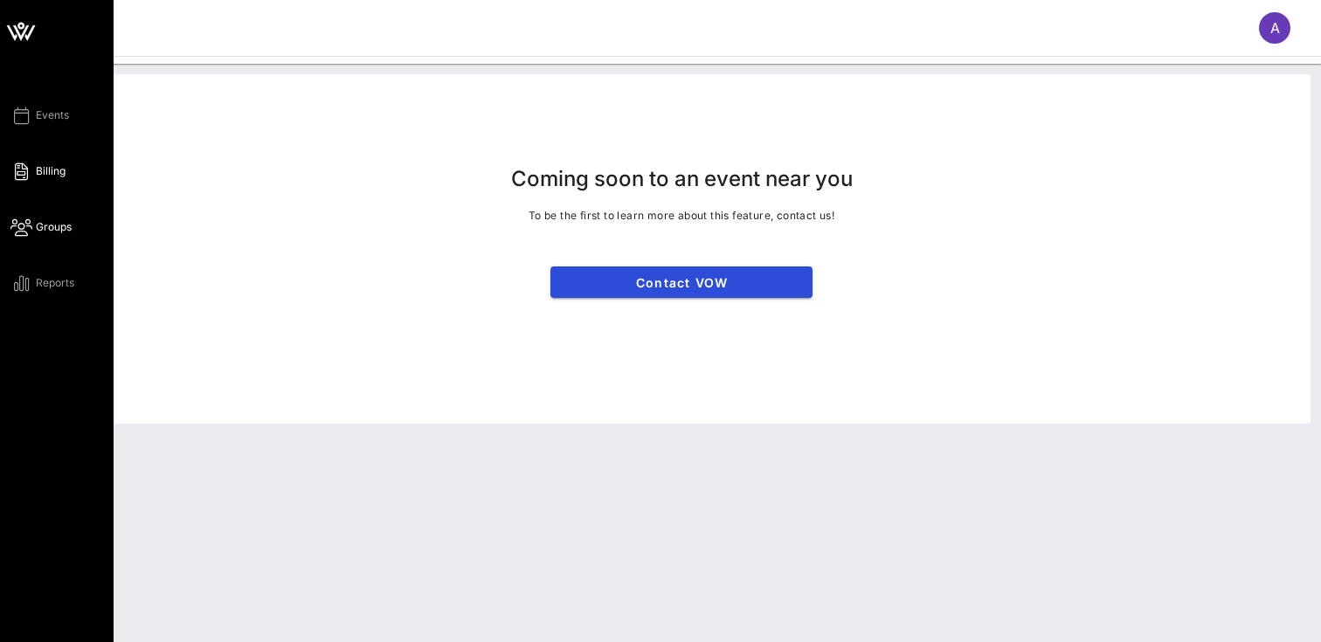
click at [29, 226] on icon at bounding box center [21, 227] width 22 height 3
click at [40, 124] on link "Events" at bounding box center [39, 115] width 59 height 21
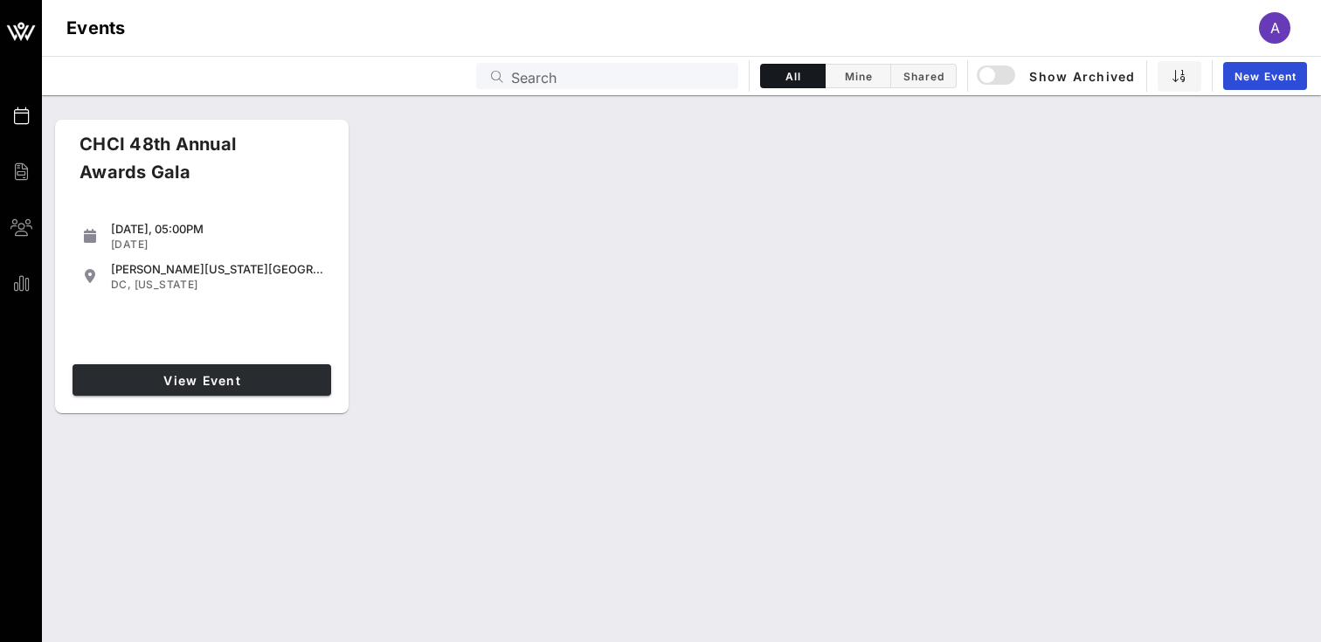
click at [278, 374] on span "View Event" at bounding box center [202, 380] width 245 height 15
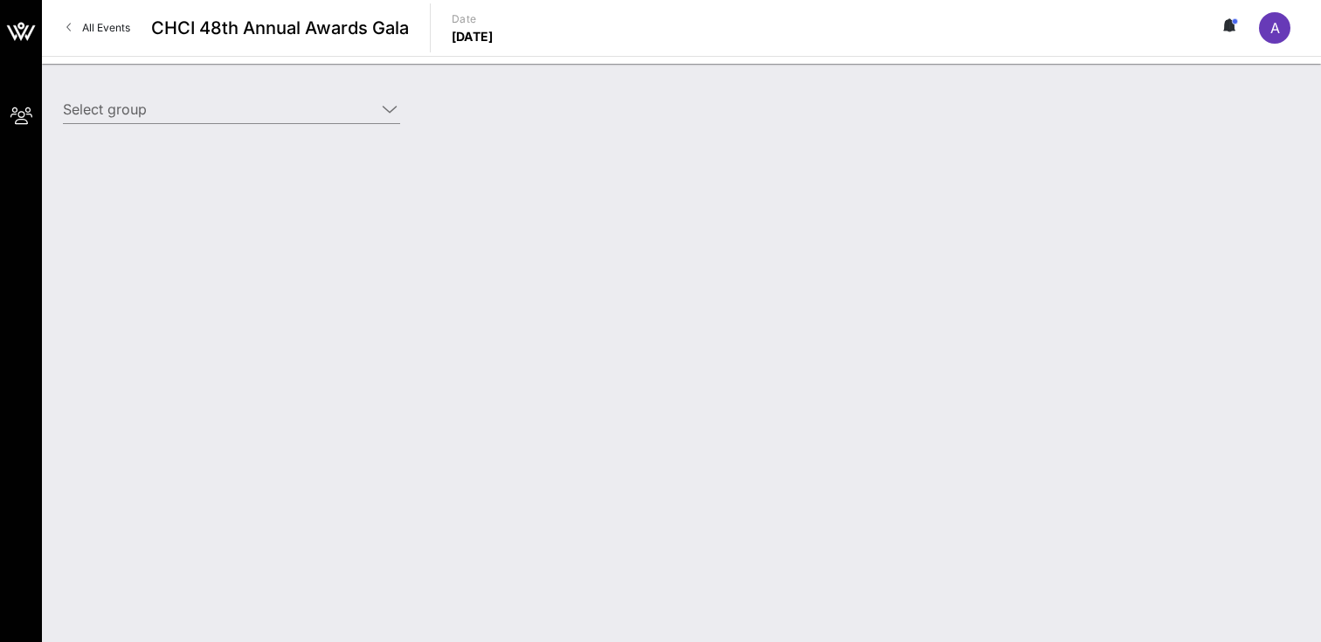
type input "Starz (Starz) [[PERSON_NAME], [EMAIL_ADDRESS][DOMAIN_NAME]]"
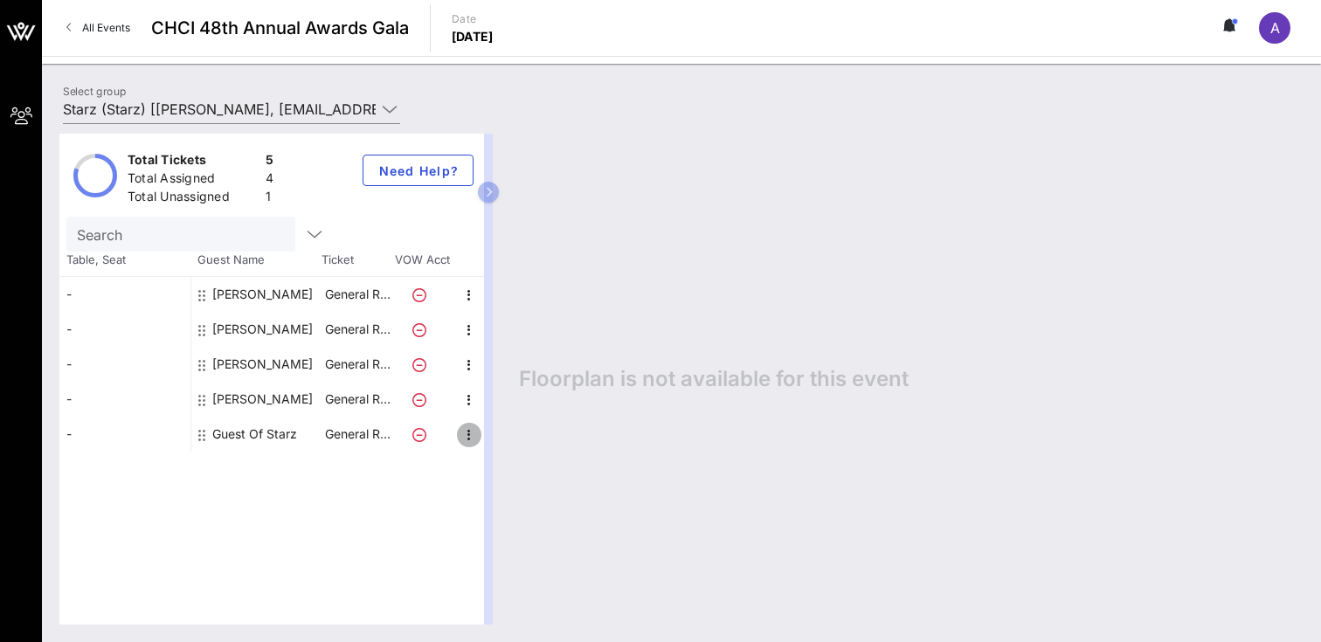
click at [465, 435] on icon "button" at bounding box center [469, 435] width 21 height 21
click at [495, 440] on div "Edit" at bounding box center [513, 439] width 63 height 35
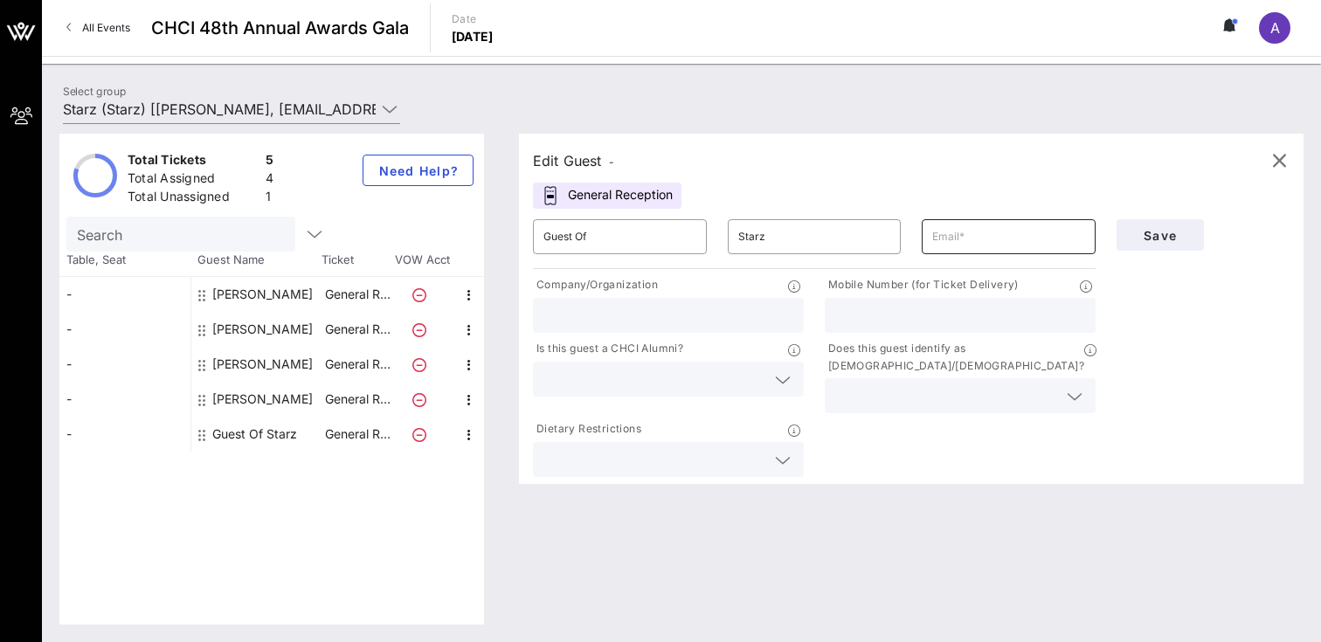
click at [948, 225] on input "text" at bounding box center [1008, 237] width 153 height 28
click at [1271, 161] on icon "button" at bounding box center [1279, 160] width 21 height 21
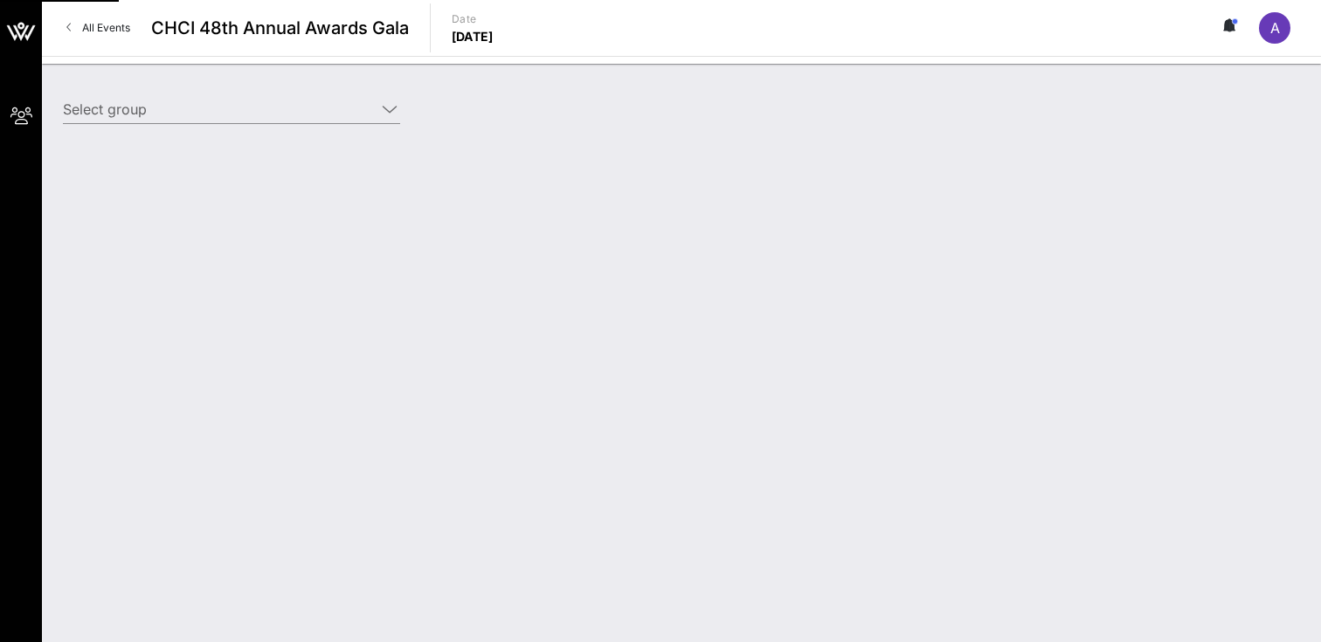
type input "Starz (Starz) [[PERSON_NAME], [EMAIL_ADDRESS][DOMAIN_NAME]]"
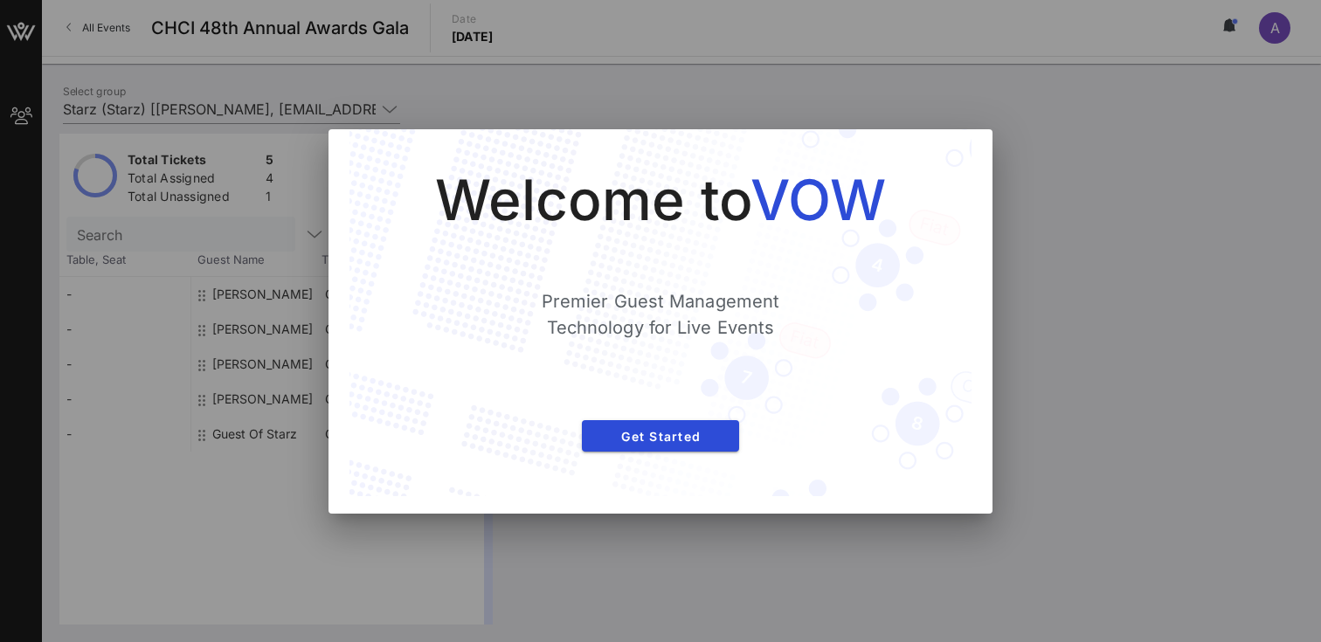
click at [699, 419] on div "Welcome to VOW Premier Guest Management Technology for Live Events Get Started" at bounding box center [661, 312] width 552 height 297
click at [696, 437] on span "Get Started" at bounding box center [660, 436] width 129 height 15
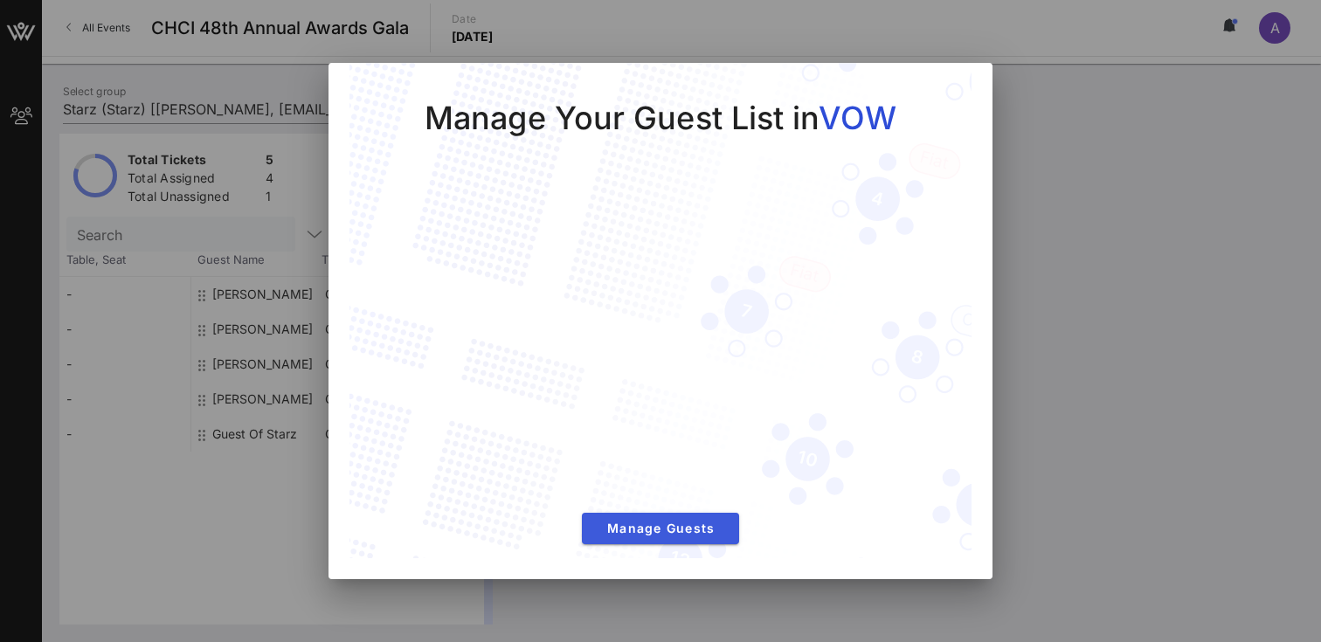
click at [648, 526] on span "Manage Guests" at bounding box center [660, 528] width 129 height 15
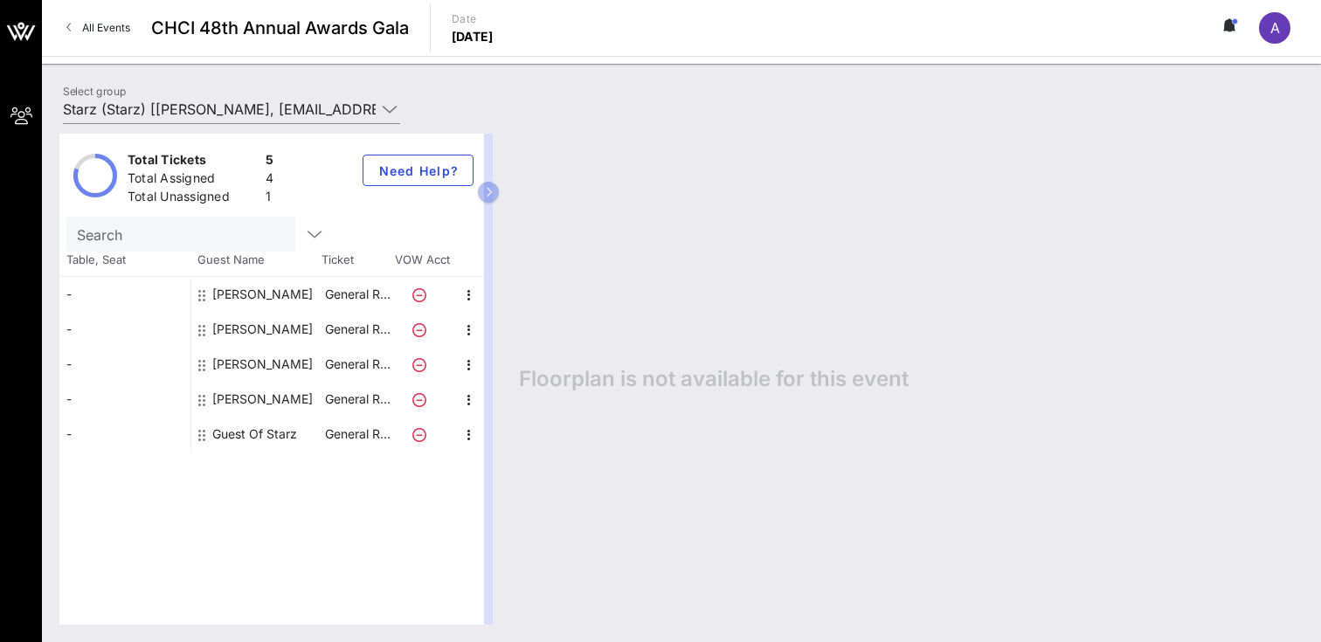
click at [1232, 31] on icon at bounding box center [1231, 25] width 16 height 14
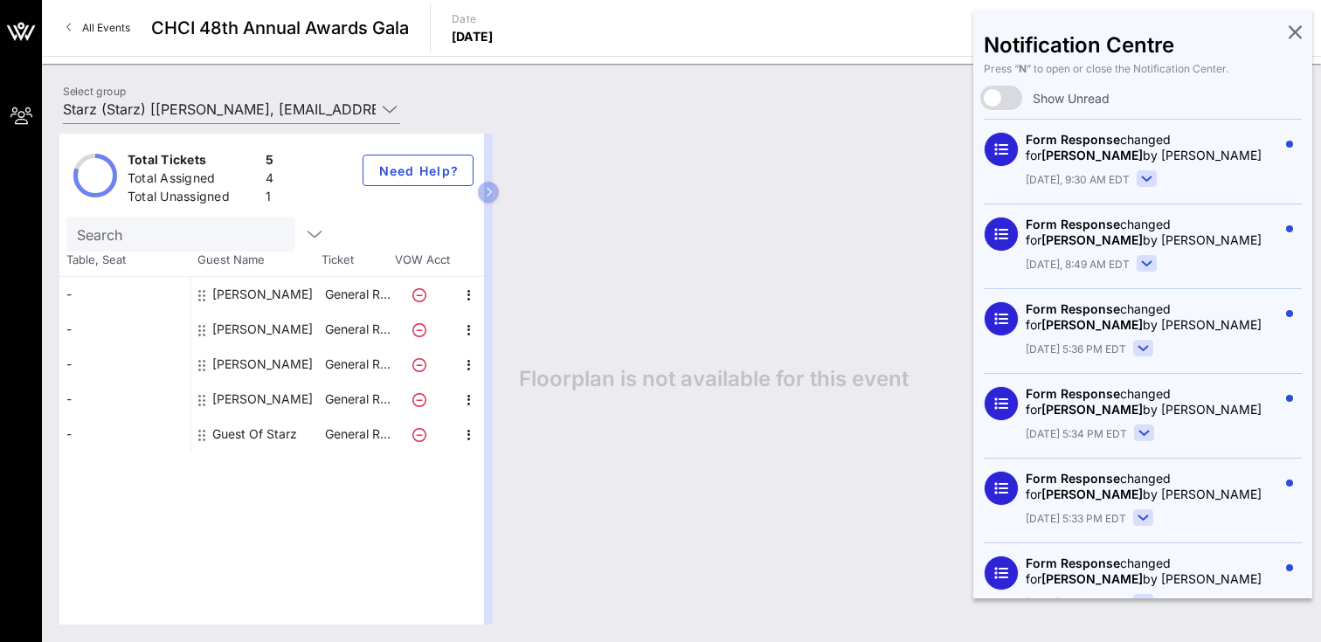
click at [1295, 31] on icon at bounding box center [1295, 31] width 13 height 3
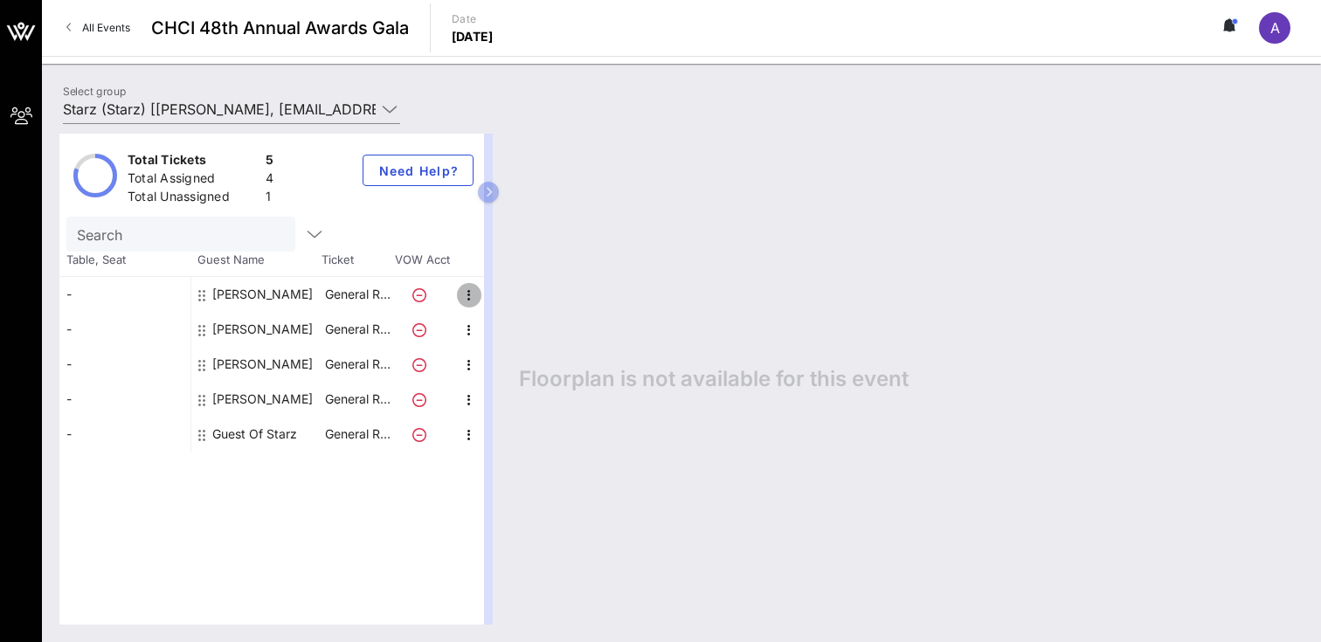
click at [471, 288] on icon "button" at bounding box center [469, 295] width 21 height 21
click at [607, 252] on div "Floorplan is not available for this event" at bounding box center [903, 379] width 802 height 491
